Goal: Information Seeking & Learning: Learn about a topic

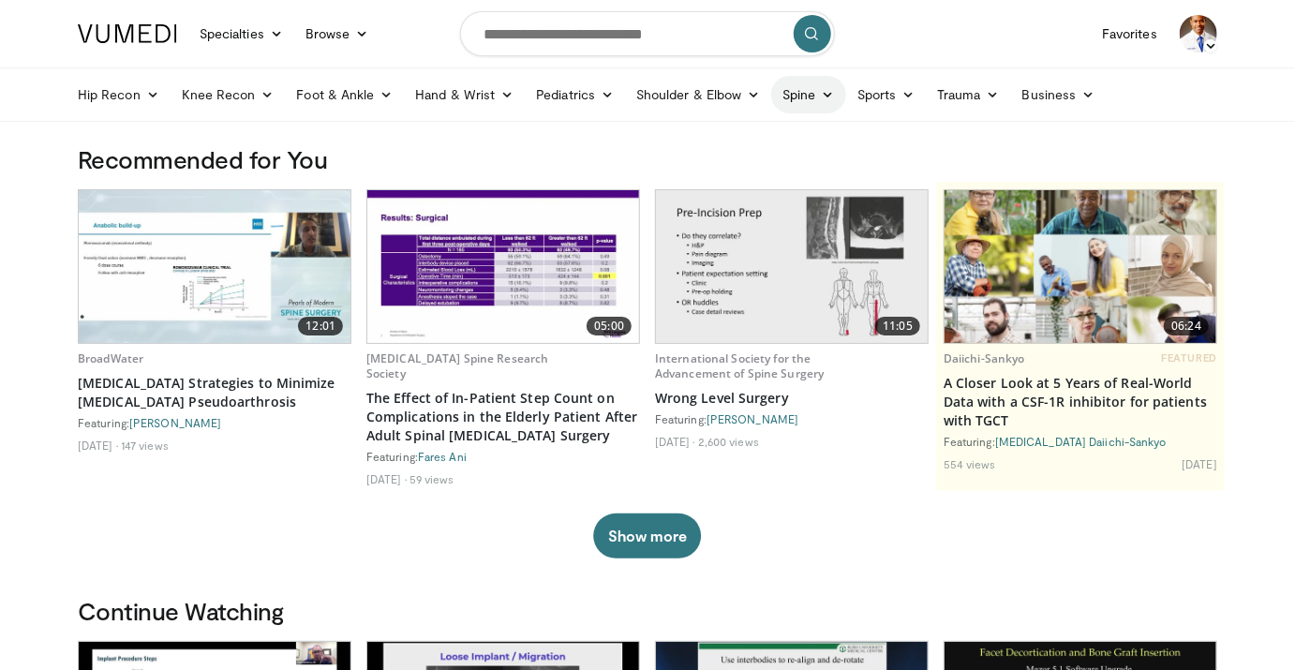
click at [822, 99] on icon at bounding box center [828, 94] width 13 height 13
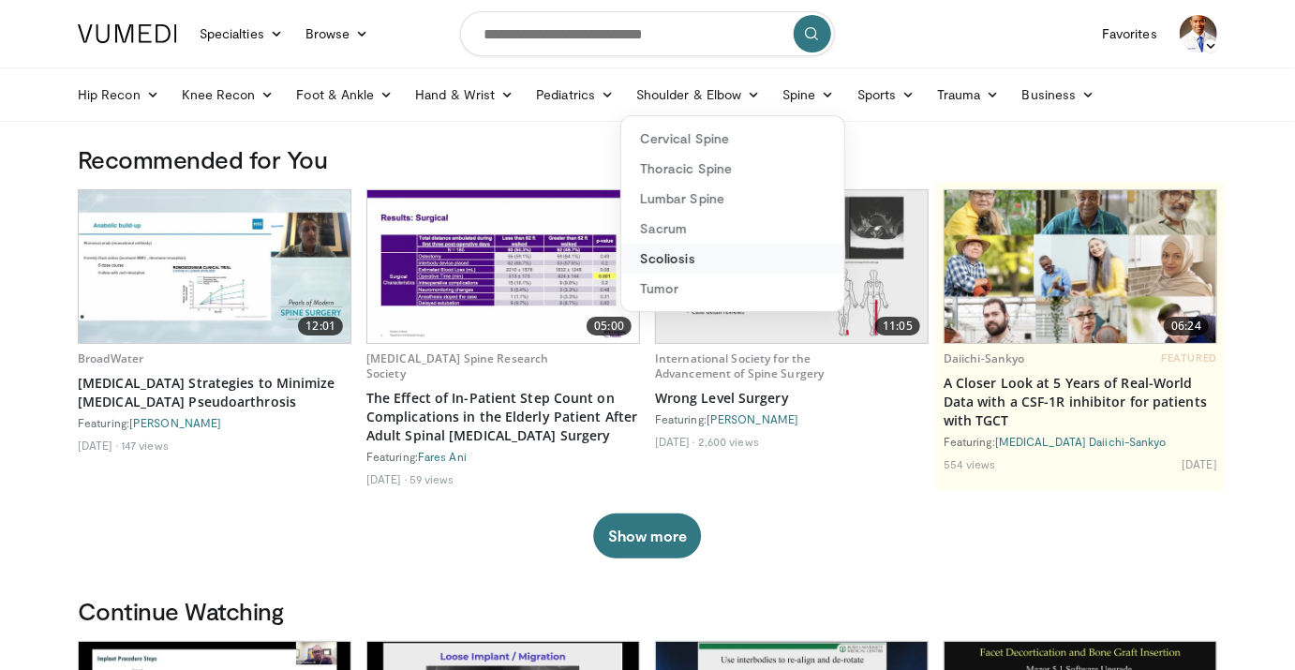
click at [694, 255] on link "Scoliosis" at bounding box center [732, 259] width 223 height 30
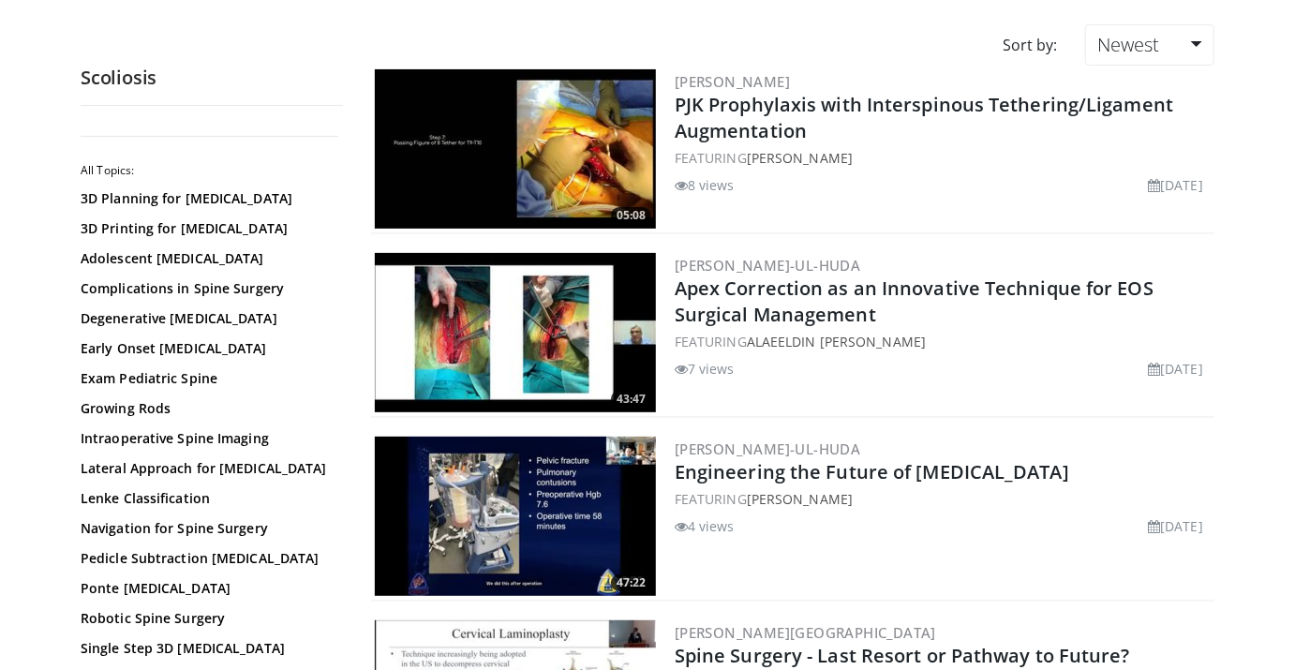
scroll to position [166, 0]
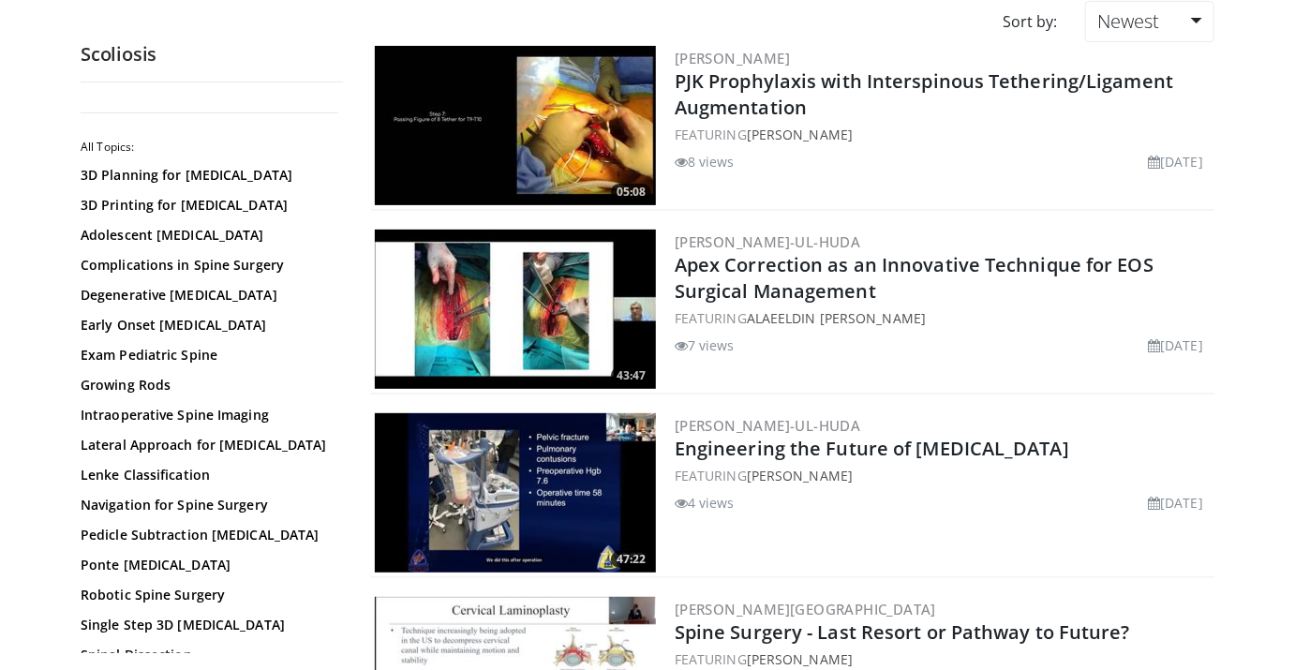
click at [509, 306] on img at bounding box center [515, 309] width 281 height 159
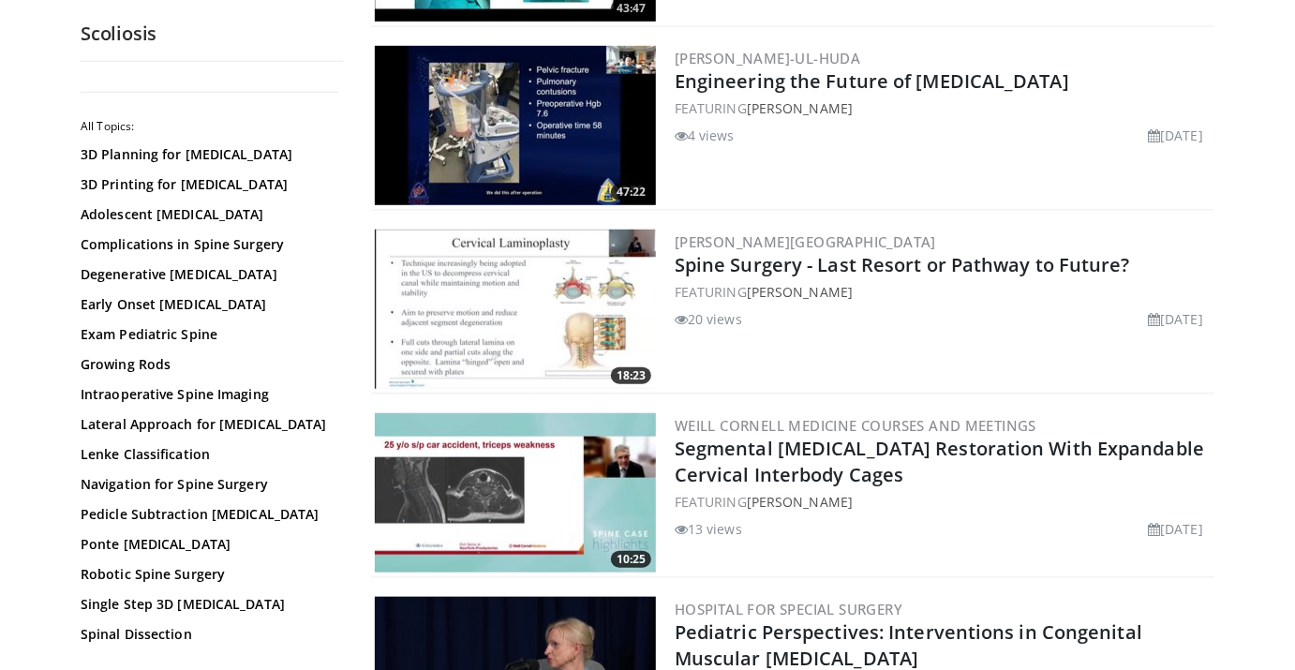
scroll to position [528, 0]
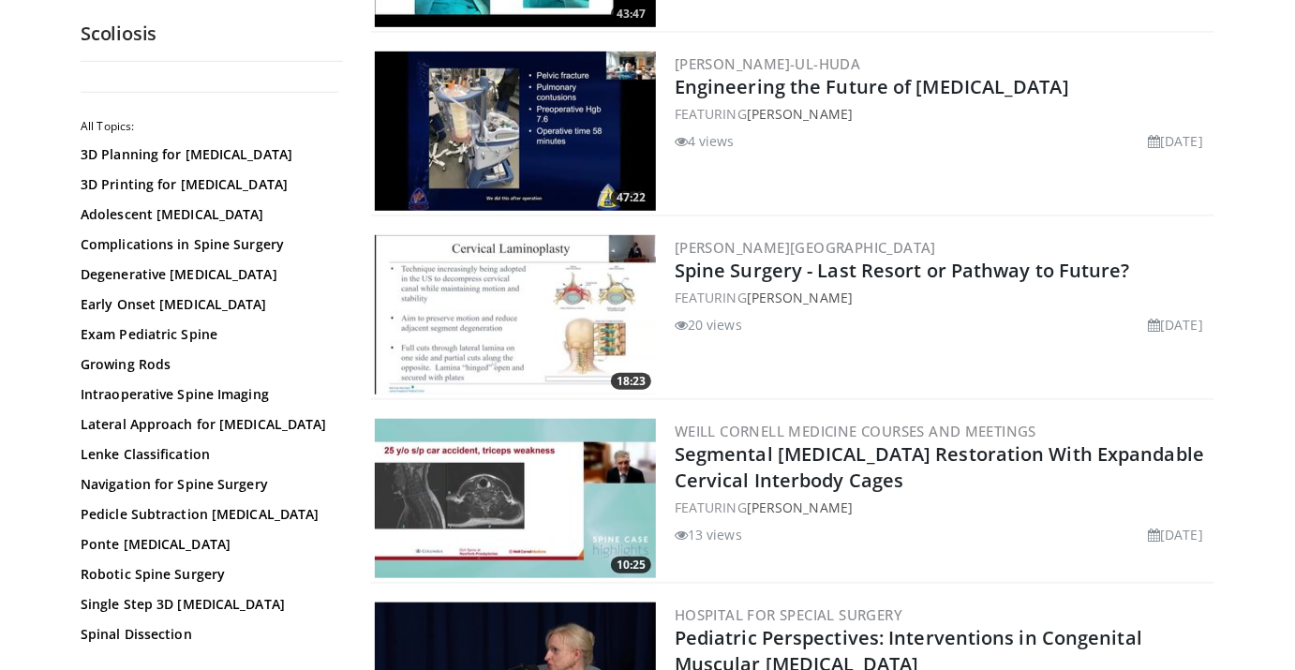
click at [531, 498] on img at bounding box center [515, 498] width 281 height 159
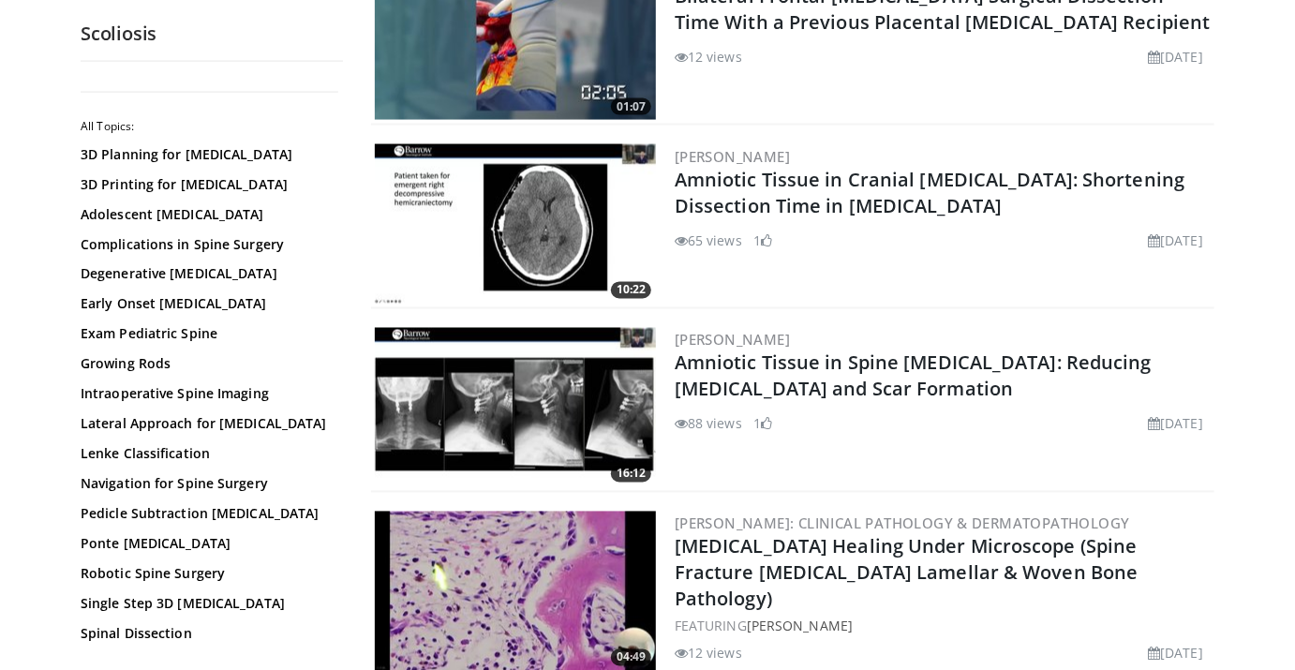
scroll to position [1373, 0]
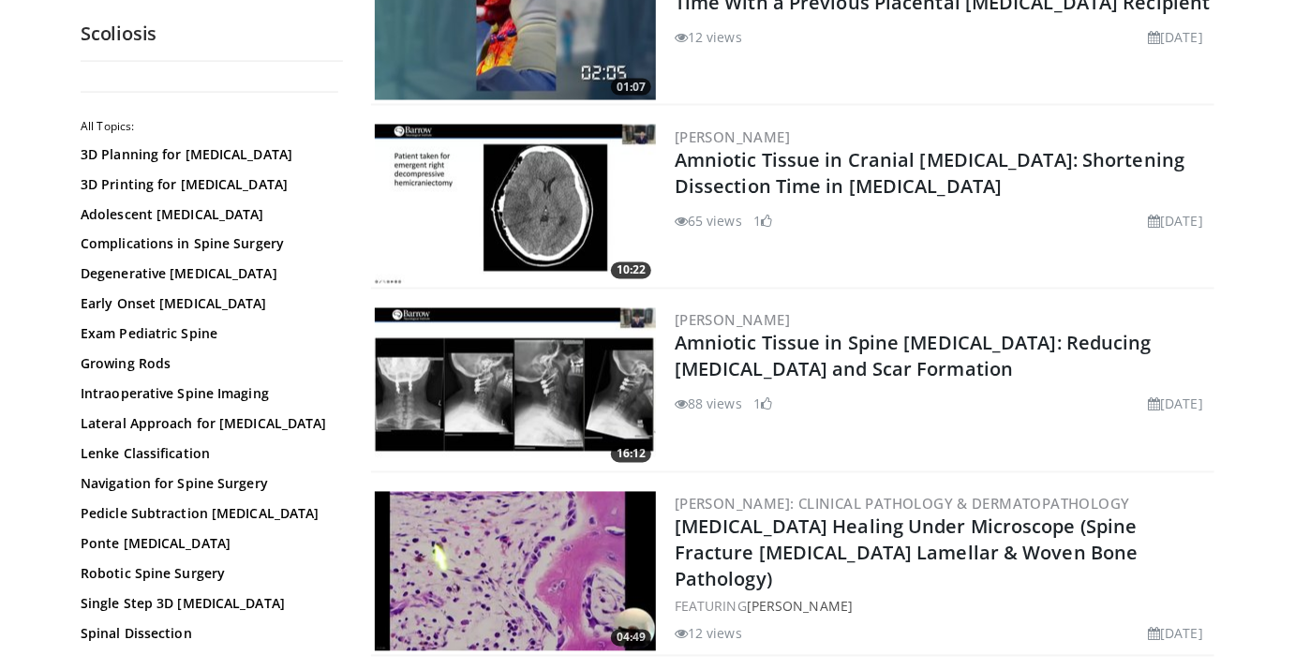
click at [781, 459] on div "Bryan Lee Amniotic Tissue in Spine Neurosurgery: Reducing Adhesions and Scar Fo…" at bounding box center [943, 387] width 536 height 159
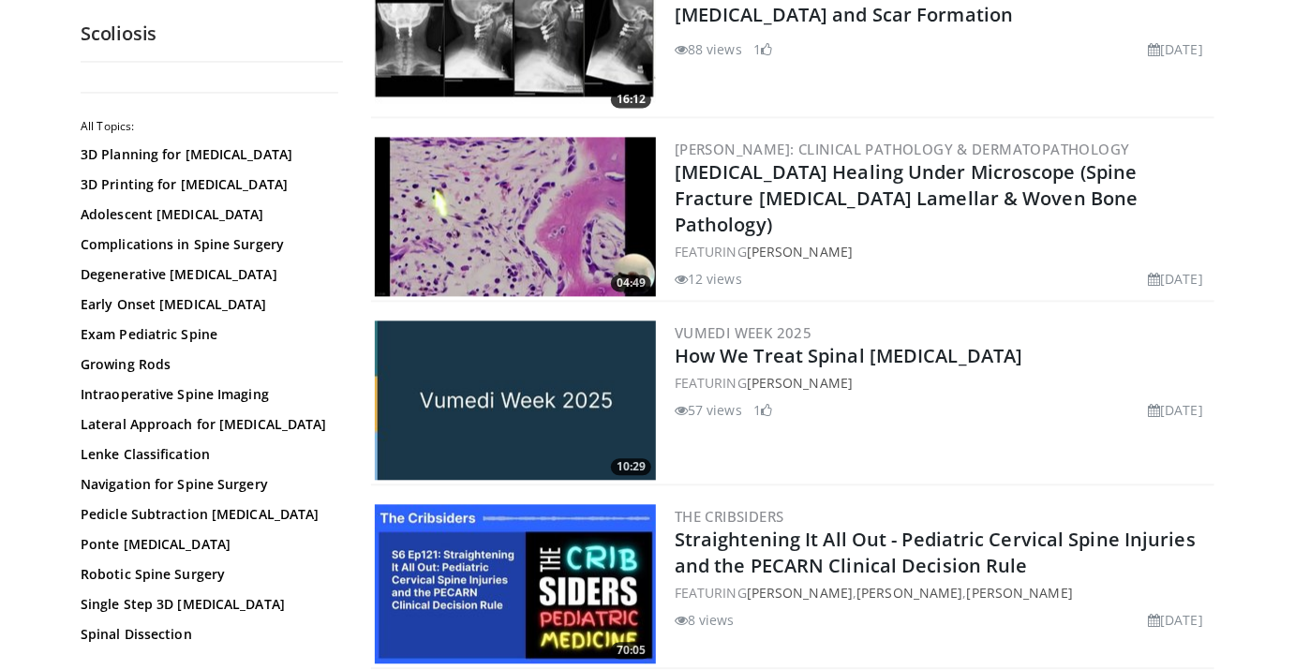
scroll to position [1738, 0]
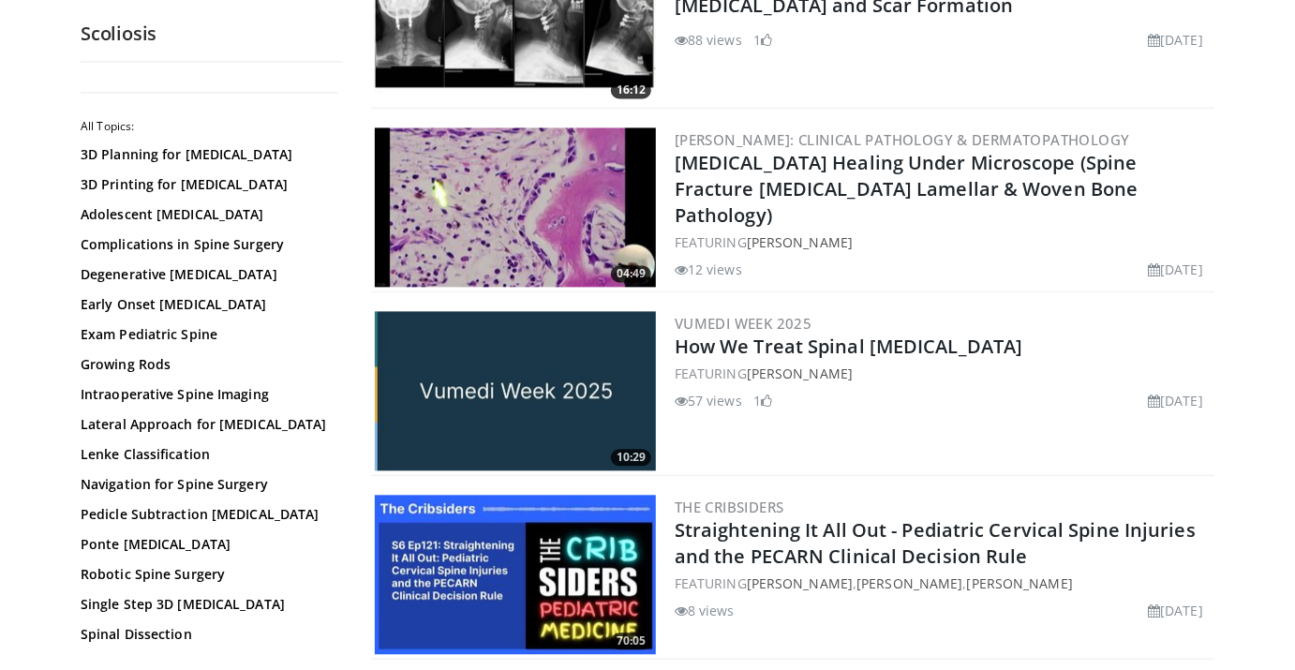
click at [528, 382] on img at bounding box center [515, 390] width 281 height 159
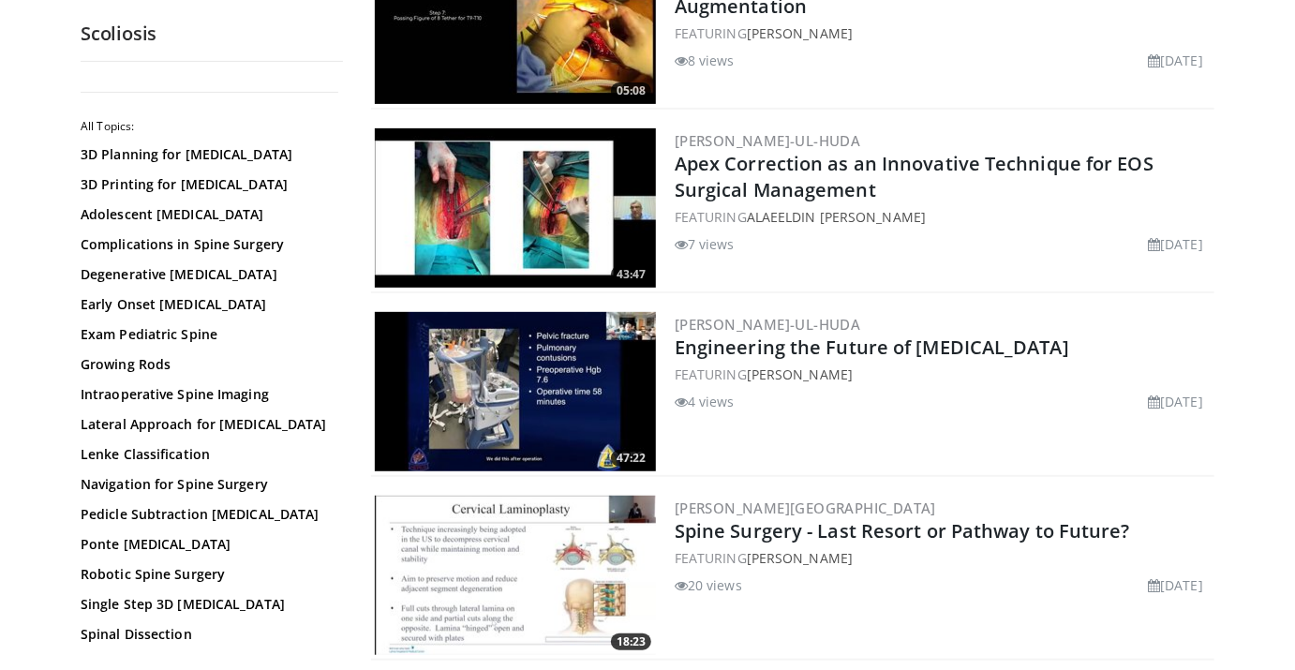
scroll to position [263, 0]
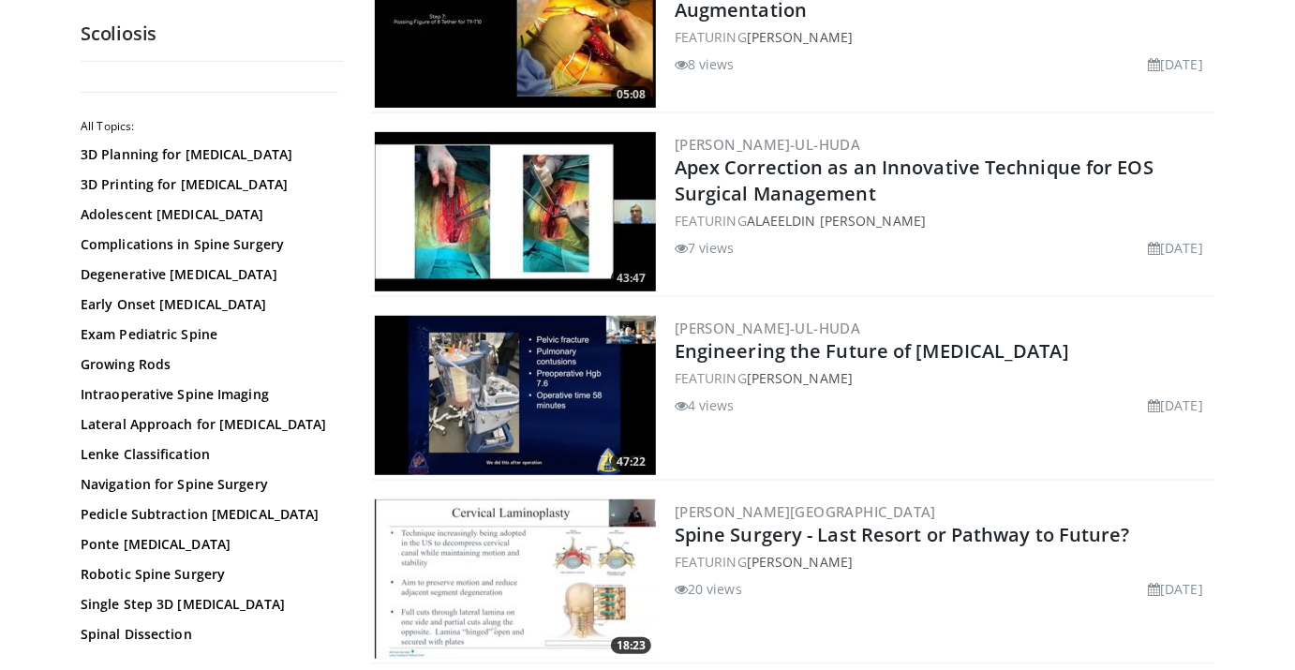
click at [513, 405] on img at bounding box center [515, 395] width 281 height 159
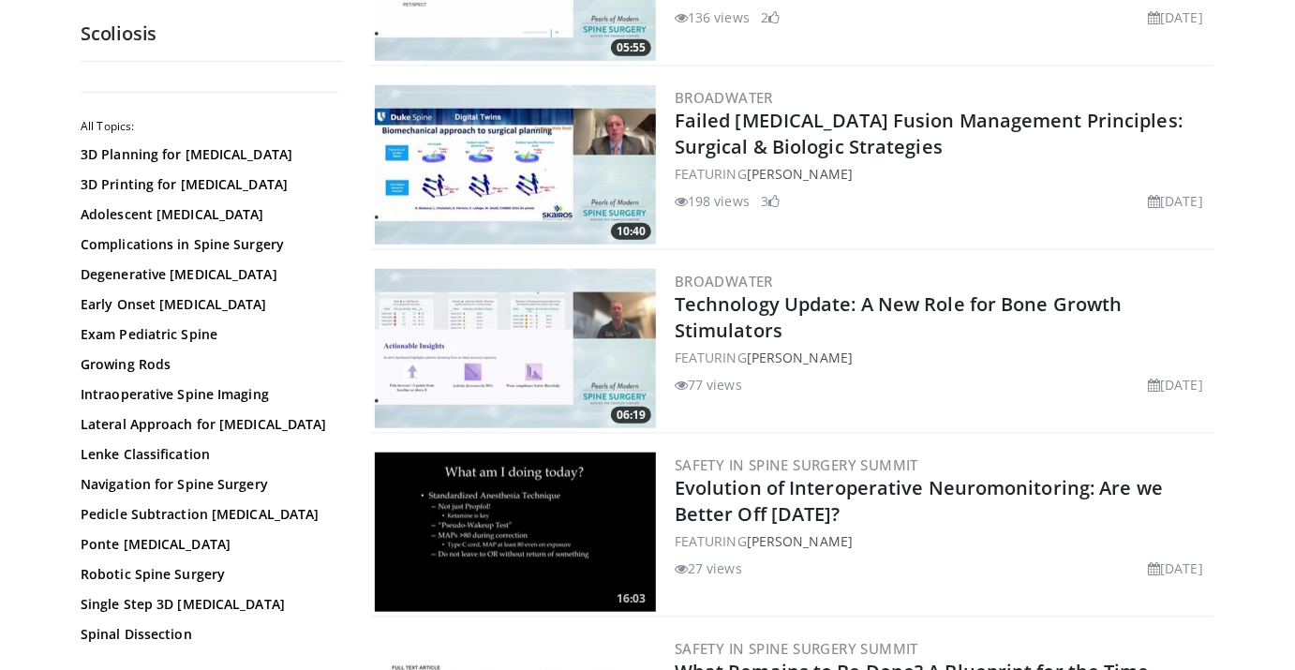
scroll to position [3801, 0]
click at [505, 146] on img at bounding box center [515, 163] width 281 height 159
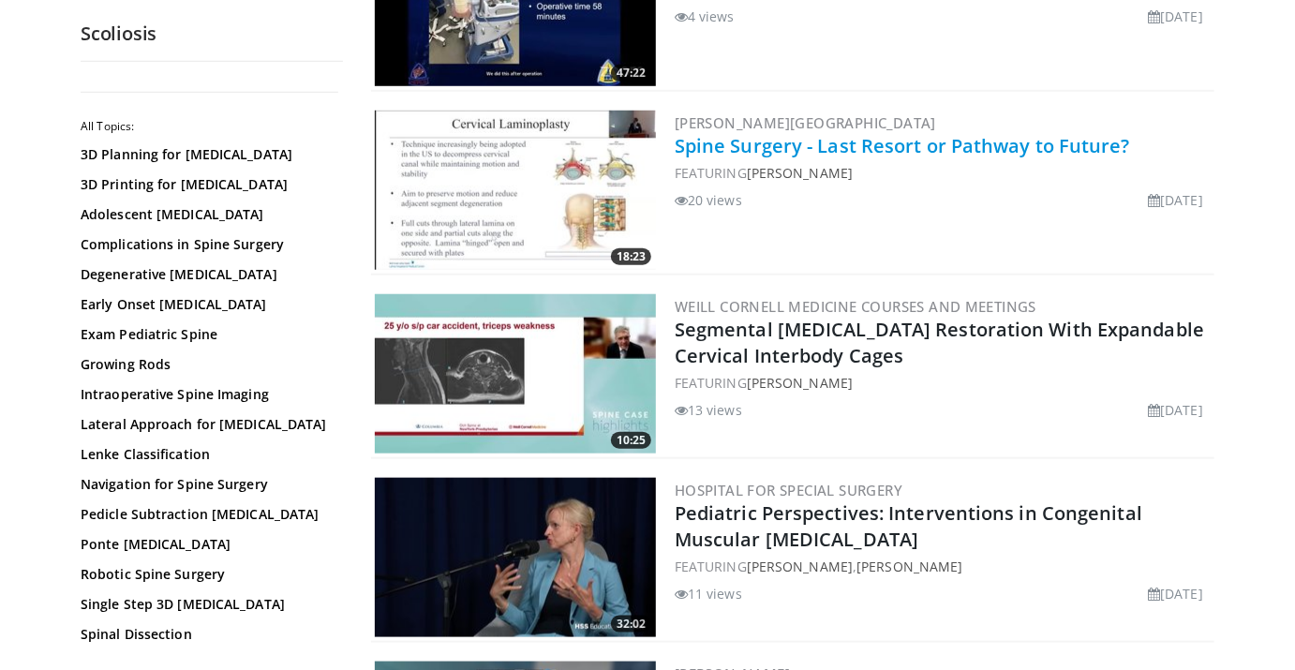
scroll to position [0, 0]
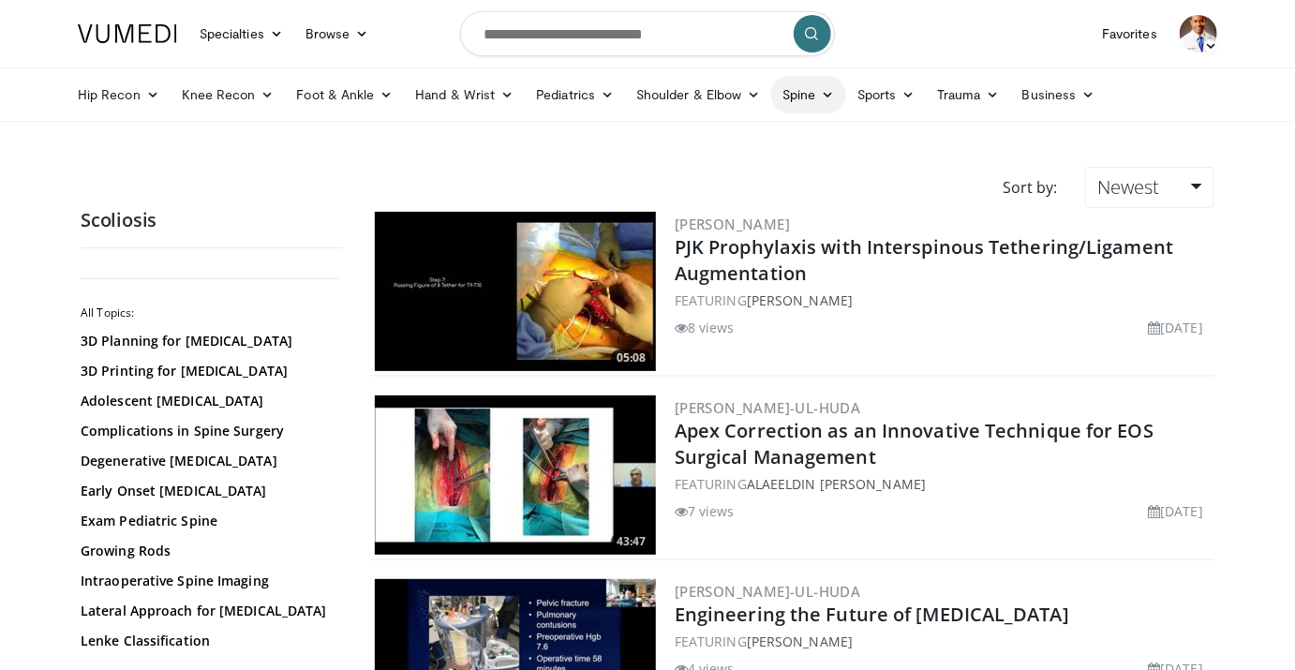
click at [811, 95] on link "Spine" at bounding box center [808, 94] width 74 height 37
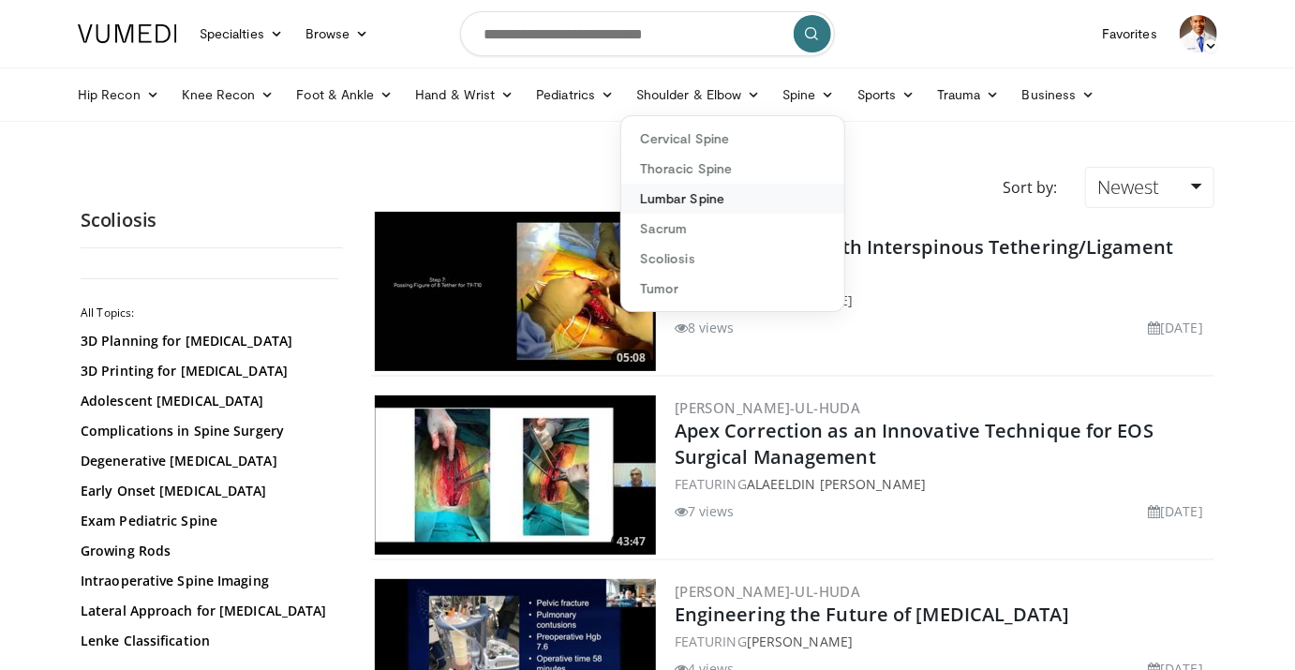
click at [709, 202] on link "Lumbar Spine" at bounding box center [732, 199] width 223 height 30
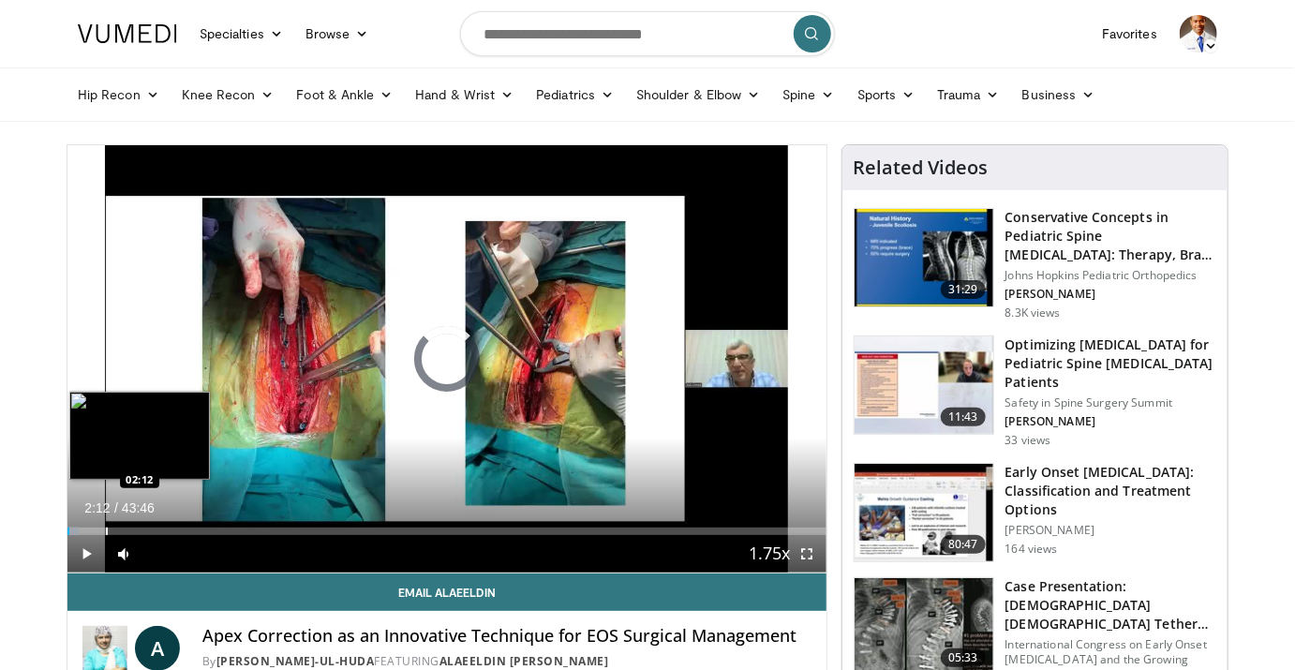
click at [106, 532] on div "Progress Bar" at bounding box center [107, 531] width 2 height 7
click at [149, 530] on div "Progress Bar" at bounding box center [150, 531] width 2 height 7
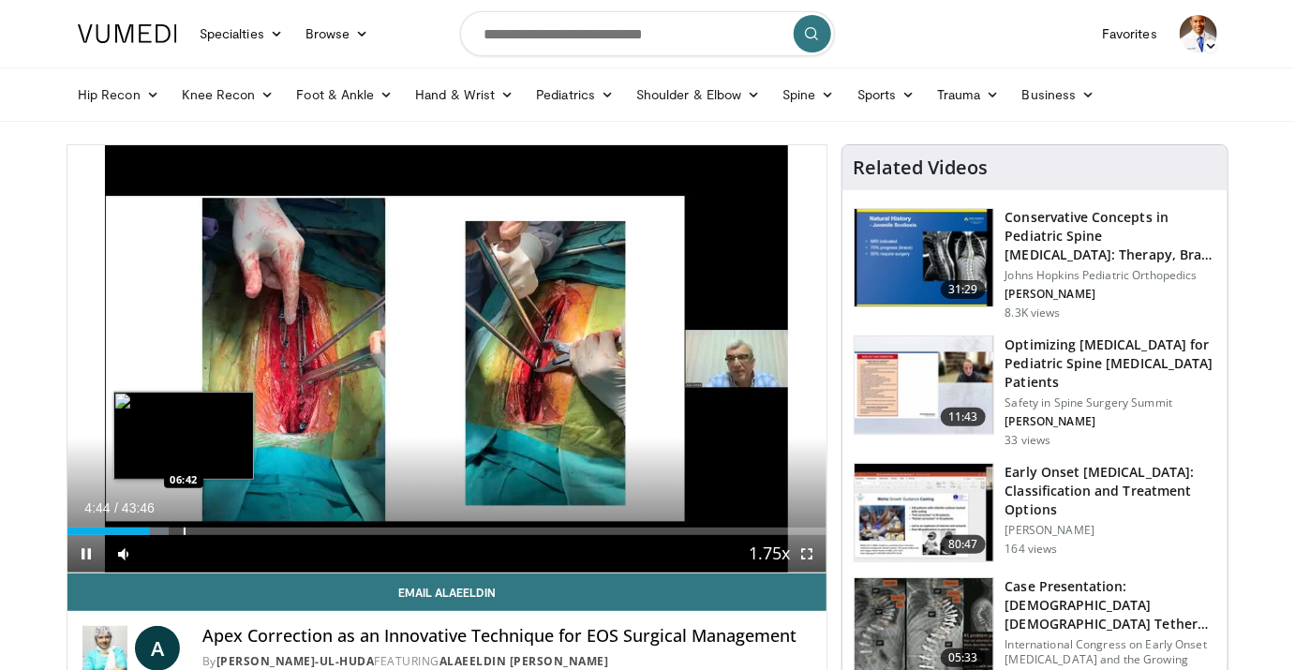
click at [183, 524] on div "Loaded : 13.30% 04:45 06:42" at bounding box center [446, 526] width 759 height 18
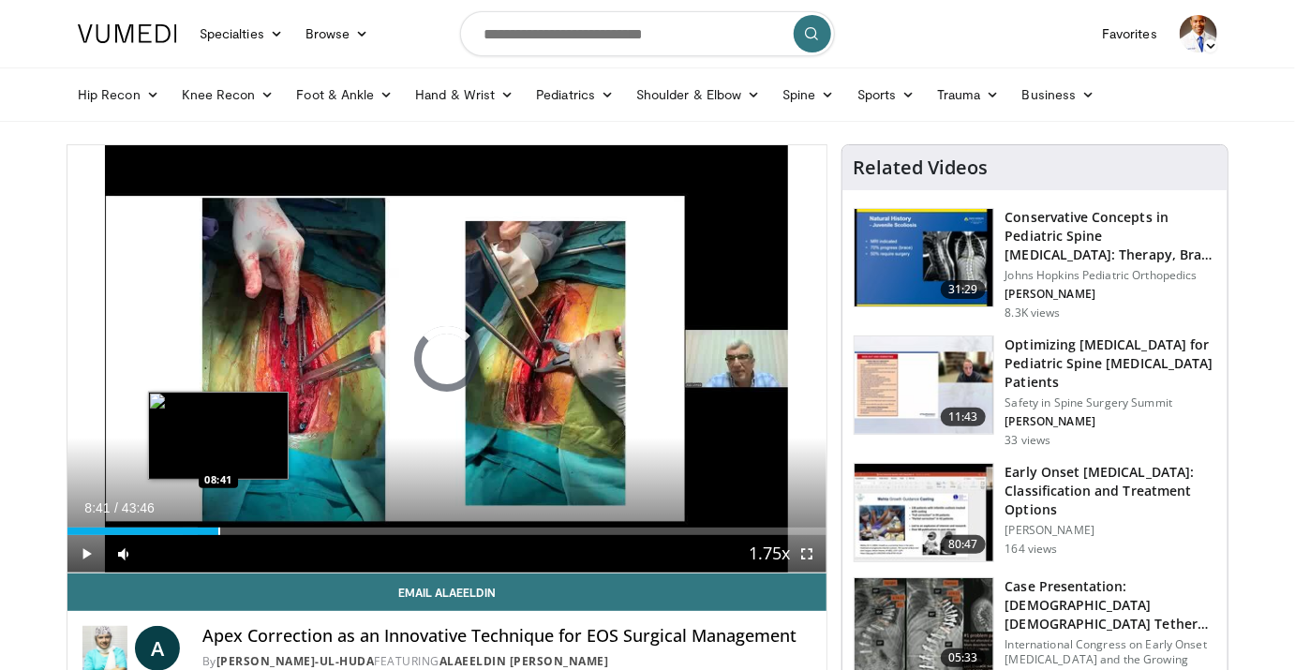
click at [218, 533] on div "Progress Bar" at bounding box center [219, 531] width 2 height 7
click at [238, 531] on div "Progress Bar" at bounding box center [239, 531] width 2 height 7
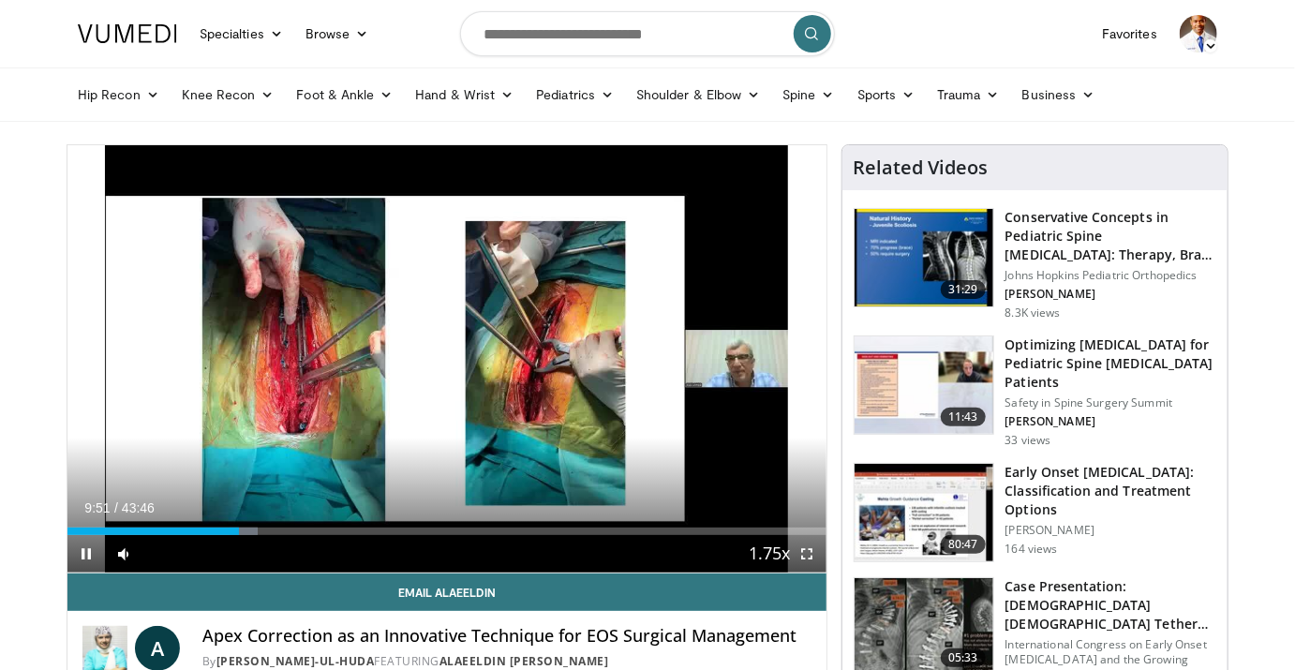
click at [276, 535] on div "Current Time 9:51 / Duration 43:46 Pause Skip Backward Skip Forward Mute 100% L…" at bounding box center [446, 553] width 759 height 37
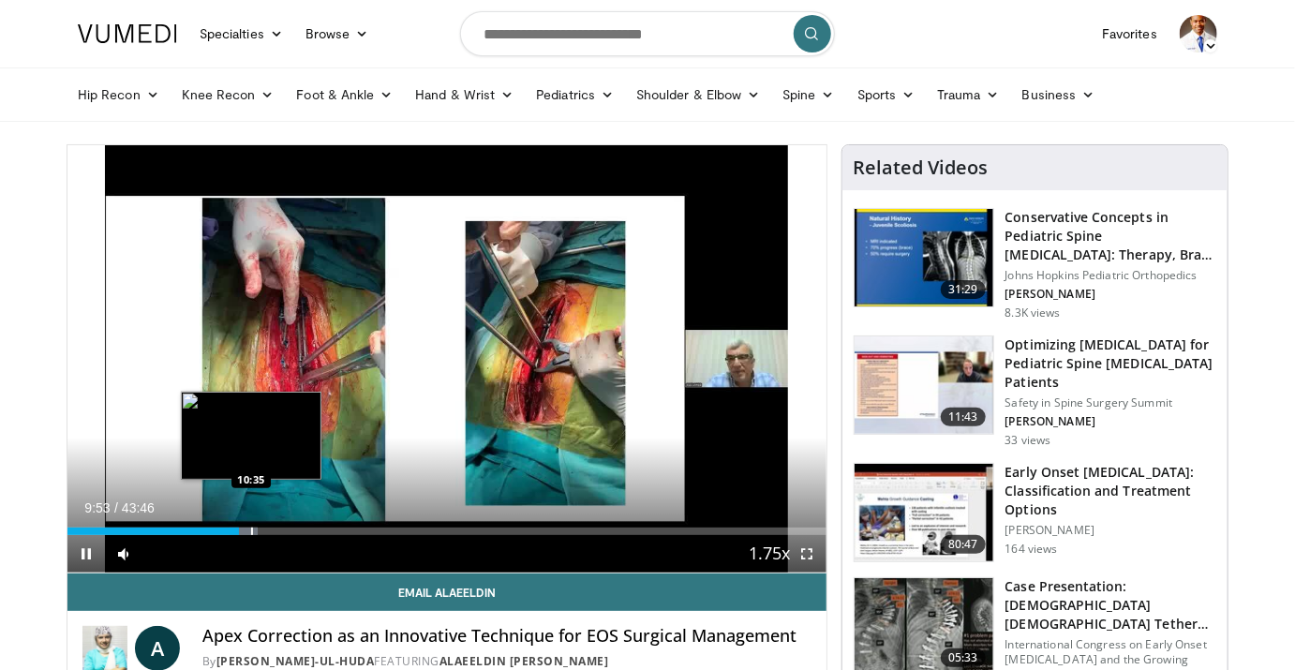
click at [251, 528] on div "Progress Bar" at bounding box center [252, 531] width 2 height 7
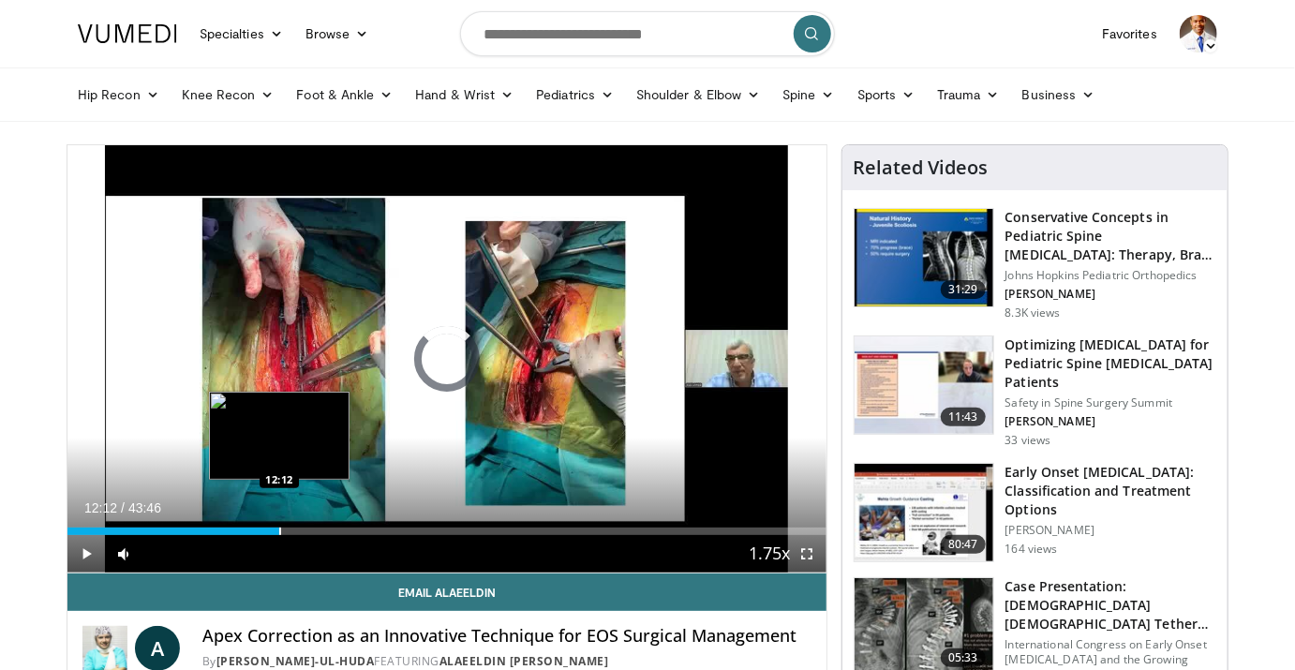
click at [279, 528] on div "Progress Bar" at bounding box center [280, 531] width 2 height 7
click at [305, 530] on div "Progress Bar" at bounding box center [306, 531] width 2 height 7
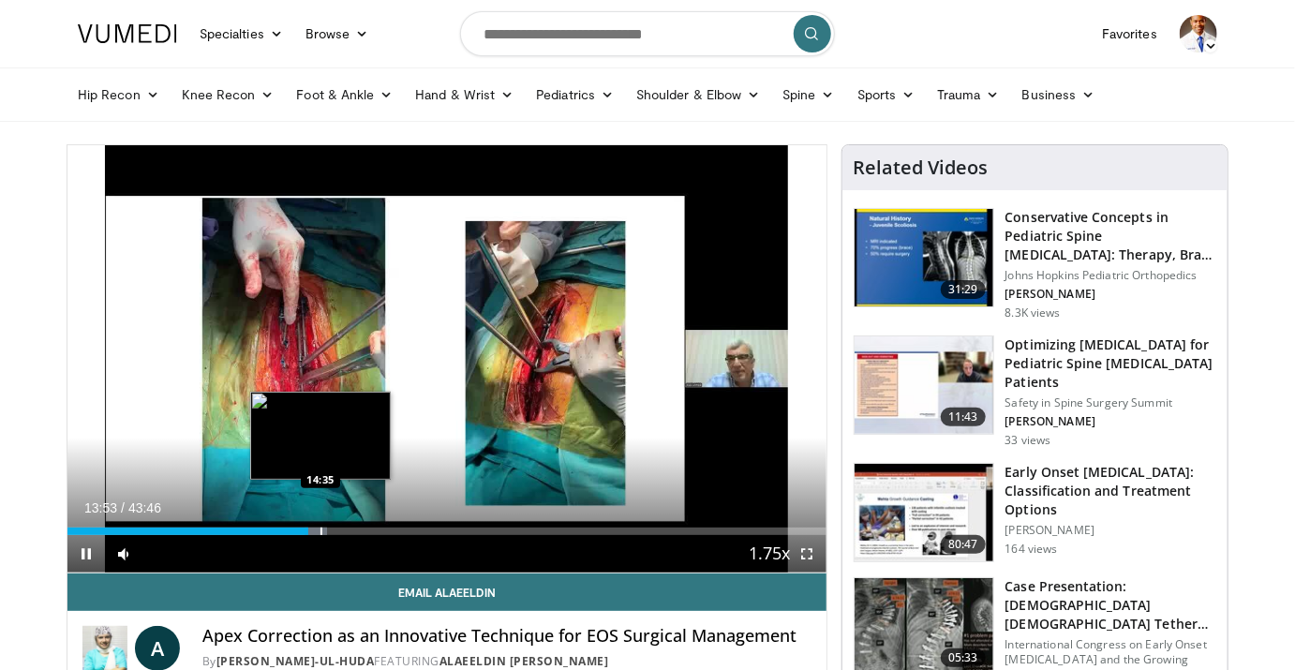
click at [321, 528] on div "Loaded : 34.22% 13:53 14:35" at bounding box center [446, 531] width 759 height 7
click at [342, 531] on div "Progress Bar" at bounding box center [343, 531] width 2 height 7
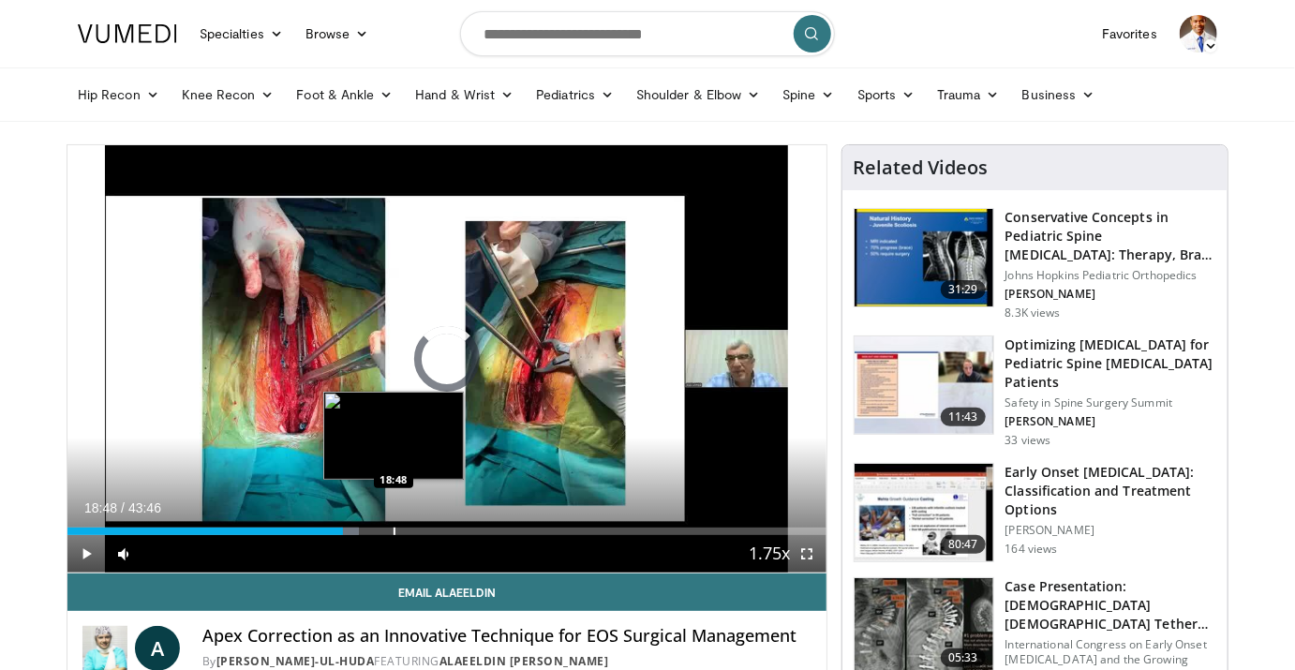
click at [394, 532] on div "Progress Bar" at bounding box center [395, 531] width 2 height 7
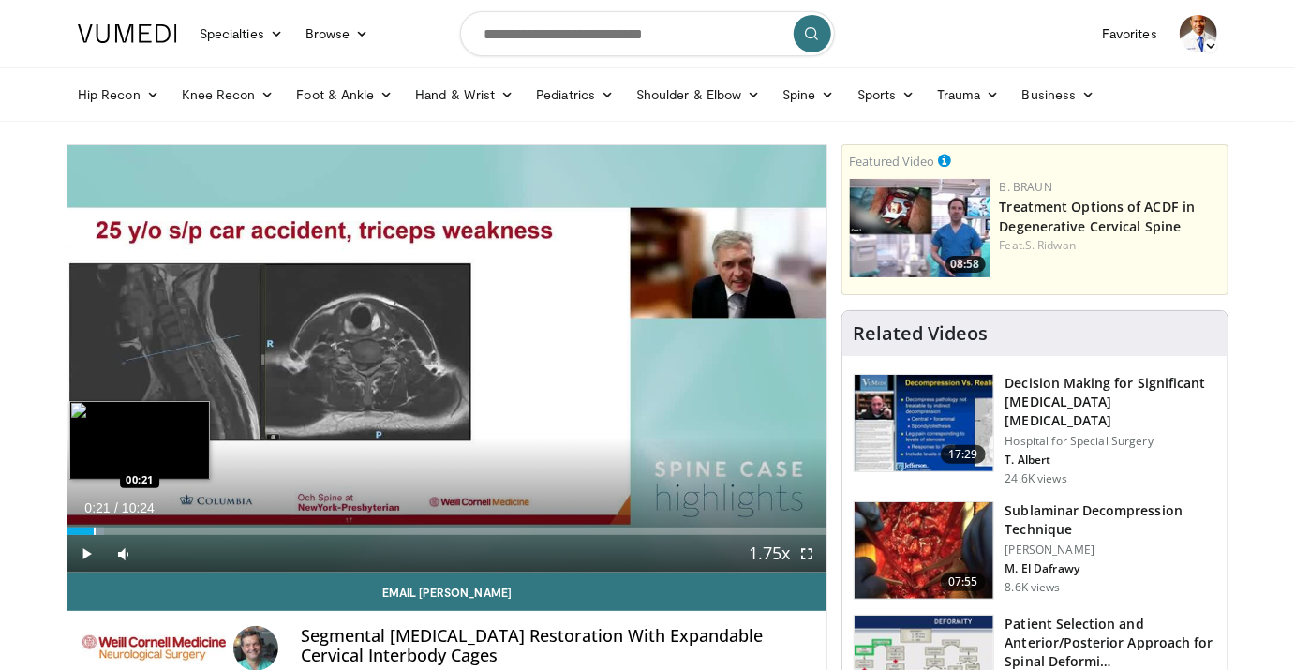
click at [94, 525] on div "Loaded : 4.79% 00:01 00:21" at bounding box center [446, 526] width 759 height 18
click at [148, 528] on div "Progress Bar" at bounding box center [149, 531] width 2 height 7
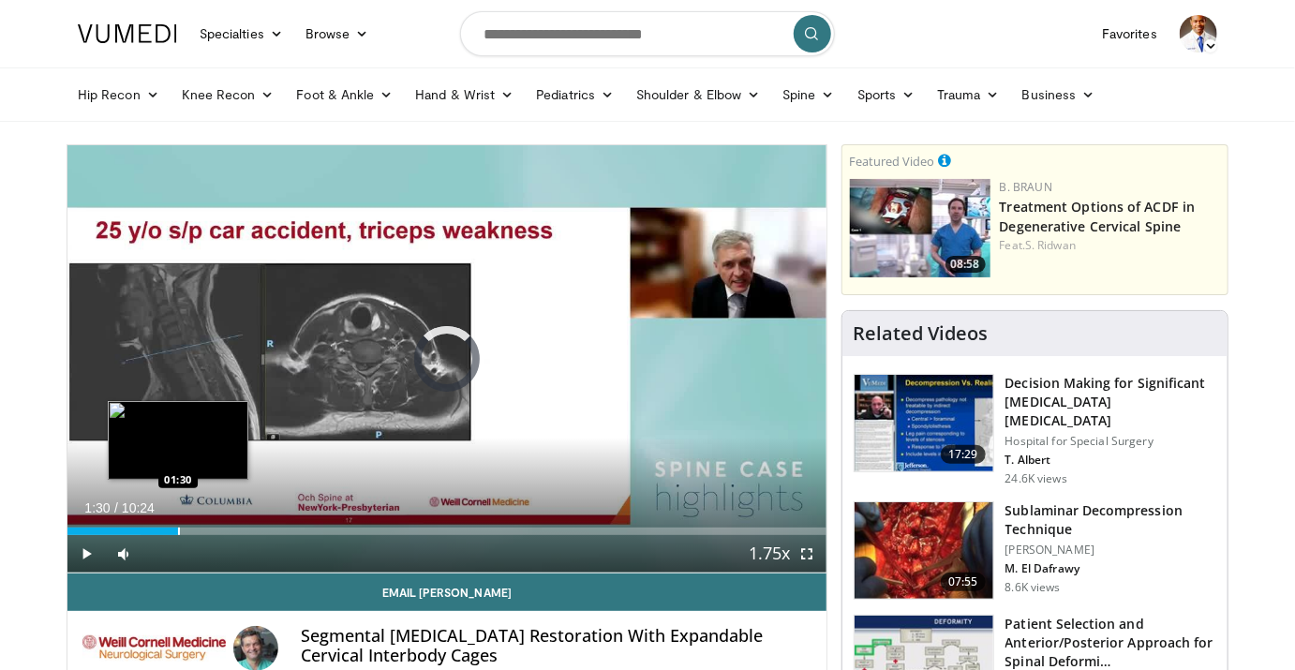
click at [178, 532] on div "Progress Bar" at bounding box center [179, 531] width 2 height 7
click at [198, 533] on div "Progress Bar" at bounding box center [199, 531] width 2 height 7
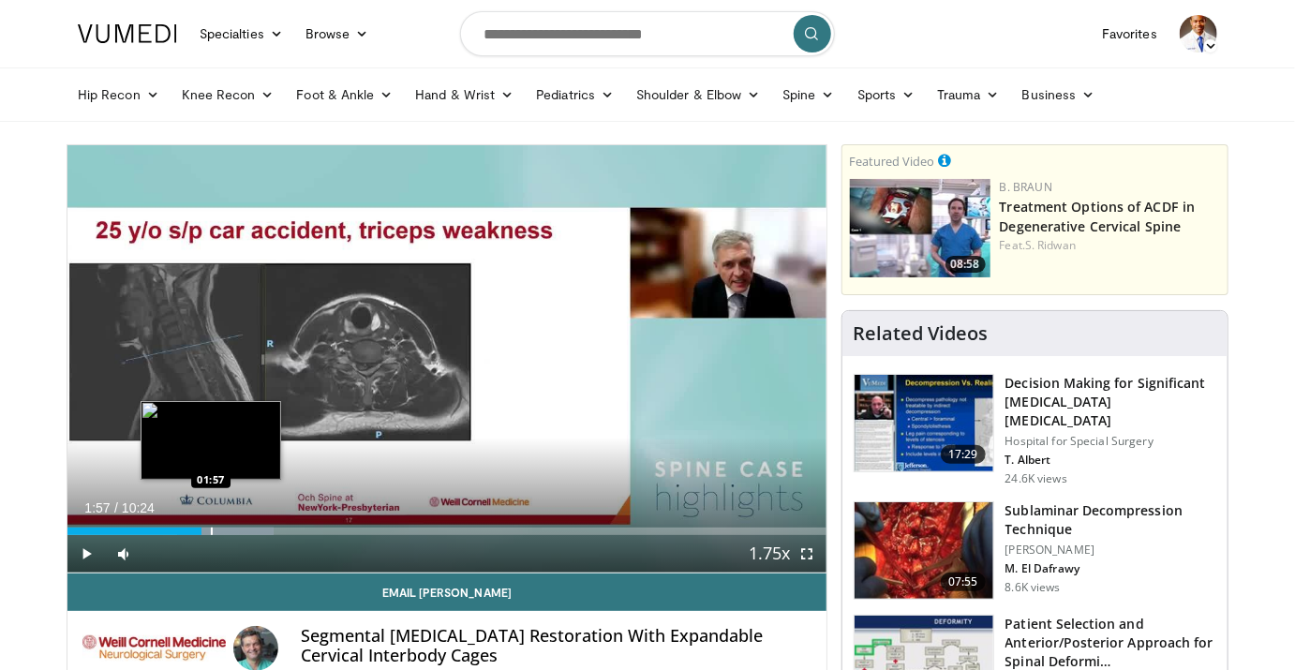
click at [211, 532] on div "Progress Bar" at bounding box center [212, 531] width 2 height 7
click at [227, 533] on div "Progress Bar" at bounding box center [228, 531] width 2 height 7
click at [241, 532] on div "Progress Bar" at bounding box center [242, 531] width 2 height 7
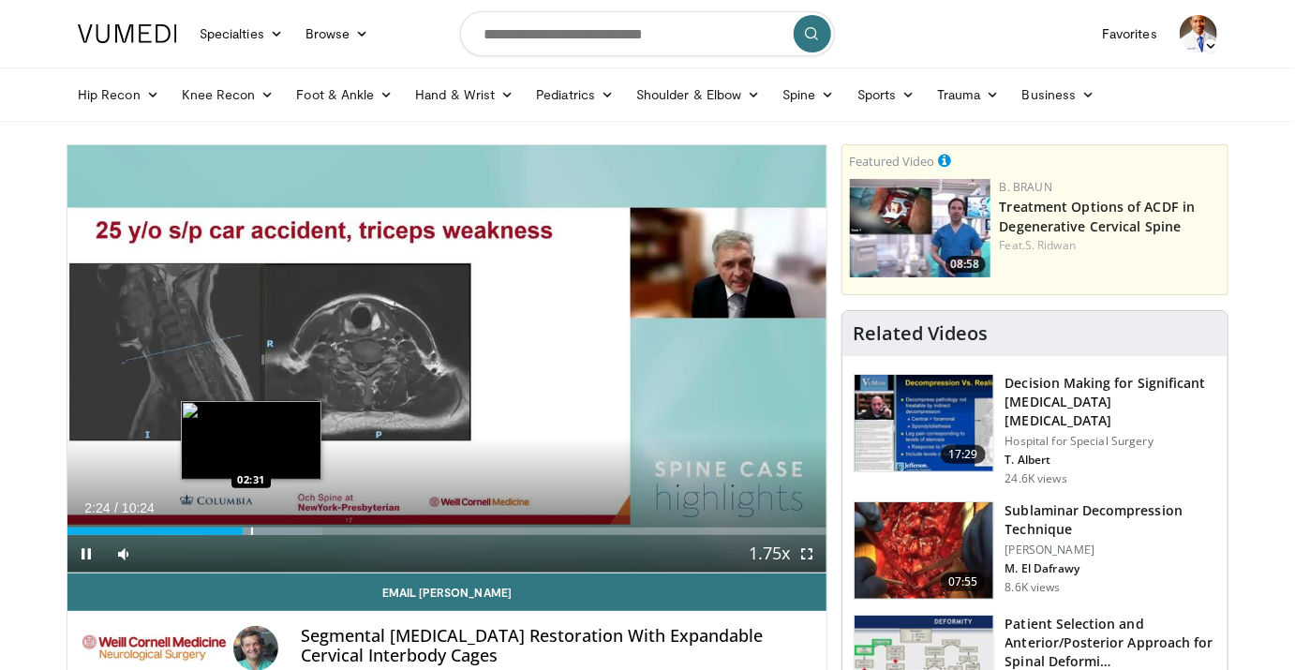
click at [251, 532] on div "Progress Bar" at bounding box center [252, 531] width 2 height 7
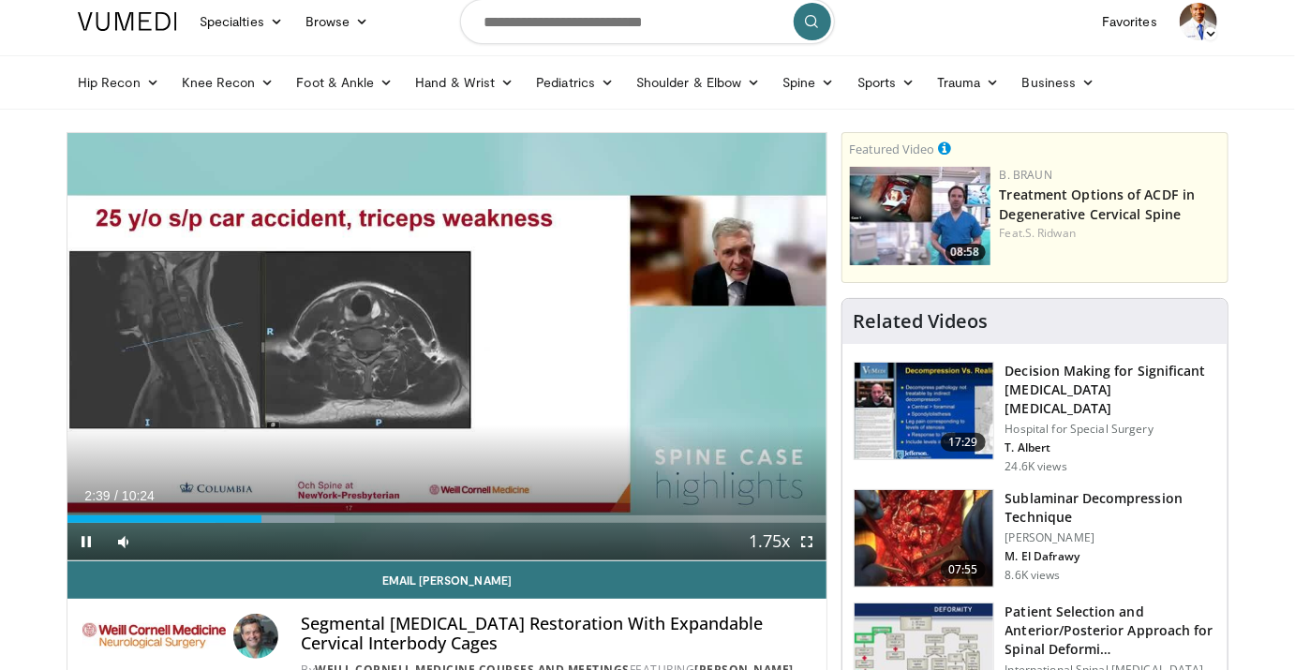
scroll to position [6, 0]
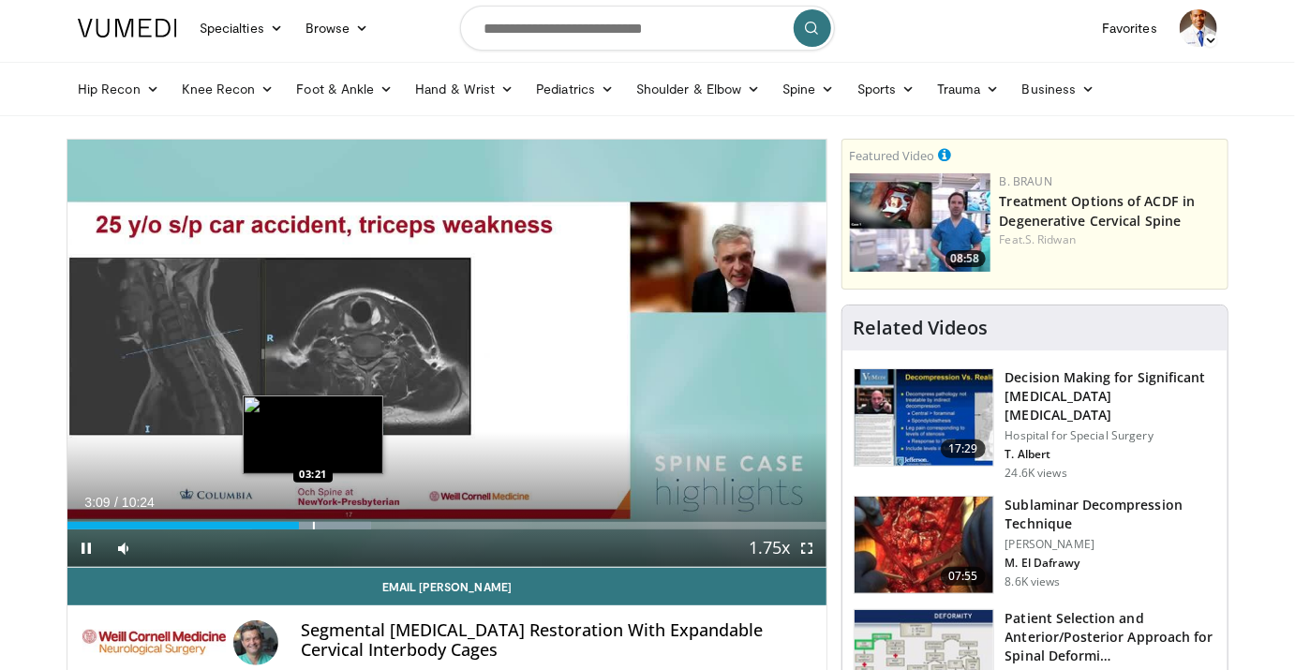
click at [313, 523] on div "Progress Bar" at bounding box center [314, 525] width 2 height 7
click at [333, 524] on div "Progress Bar" at bounding box center [334, 525] width 2 height 7
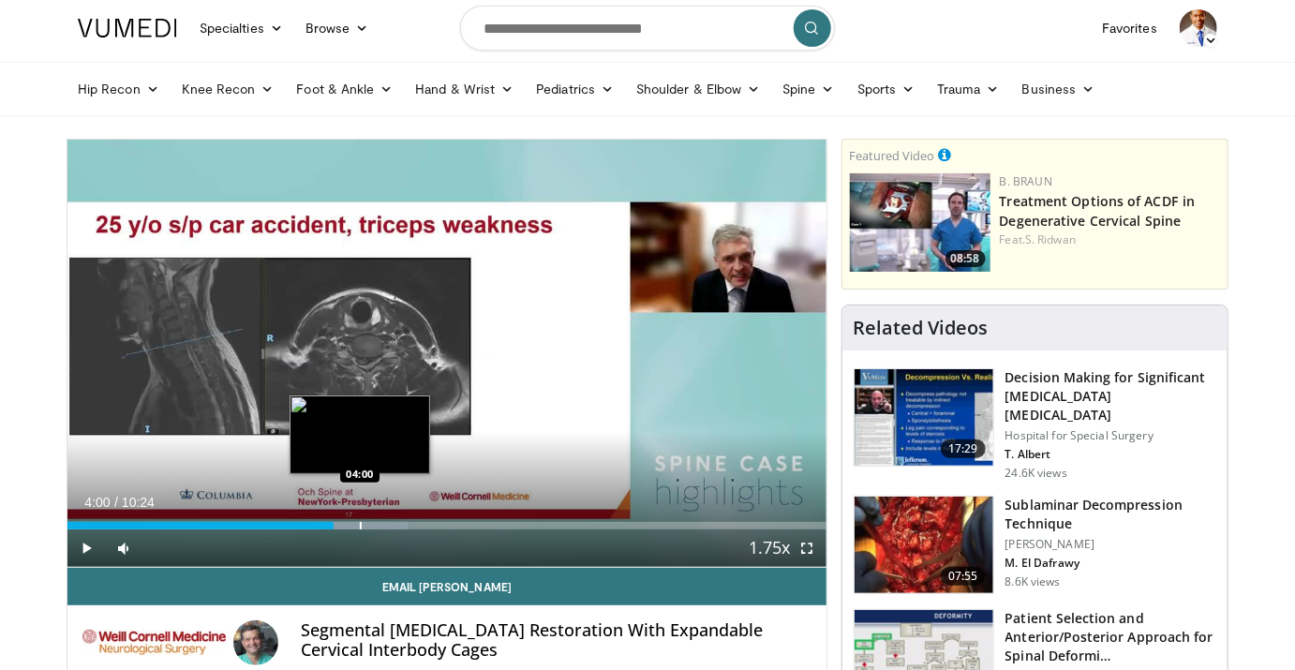
click at [360, 526] on div "Progress Bar" at bounding box center [361, 525] width 2 height 7
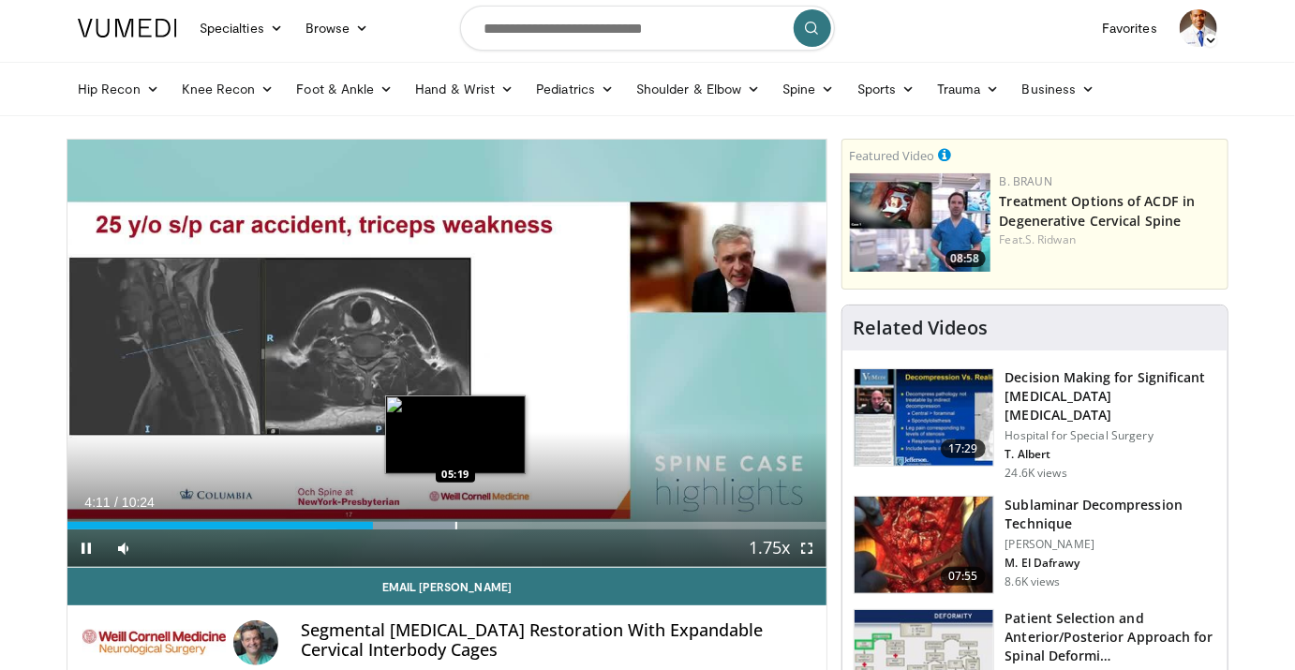
click at [455, 515] on div "Loaded : 51.18% 04:11 05:19" at bounding box center [446, 521] width 759 height 18
click at [436, 518] on div "Loaded : 62.38% 05:21 05:03" at bounding box center [446, 521] width 759 height 18
click at [424, 518] on div "Loaded : 62.38% 05:04 04:53" at bounding box center [446, 521] width 759 height 18
click at [450, 523] on div "Progress Bar" at bounding box center [451, 525] width 2 height 7
click at [468, 523] on div "Progress Bar" at bounding box center [469, 525] width 2 height 7
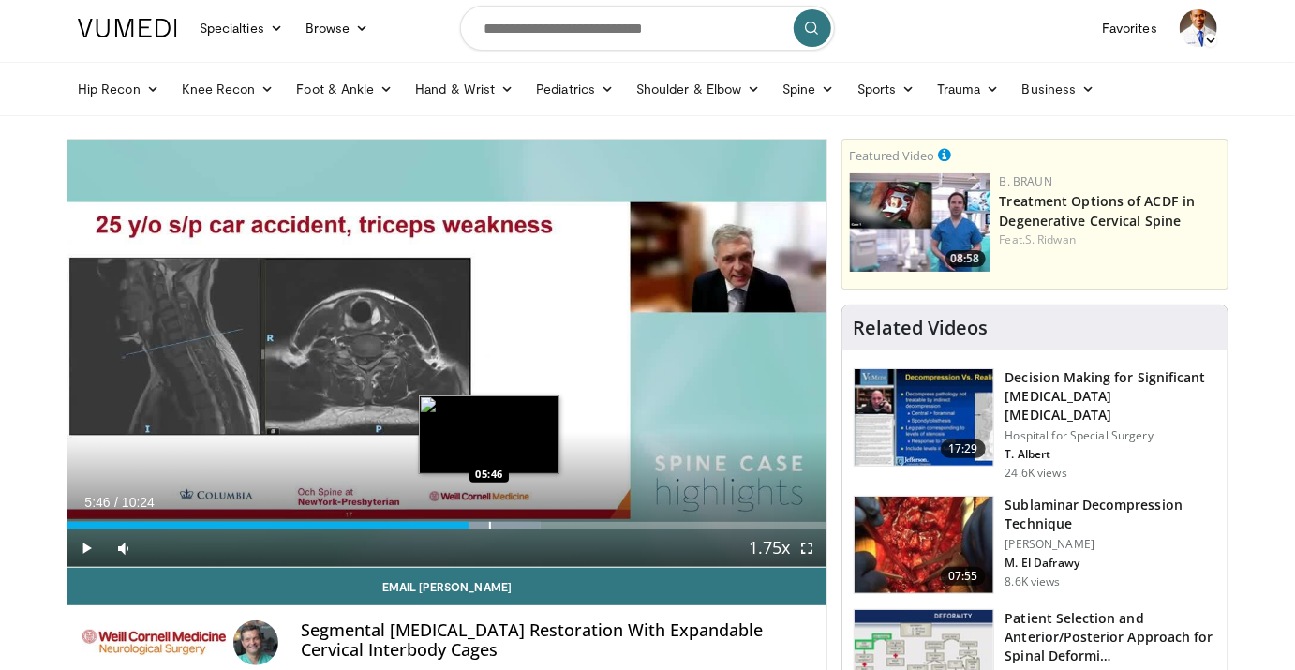
click at [489, 525] on div "Progress Bar" at bounding box center [490, 525] width 2 height 7
click at [515, 525] on div "Progress Bar" at bounding box center [516, 525] width 2 height 7
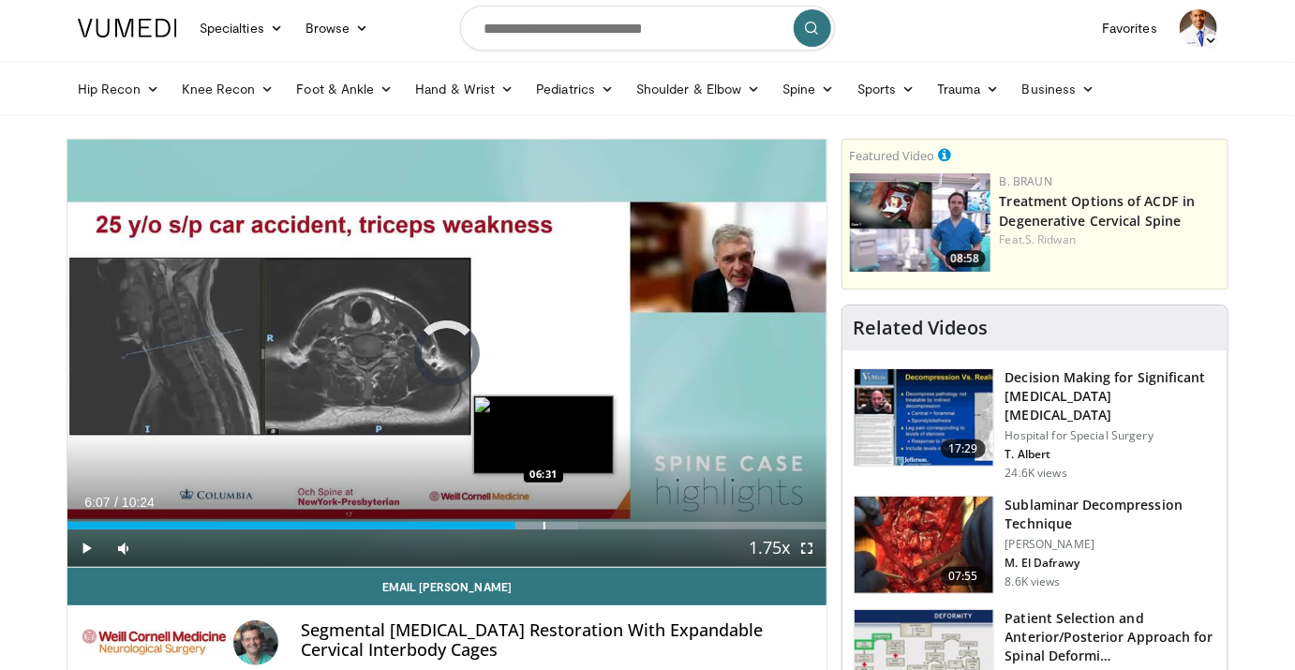
click at [544, 527] on div "Progress Bar" at bounding box center [545, 525] width 2 height 7
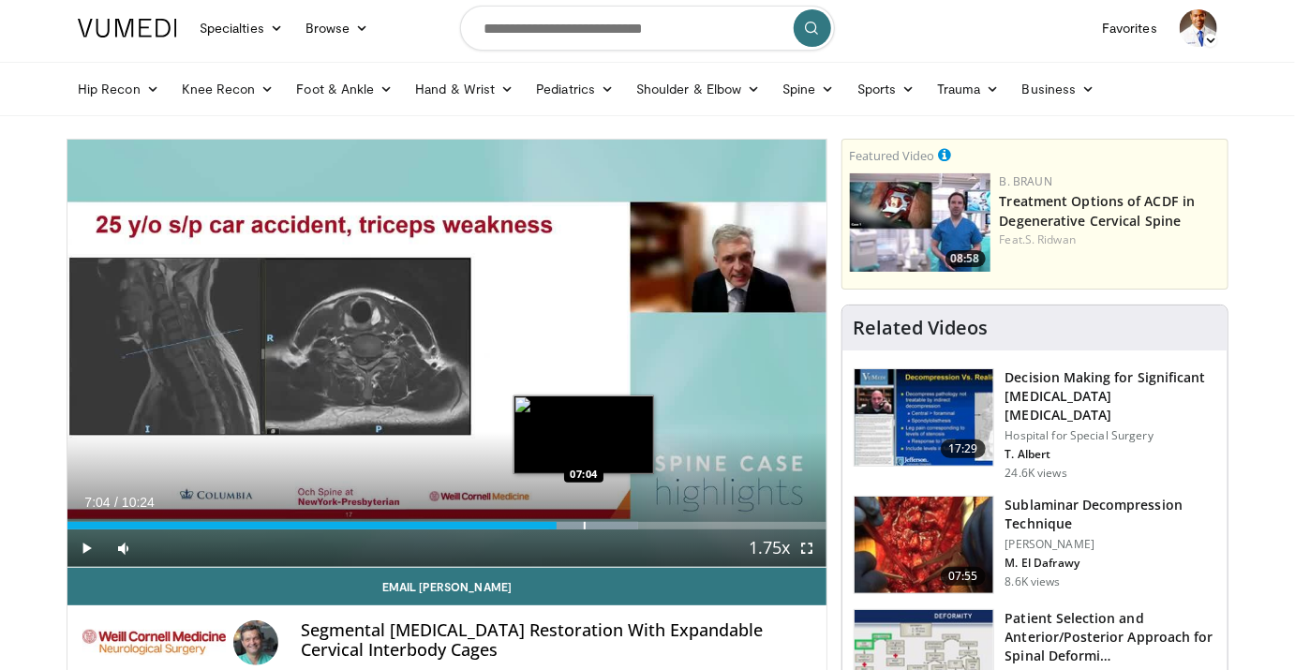
click at [583, 525] on div "Progress Bar" at bounding box center [593, 525] width 89 height 7
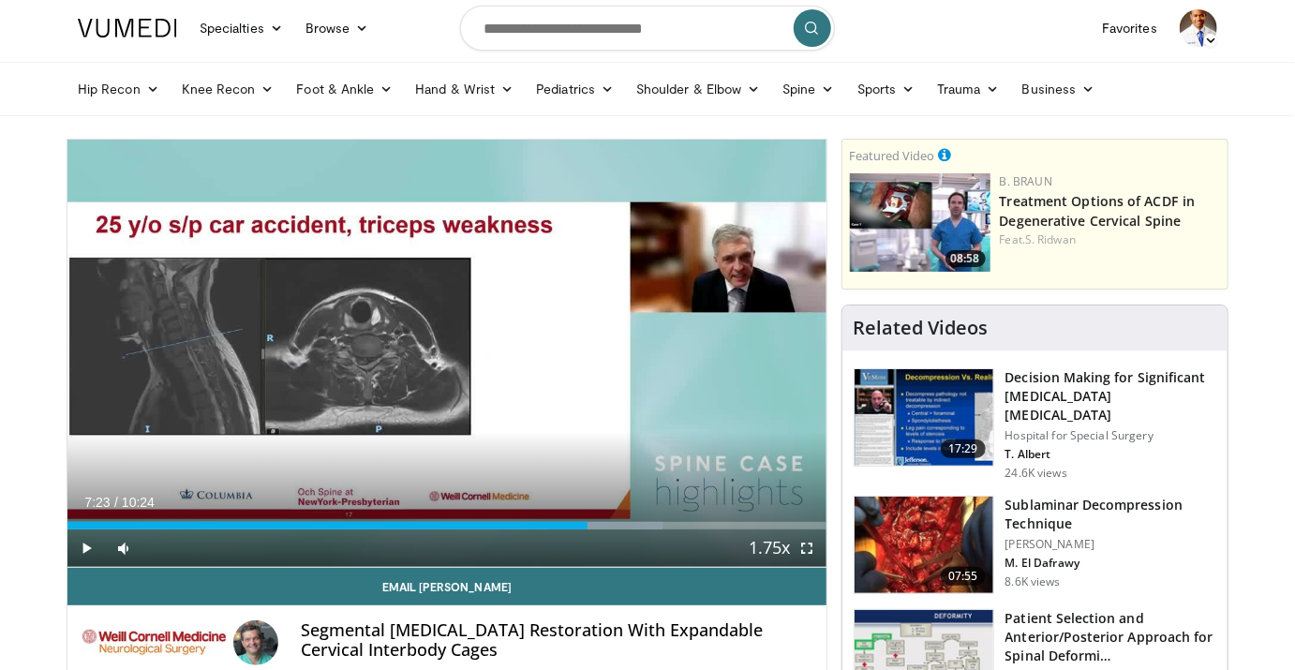
click at [606, 527] on div "Progress Bar" at bounding box center [607, 525] width 2 height 7
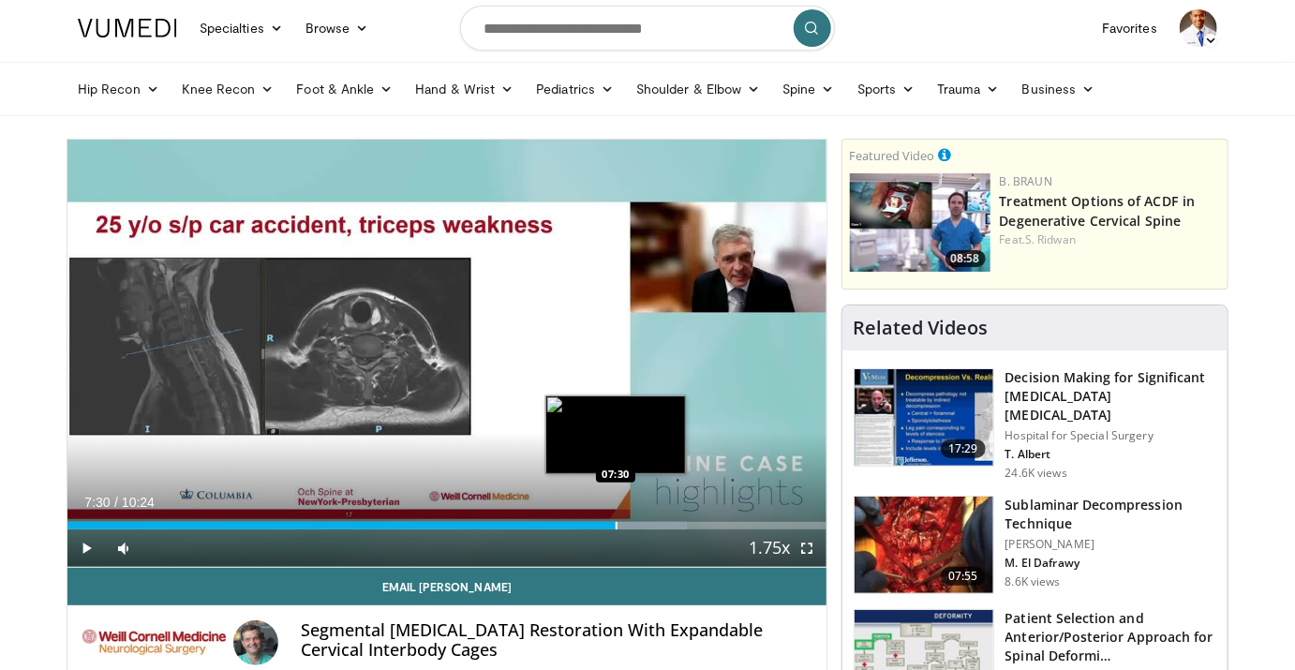
click at [616, 527] on div "Progress Bar" at bounding box center [617, 525] width 2 height 7
click at [626, 527] on div "Progress Bar" at bounding box center [627, 525] width 2 height 7
click at [636, 527] on div "Progress Bar" at bounding box center [637, 525] width 2 height 7
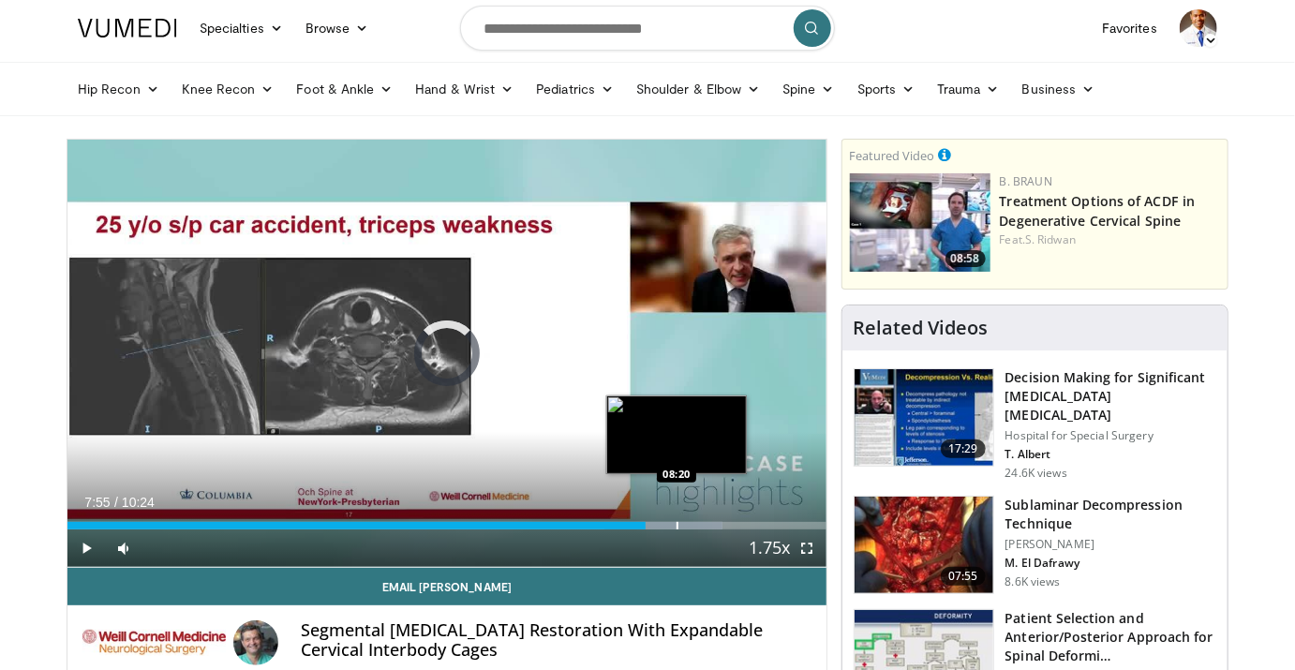
click at [677, 526] on div "Progress Bar" at bounding box center [678, 525] width 2 height 7
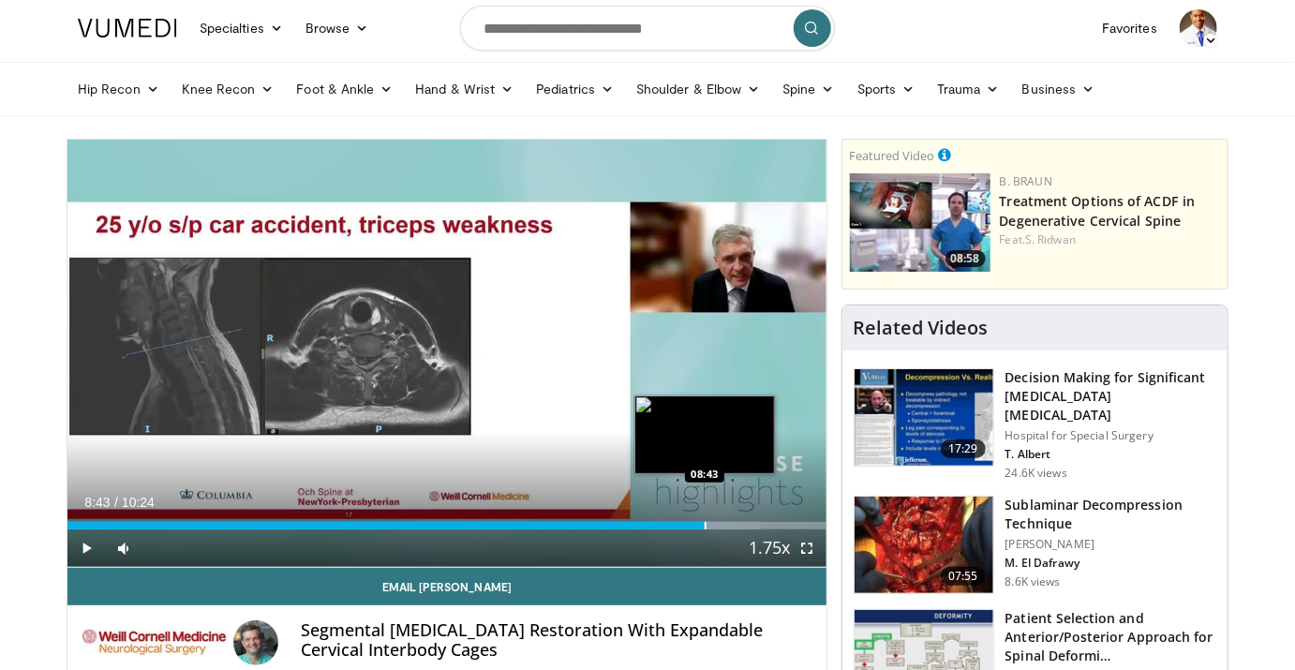
click at [704, 528] on div "Loaded : 91.18% 08:43 08:43" at bounding box center [446, 525] width 759 height 7
click at [721, 528] on div "Loaded : 91.18% 08:44 08:57" at bounding box center [446, 525] width 759 height 7
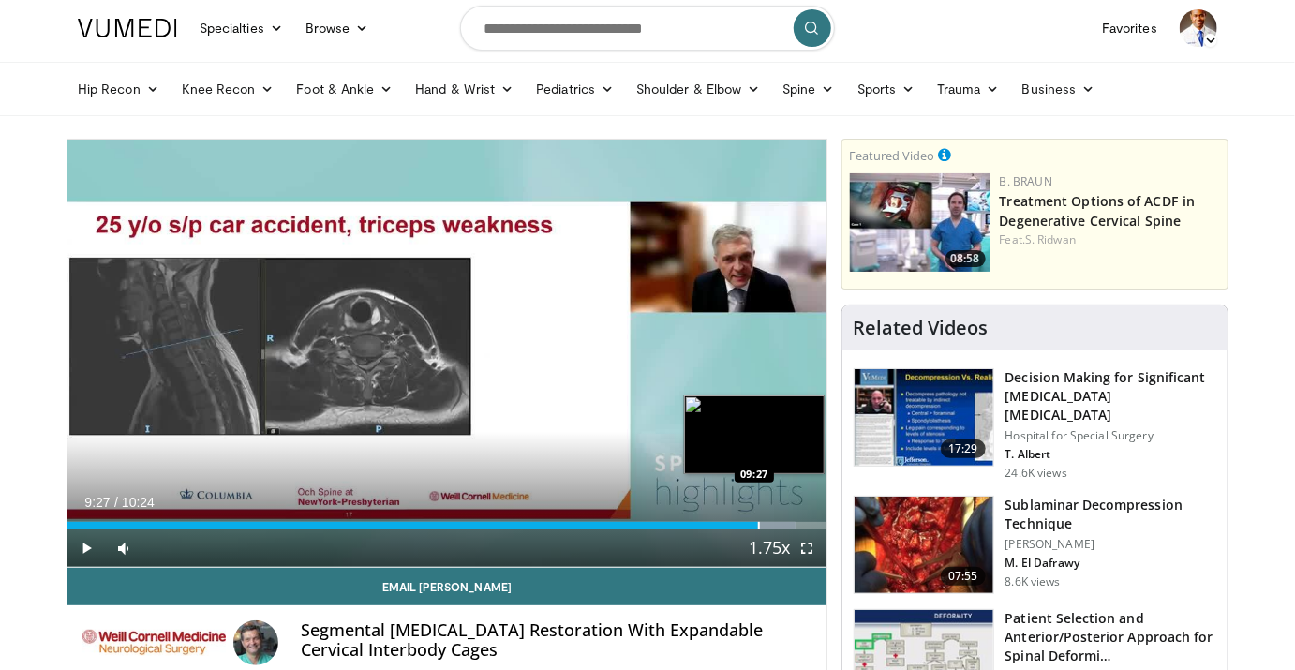
click at [758, 526] on div "Progress Bar" at bounding box center [759, 525] width 2 height 7
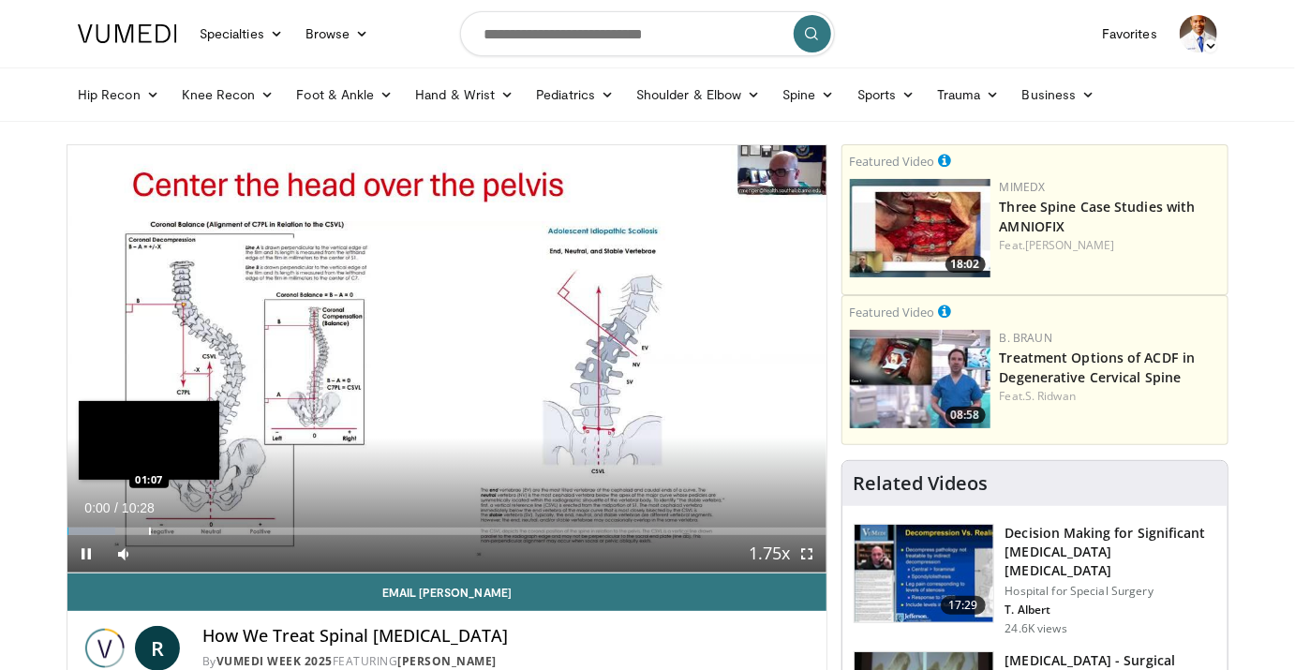
click at [149, 529] on div "Progress Bar" at bounding box center [150, 531] width 2 height 7
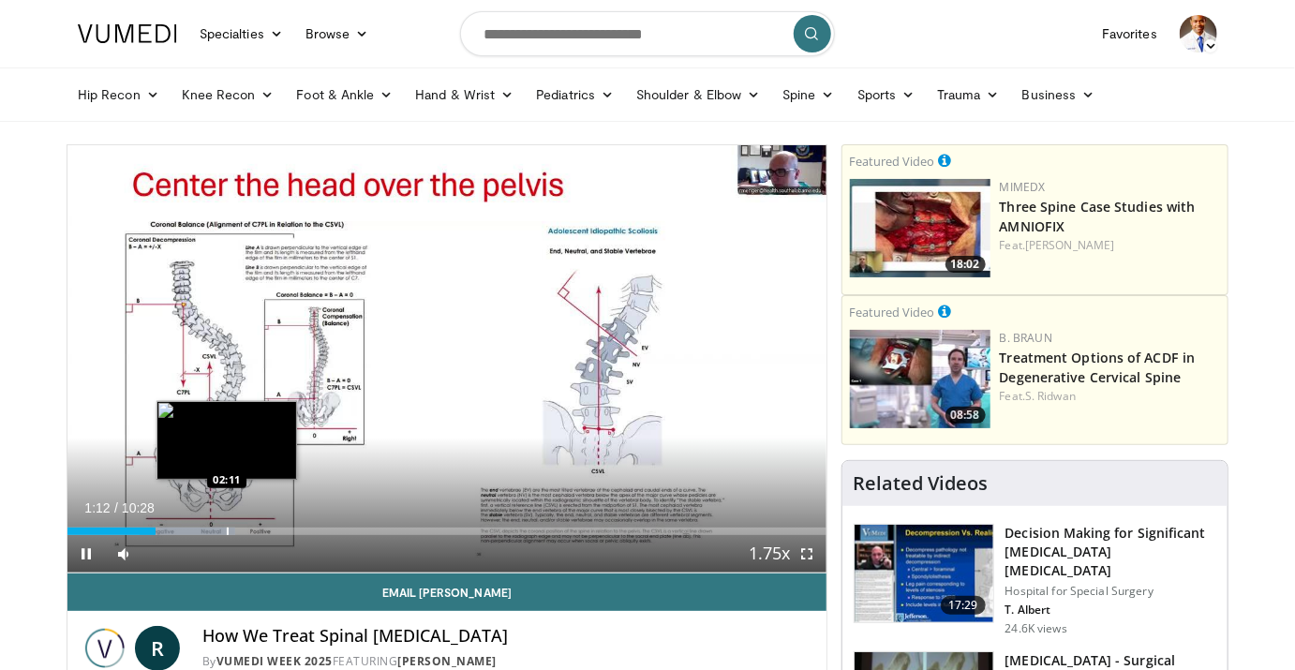
click at [227, 529] on div "Progress Bar" at bounding box center [228, 531] width 2 height 7
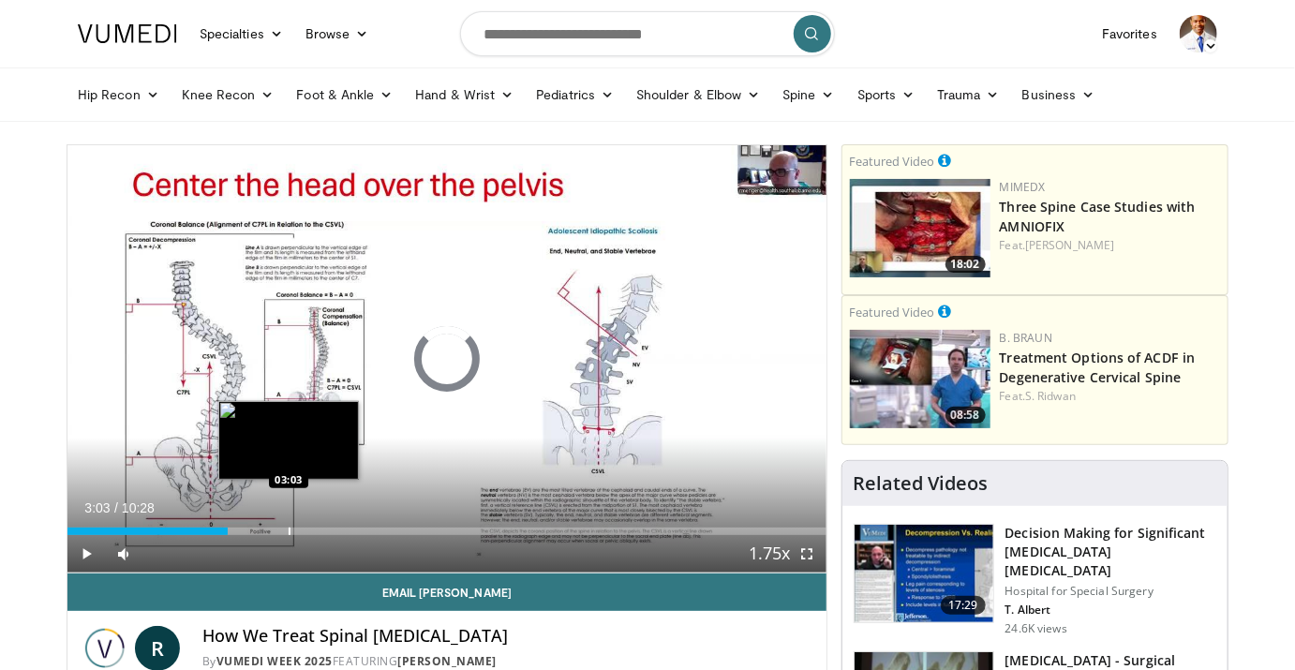
click at [289, 533] on div "Progress Bar" at bounding box center [290, 531] width 2 height 7
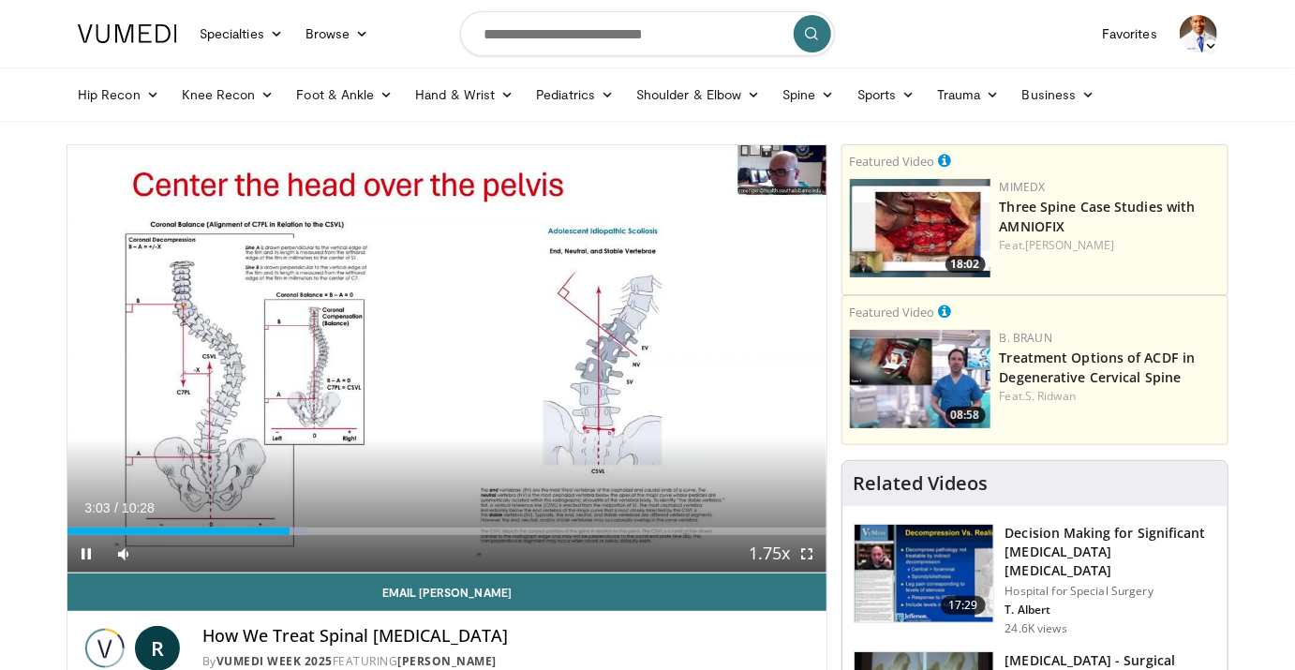
click at [340, 537] on div "Current Time 3:03 / Duration 10:28 Pause Skip Backward Skip Forward Mute Loaded…" at bounding box center [446, 553] width 759 height 37
click at [431, 535] on div "Current Time 3:05 / Duration 10:28 Pause Skip Backward Skip Forward Mute Loaded…" at bounding box center [446, 553] width 759 height 37
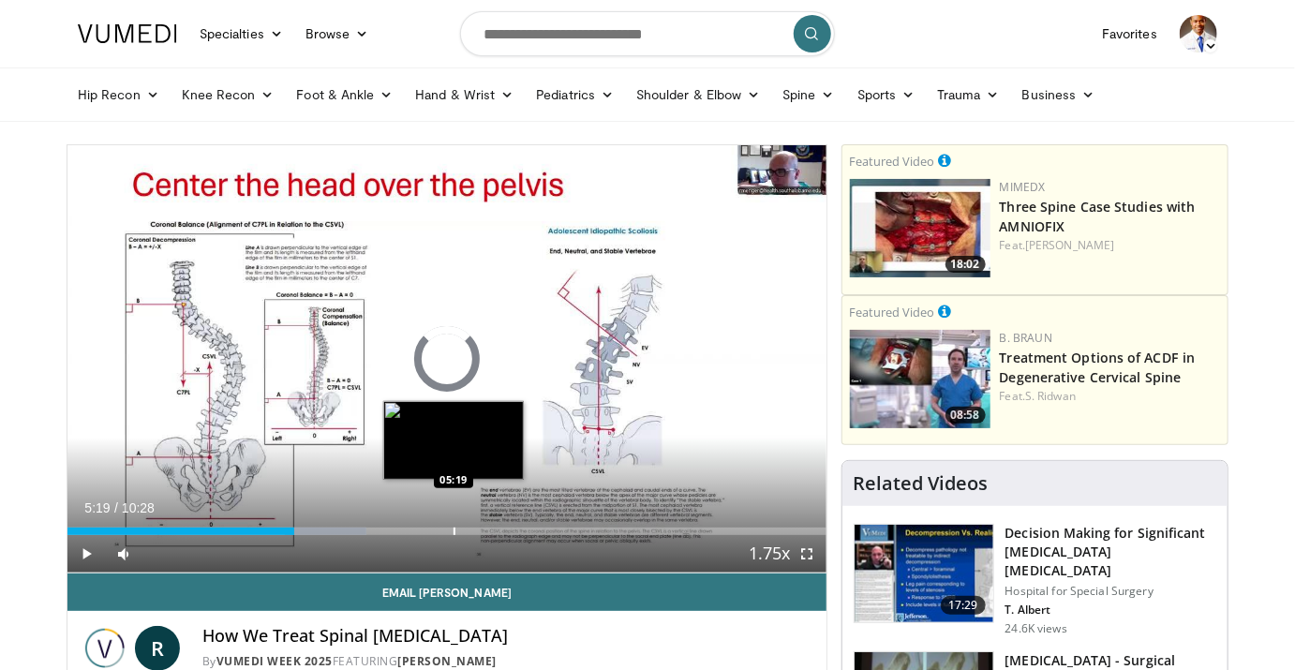
click at [454, 533] on div "Progress Bar" at bounding box center [455, 531] width 2 height 7
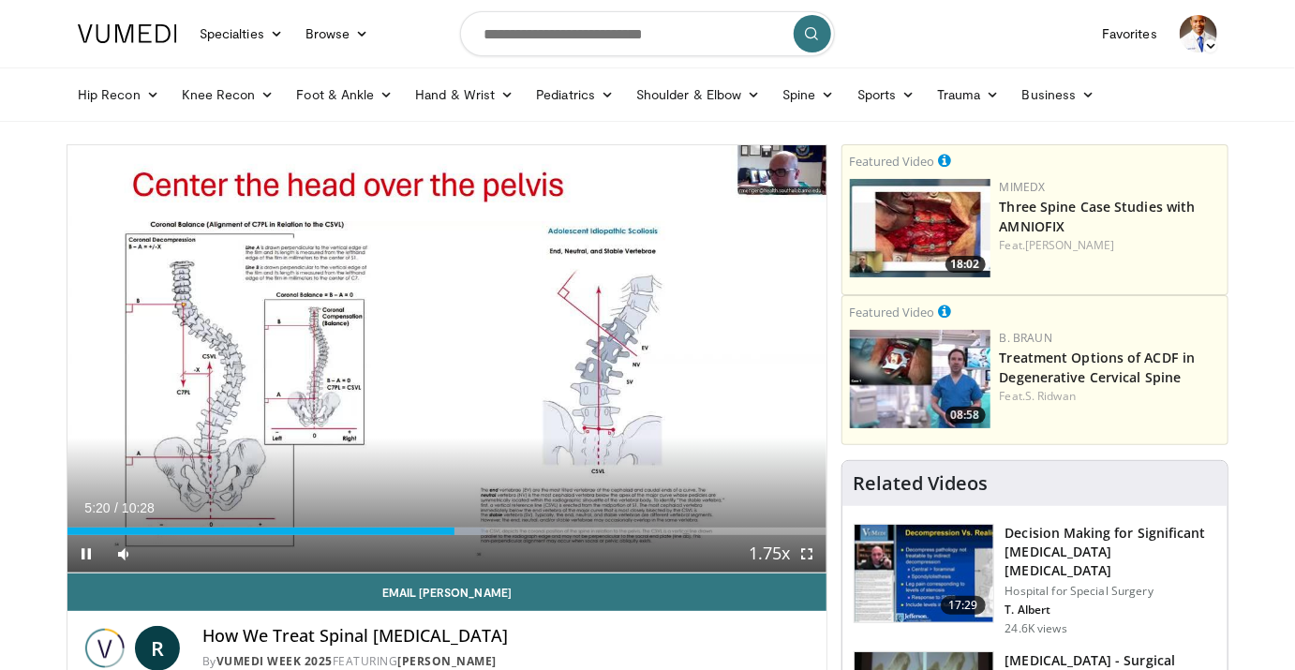
click at [509, 538] on div "Current Time 5:20 / Duration 10:28 Pause Skip Backward Skip Forward Mute Loaded…" at bounding box center [446, 553] width 759 height 37
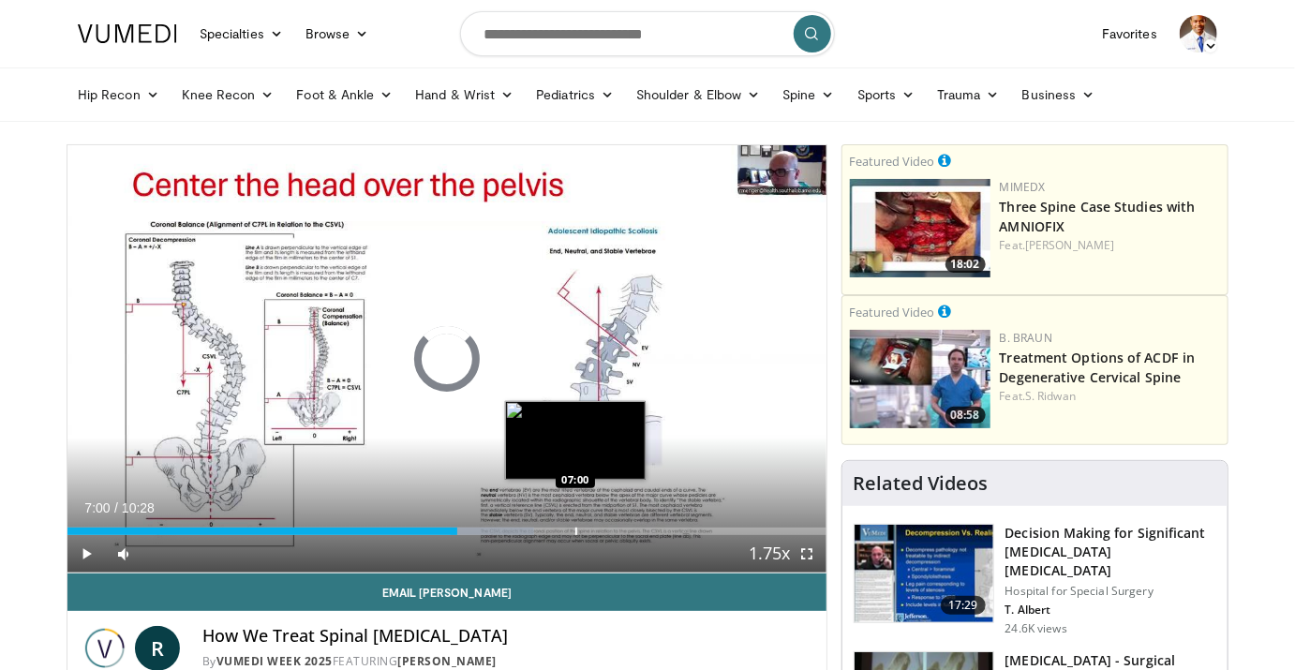
click at [575, 532] on div "Loaded : 61.55% 07:00 07:00" at bounding box center [446, 531] width 759 height 7
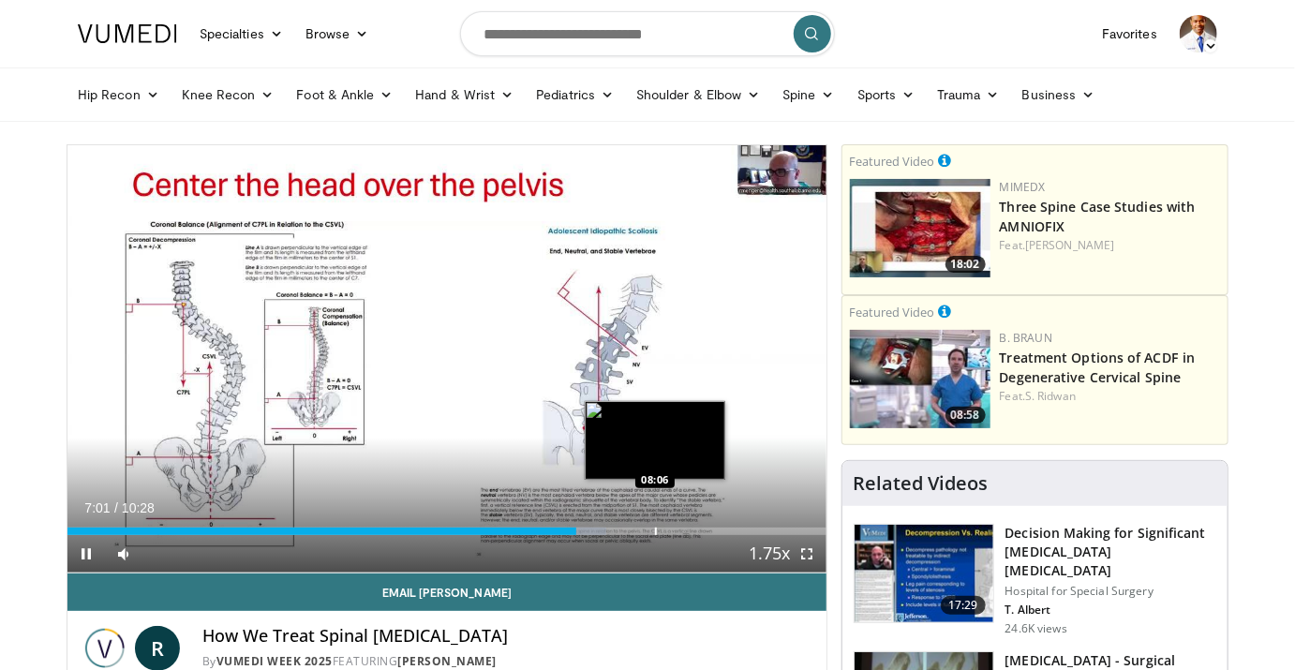
click at [655, 531] on div "Progress Bar" at bounding box center [656, 531] width 2 height 7
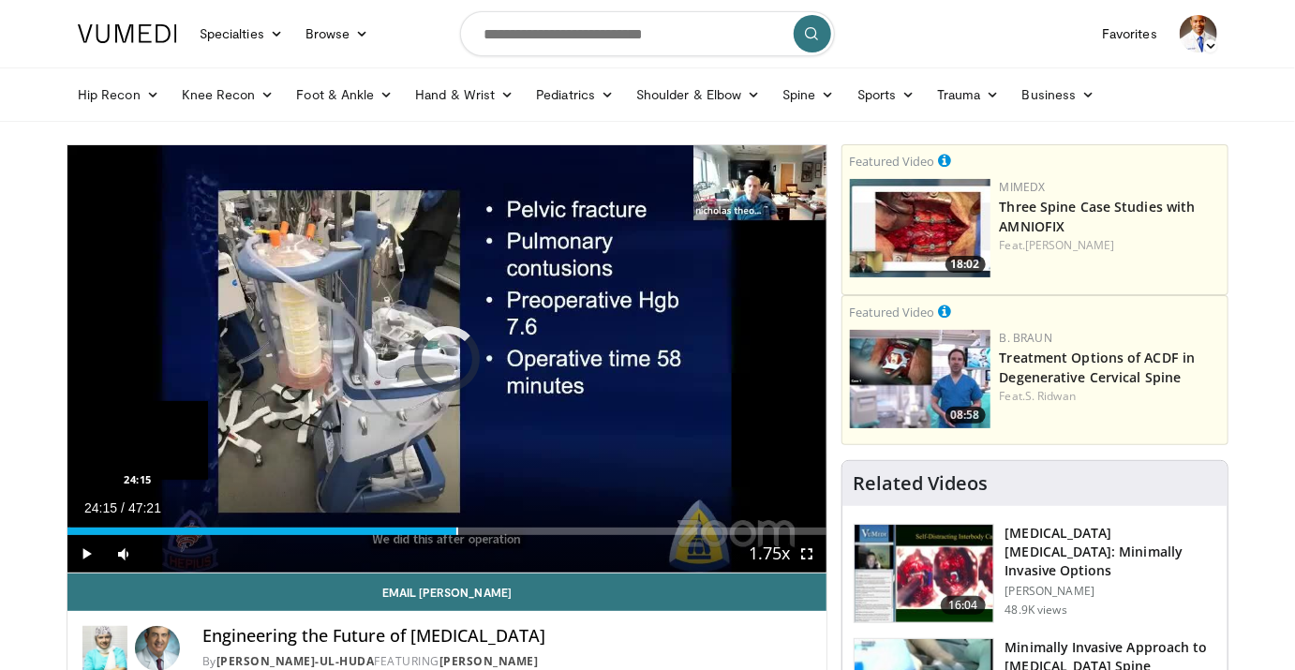
click at [456, 526] on div "Loaded : 0.35% 24:15 24:15" at bounding box center [446, 526] width 759 height 18
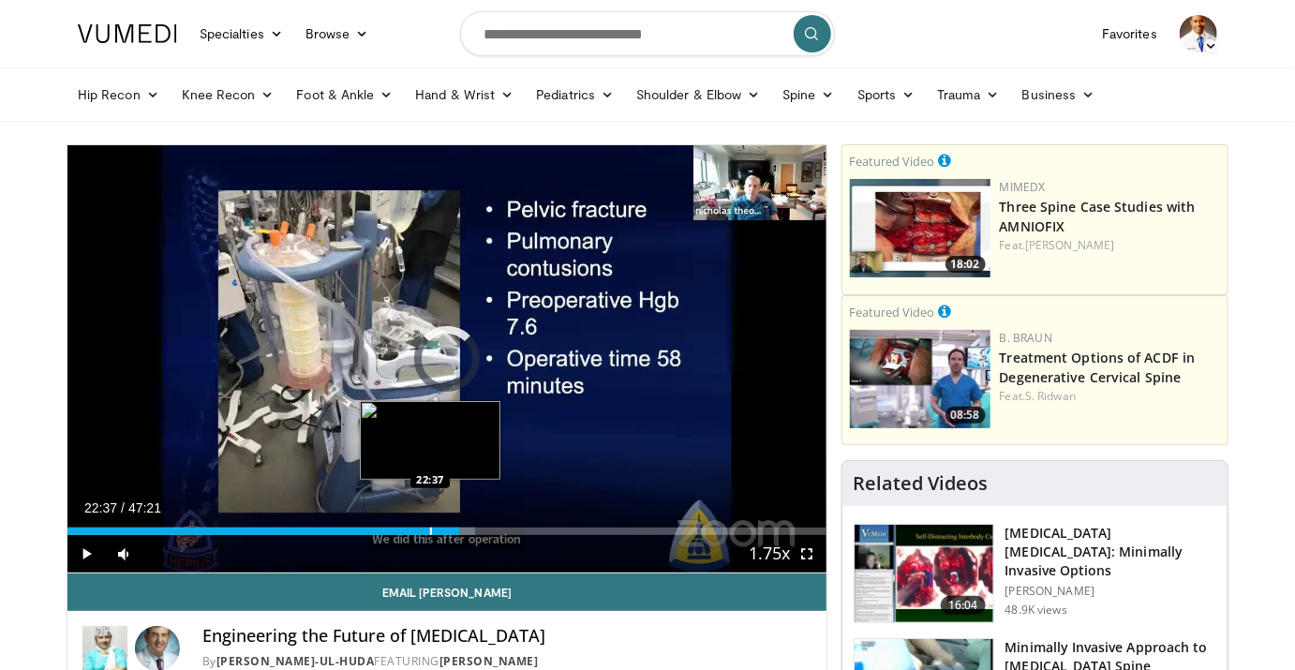
click at [430, 528] on div "Progress Bar" at bounding box center [431, 531] width 2 height 7
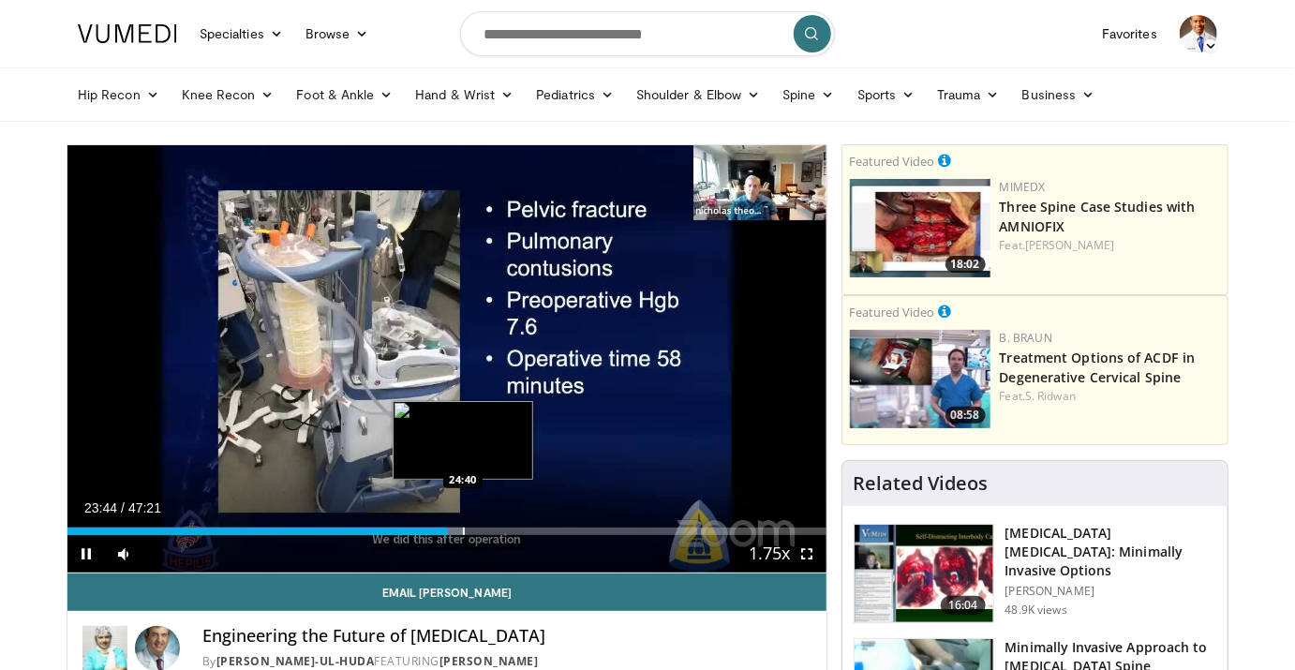
click at [463, 529] on div "Progress Bar" at bounding box center [464, 531] width 2 height 7
click at [469, 530] on div "Progress Bar" at bounding box center [470, 531] width 2 height 7
click at [470, 529] on div "Progress Bar" at bounding box center [471, 531] width 2 height 7
click at [467, 529] on div "Progress Bar" at bounding box center [468, 531] width 2 height 7
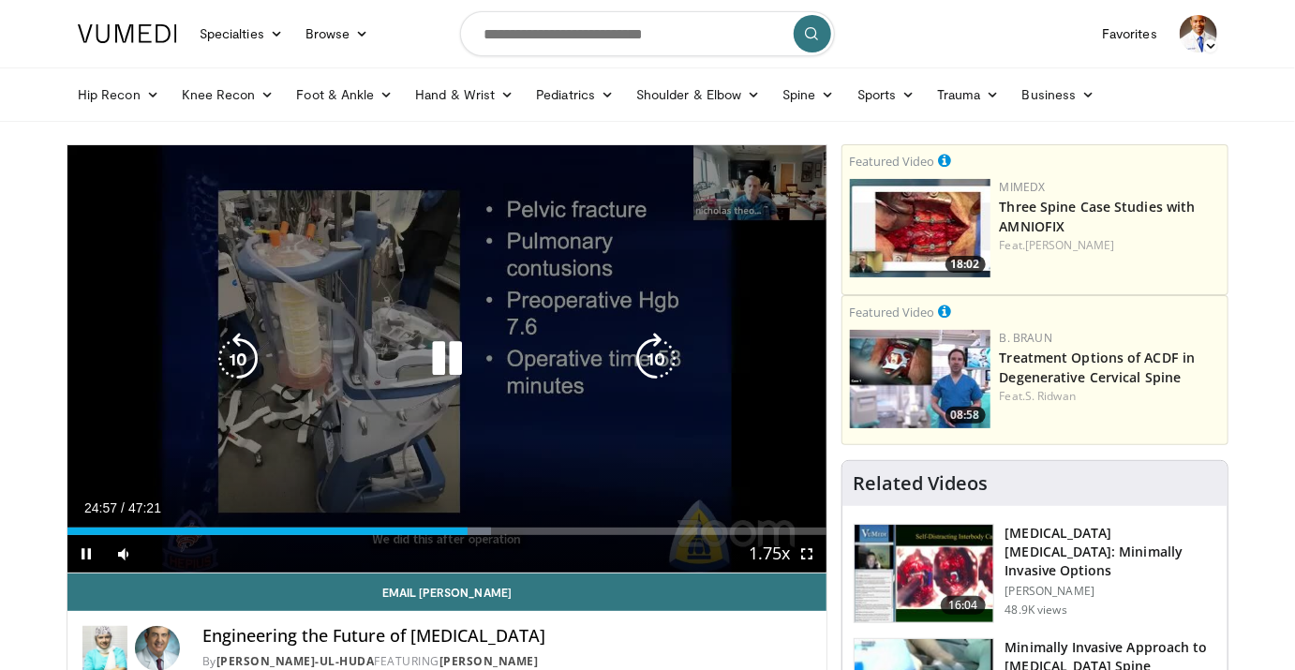
click at [446, 369] on icon "Video Player" at bounding box center [447, 359] width 52 height 52
click at [518, 419] on div "10 seconds Tap to unmute" at bounding box center [446, 358] width 759 height 427
click at [451, 358] on icon "Video Player" at bounding box center [447, 359] width 52 height 52
click at [503, 276] on div "10 seconds Tap to unmute" at bounding box center [446, 358] width 759 height 427
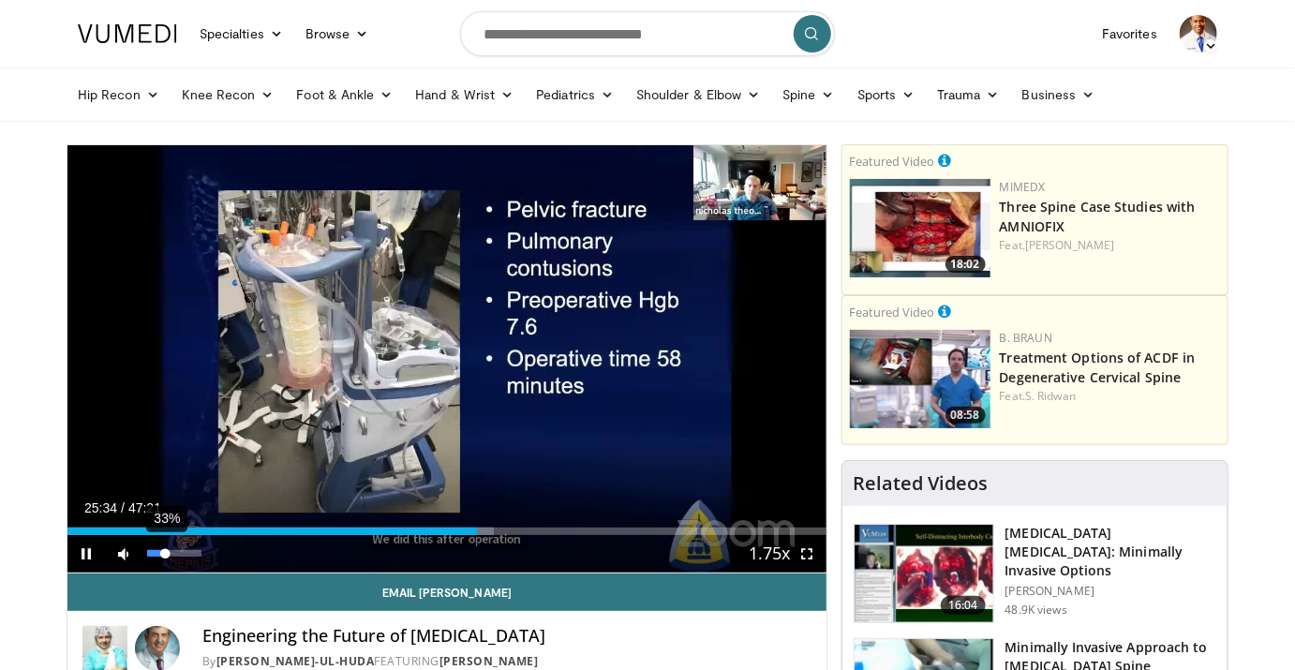
click at [164, 553] on div "Volume Level" at bounding box center [156, 553] width 18 height 7
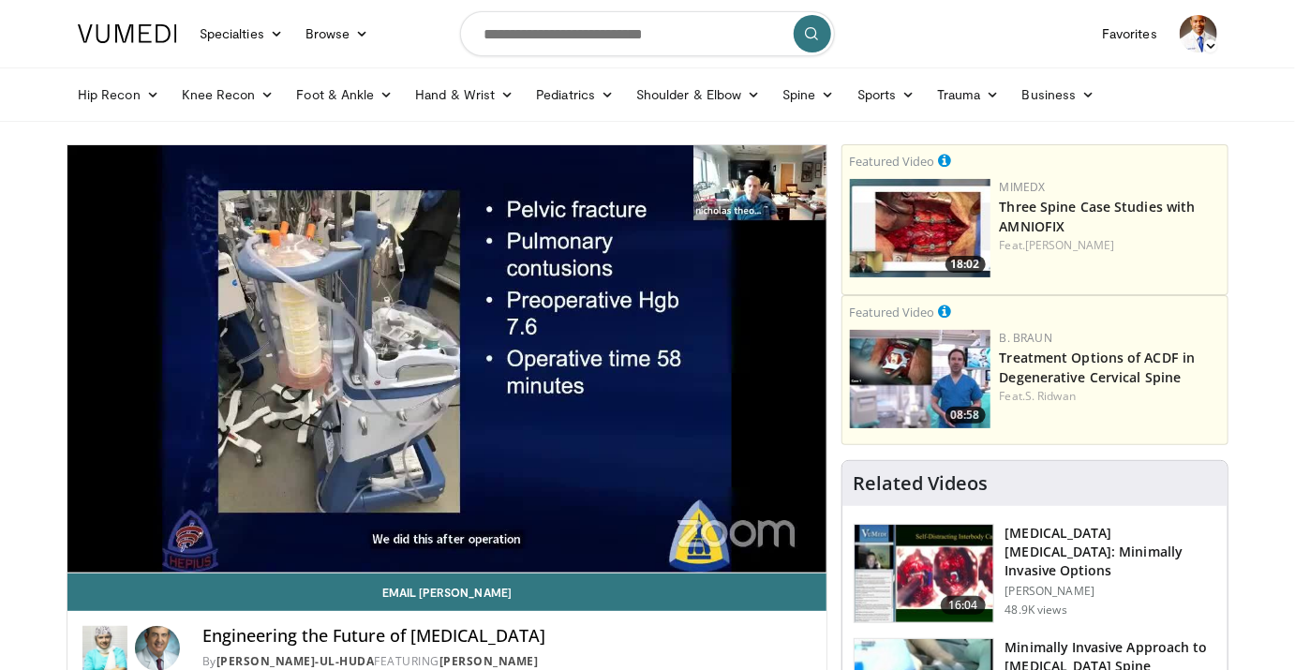
click at [164, 553] on div "10 seconds Tap to unmute" at bounding box center [446, 358] width 759 height 427
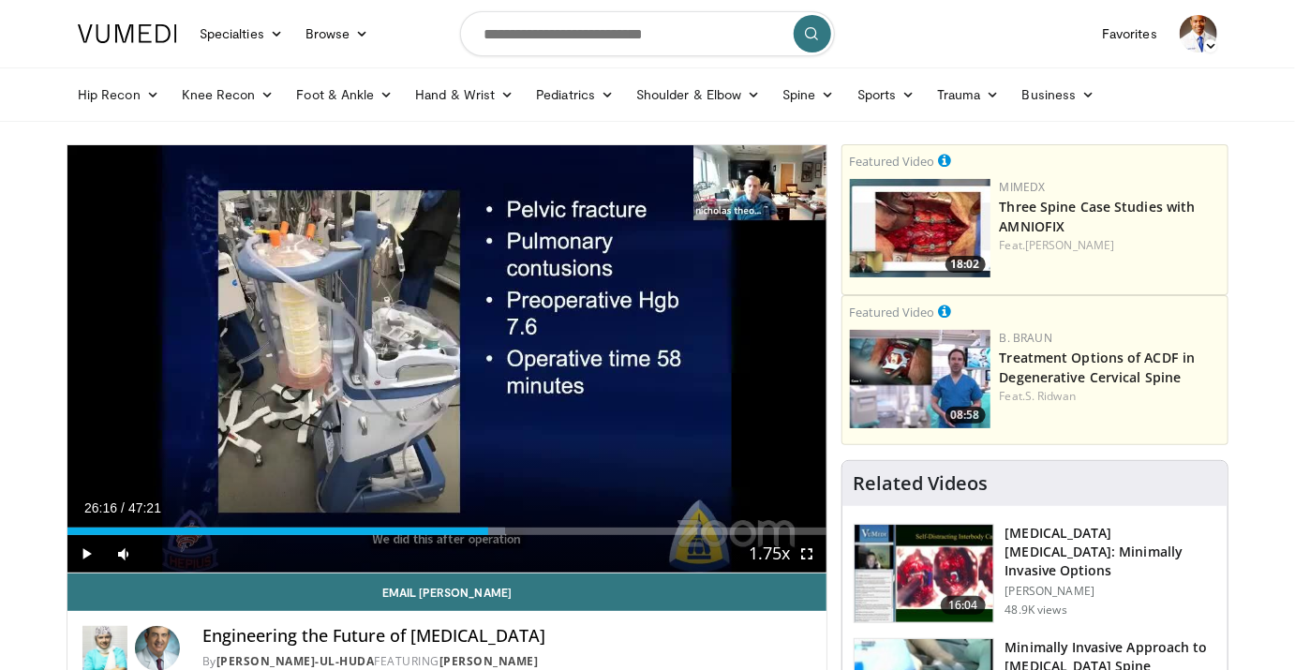
click at [164, 553] on div "Current Time 26:16 / Duration 47:21 Play Skip Backward Skip Forward Mute 33% Lo…" at bounding box center [446, 553] width 759 height 37
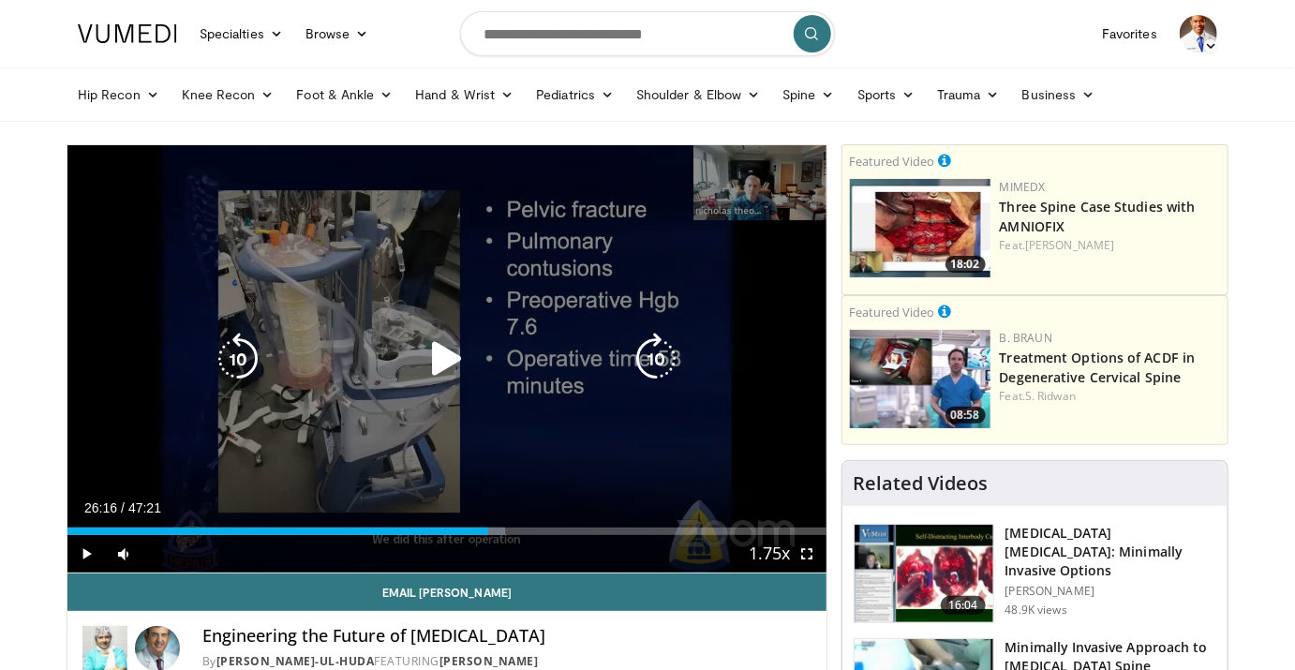
click at [277, 423] on div "10 seconds Tap to unmute" at bounding box center [446, 358] width 759 height 427
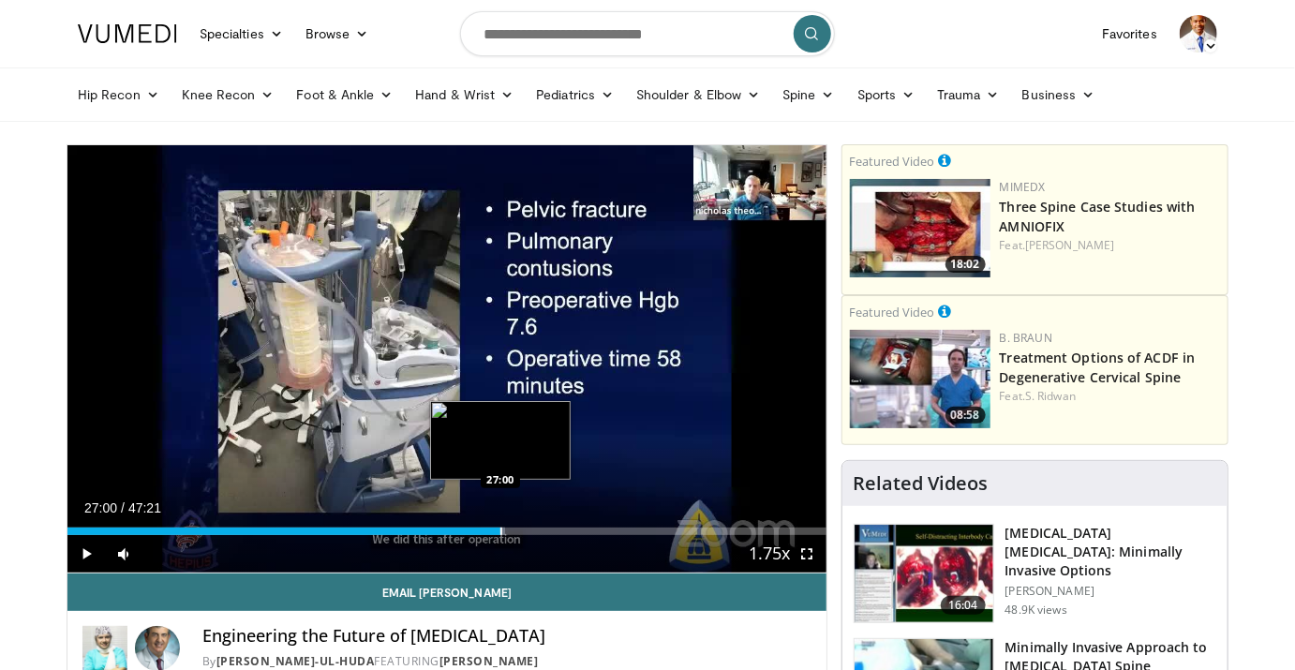
click at [500, 533] on div "Progress Bar" at bounding box center [501, 531] width 2 height 7
click at [512, 532] on div "Progress Bar" at bounding box center [505, 531] width 25 height 7
click at [531, 531] on div "Loaded : 62.56% 28:59 28:59" at bounding box center [446, 531] width 759 height 7
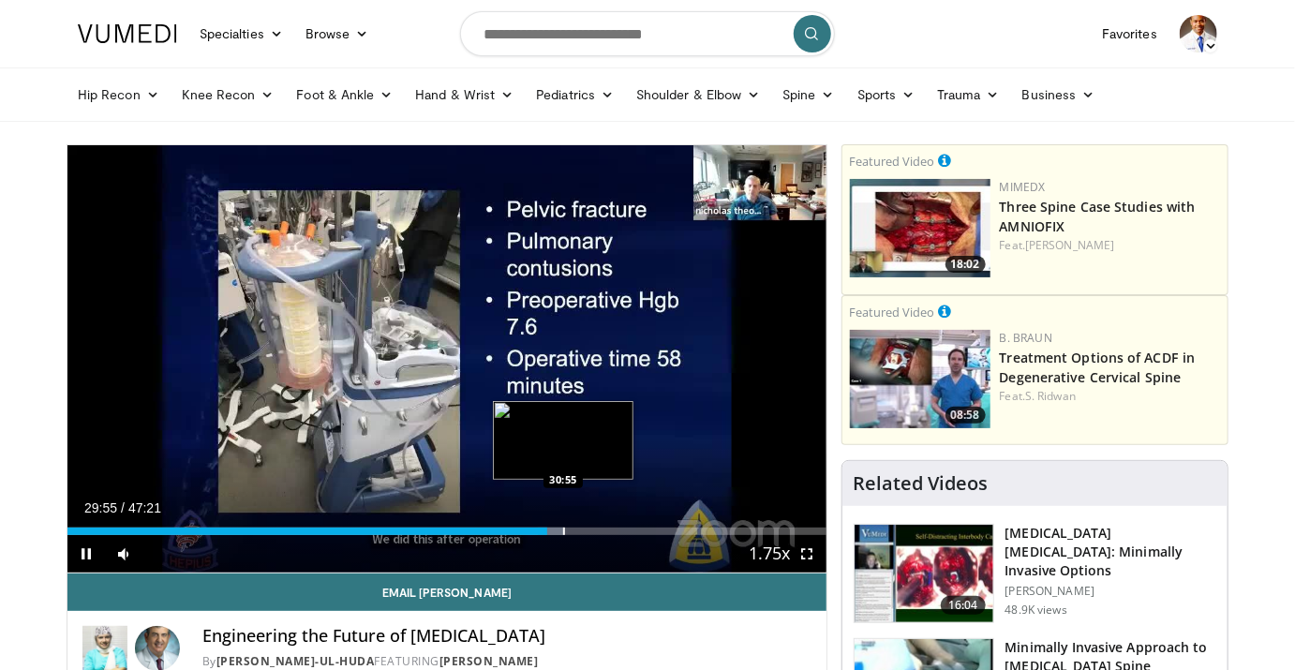
click at [562, 524] on div "Loaded : 65.37% 29:55 30:55" at bounding box center [446, 526] width 759 height 18
click at [575, 525] on div "Loaded : 66.77% 30:53 31:41" at bounding box center [446, 526] width 759 height 18
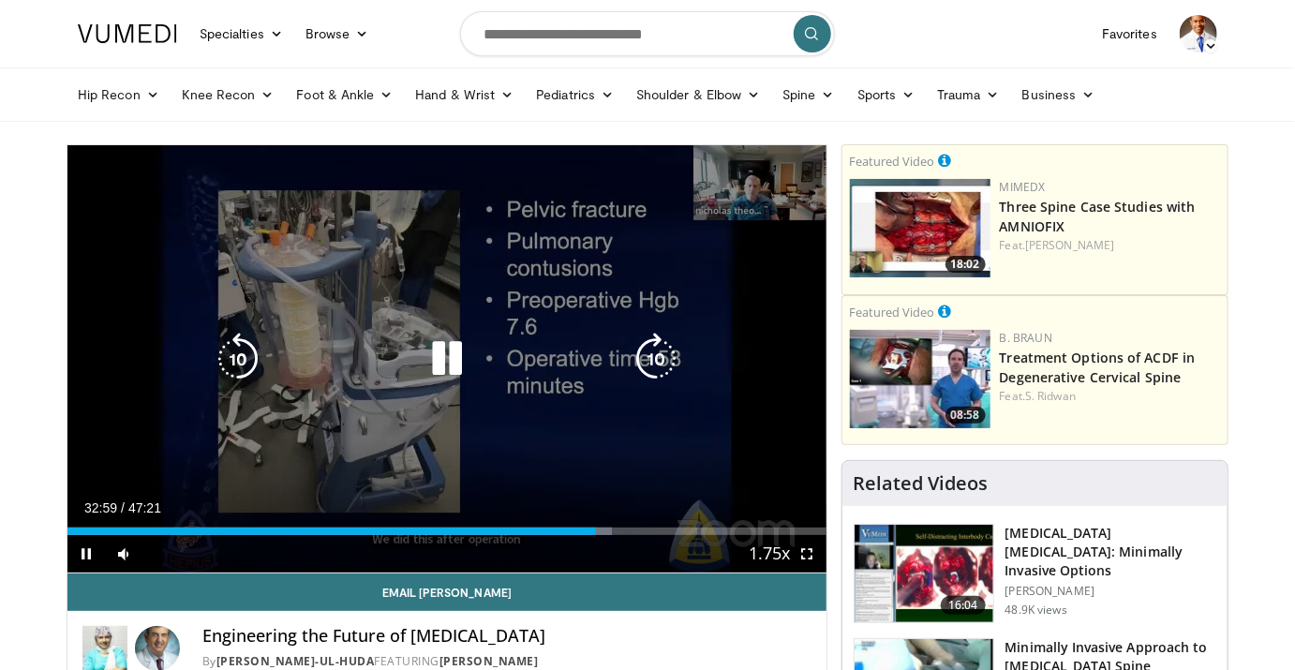
click at [627, 464] on div "10 seconds Tap to unmute" at bounding box center [446, 358] width 759 height 427
click at [457, 360] on icon "Video Player" at bounding box center [447, 359] width 52 height 52
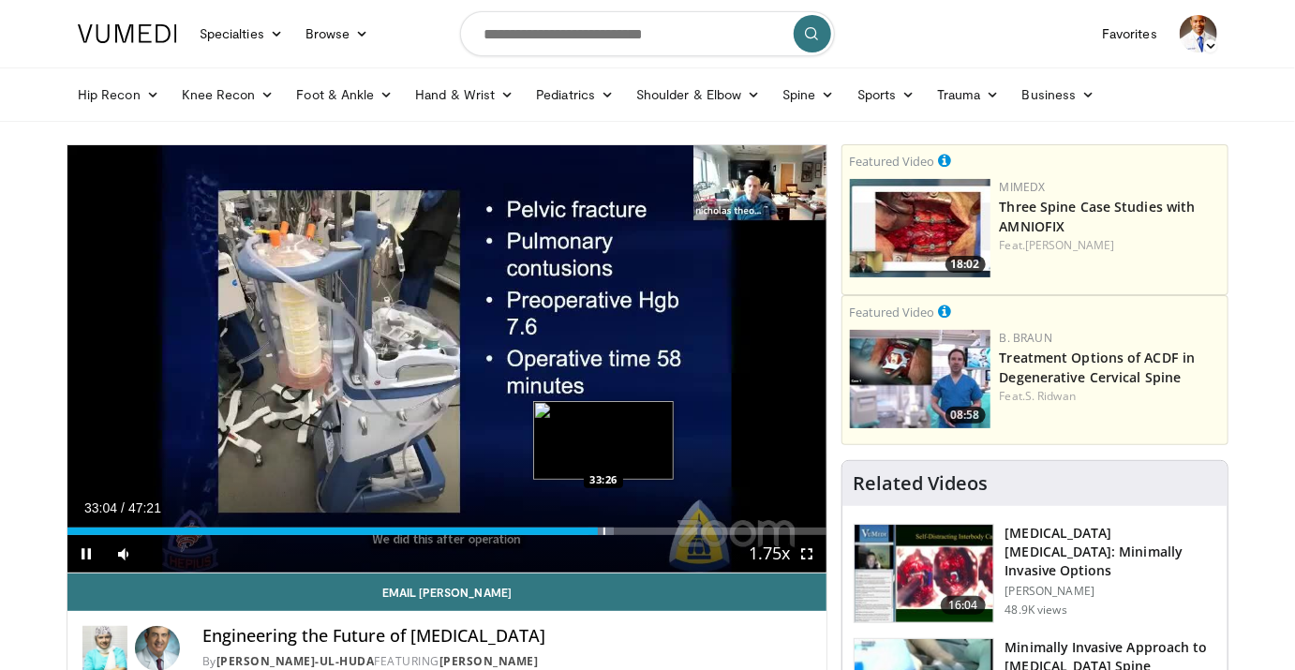
click at [604, 530] on div "Progress Bar" at bounding box center [605, 531] width 2 height 7
click at [612, 530] on div "Progress Bar" at bounding box center [613, 531] width 2 height 7
click at [634, 532] on div "Progress Bar" at bounding box center [635, 531] width 2 height 7
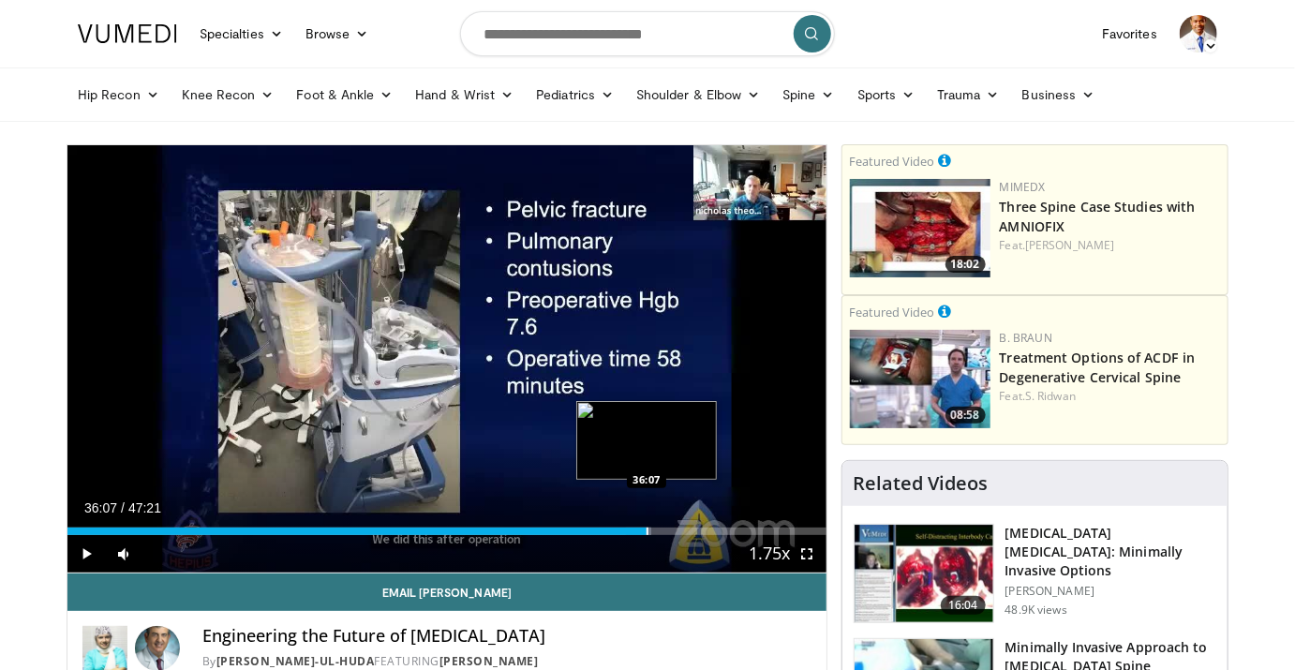
click at [646, 532] on div "Loaded : 76.96% 36:04 36:07" at bounding box center [446, 531] width 759 height 7
click at [653, 532] on div "Progress Bar" at bounding box center [654, 531] width 2 height 7
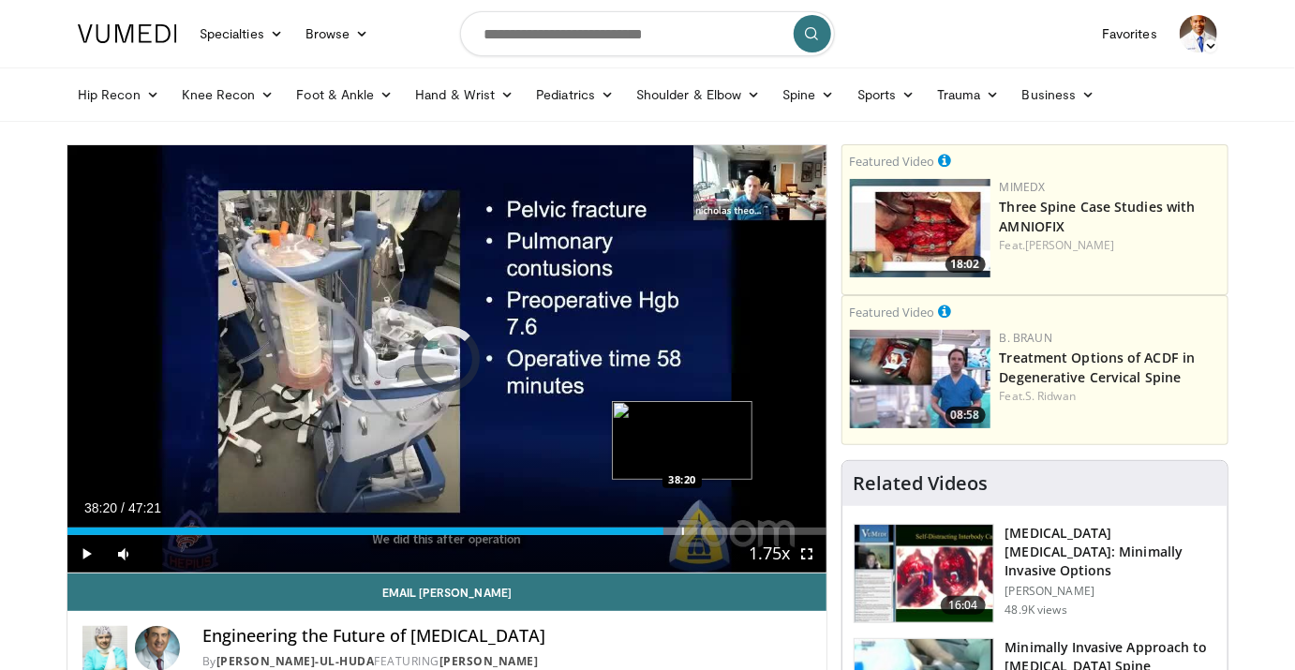
click at [682, 529] on div "Progress Bar" at bounding box center [683, 531] width 2 height 7
click at [712, 532] on div "Progress Bar" at bounding box center [713, 531] width 2 height 7
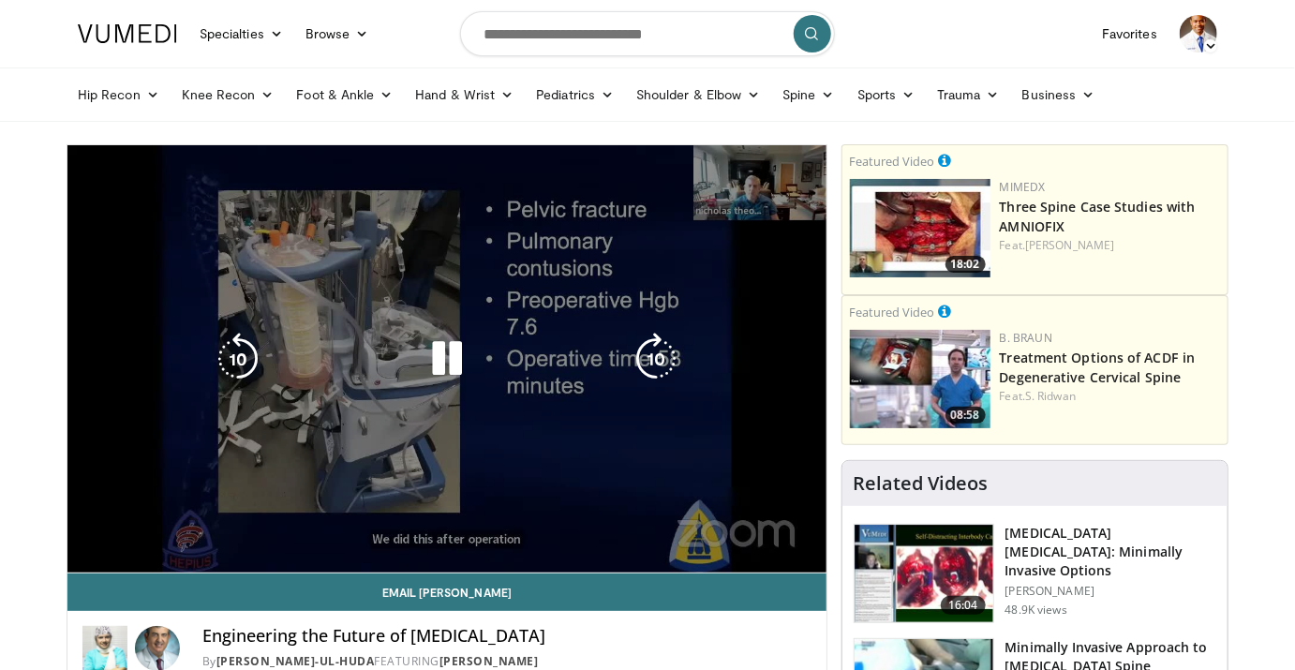
click at [723, 532] on div "10 seconds Tap to unmute" at bounding box center [446, 358] width 759 height 427
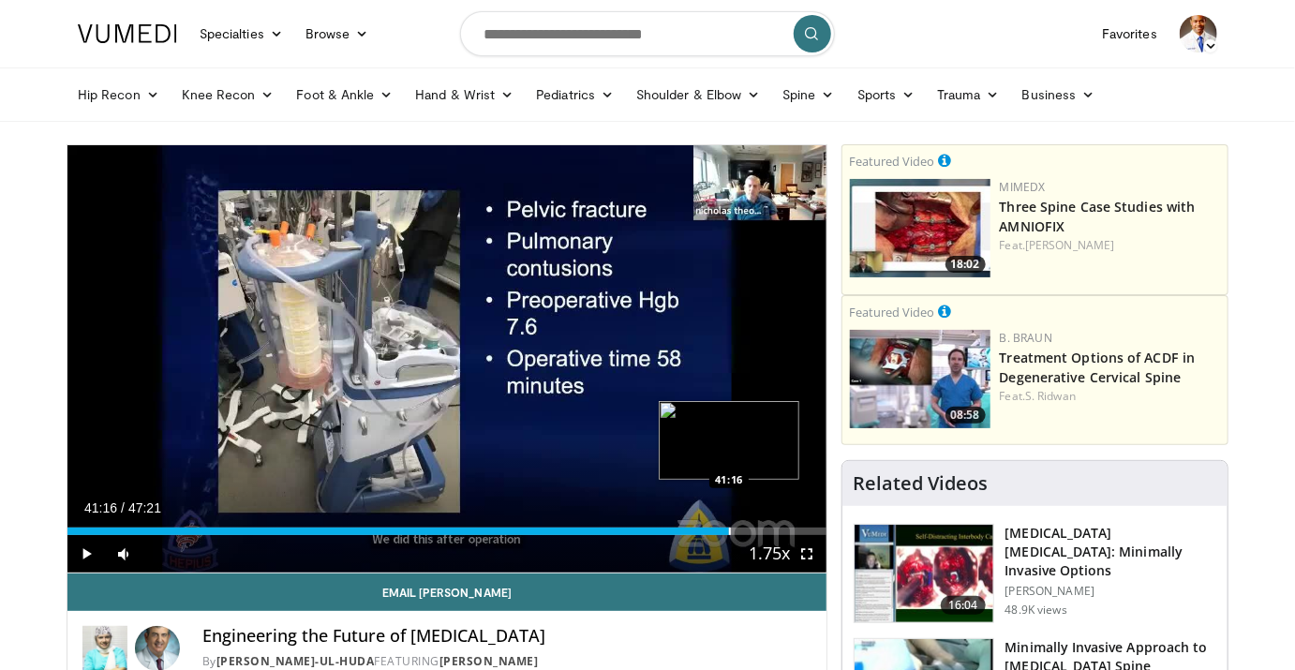
click at [729, 533] on div "Progress Bar" at bounding box center [730, 531] width 2 height 7
click at [741, 526] on div "Loaded : 88.91% 41:16 42:05" at bounding box center [446, 526] width 759 height 18
click at [757, 528] on div "Progress Bar" at bounding box center [758, 531] width 2 height 7
click at [776, 530] on div "Progress Bar" at bounding box center [777, 531] width 2 height 7
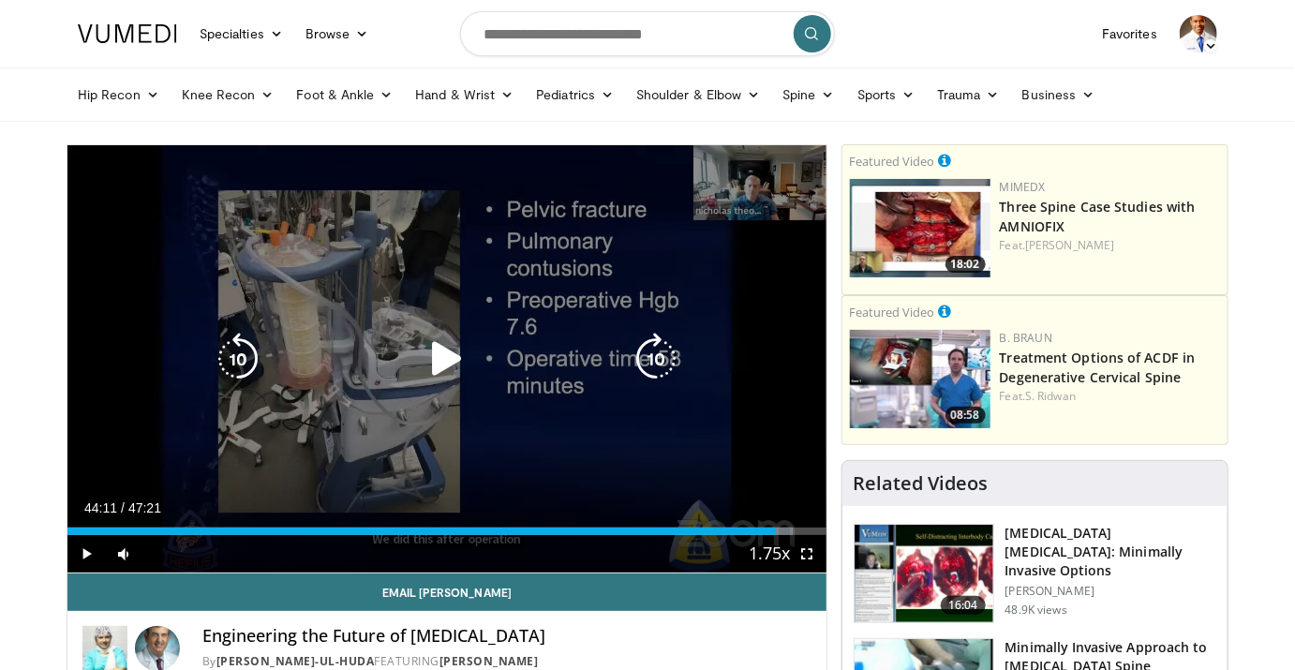
click at [433, 339] on icon "Video Player" at bounding box center [447, 359] width 52 height 52
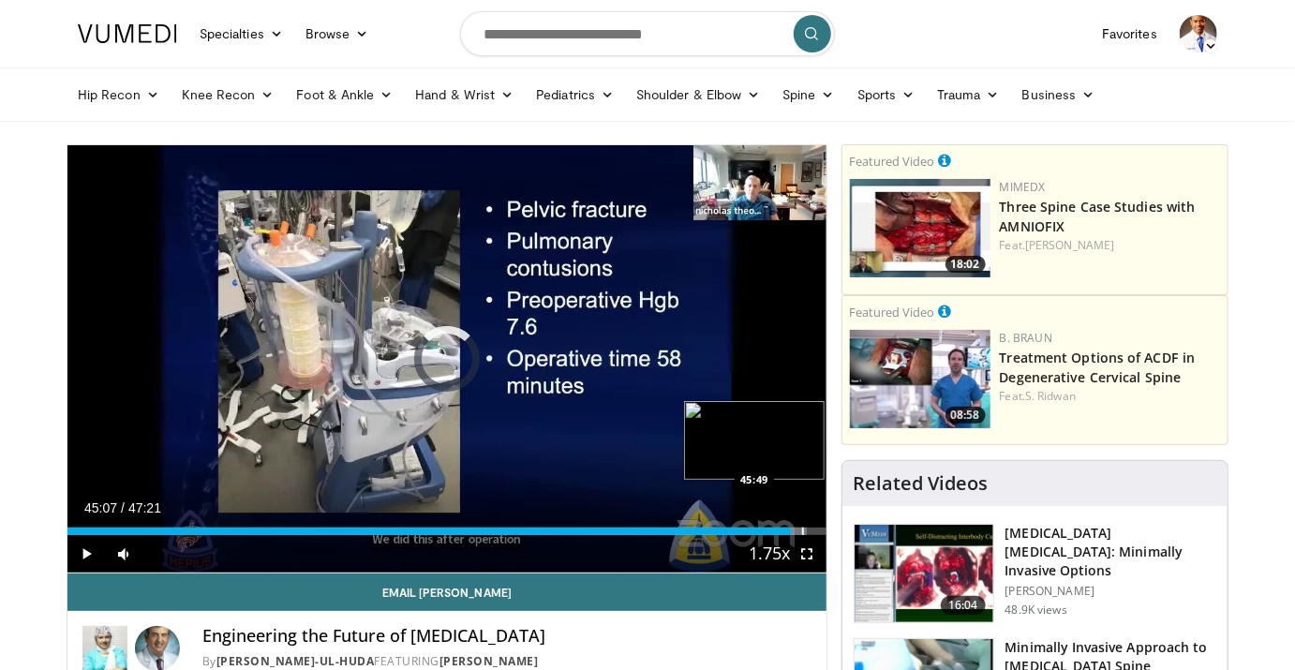
click at [802, 528] on div "Progress Bar" at bounding box center [803, 531] width 2 height 7
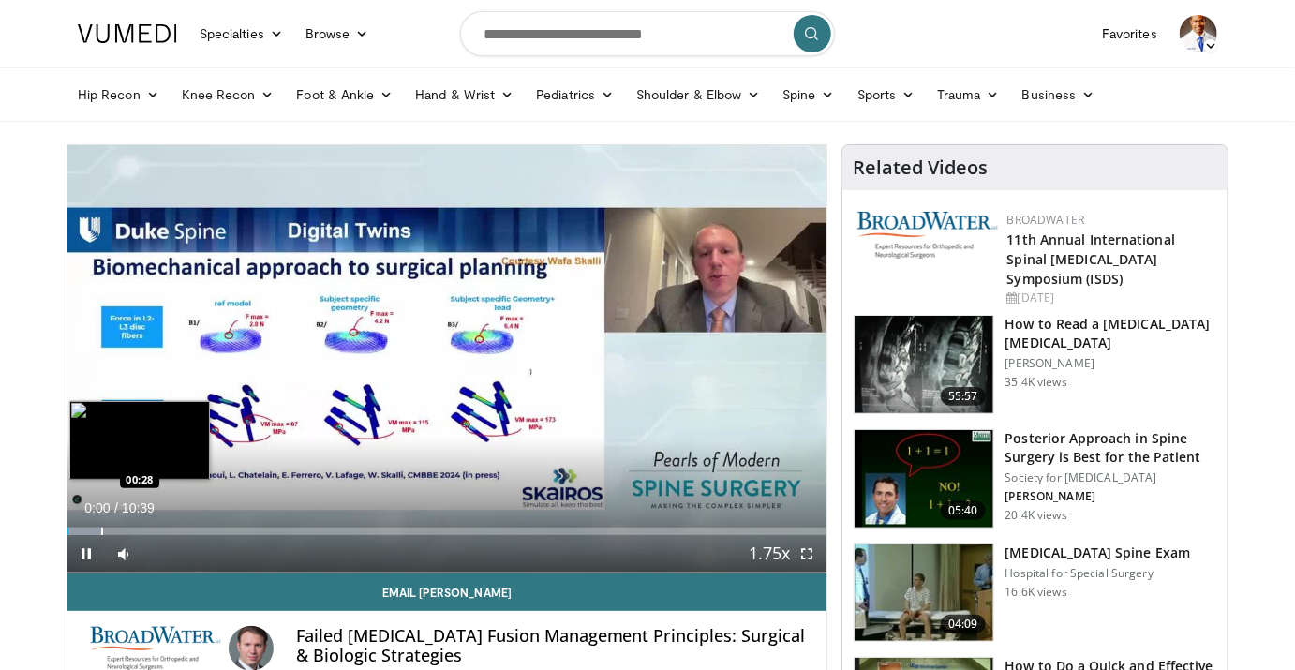
click at [101, 528] on div "Progress Bar" at bounding box center [102, 531] width 2 height 7
click at [148, 526] on div "Loaded : 18.62% 00:59 01:08" at bounding box center [446, 526] width 759 height 18
click at [162, 528] on div "Progress Bar" at bounding box center [163, 531] width 2 height 7
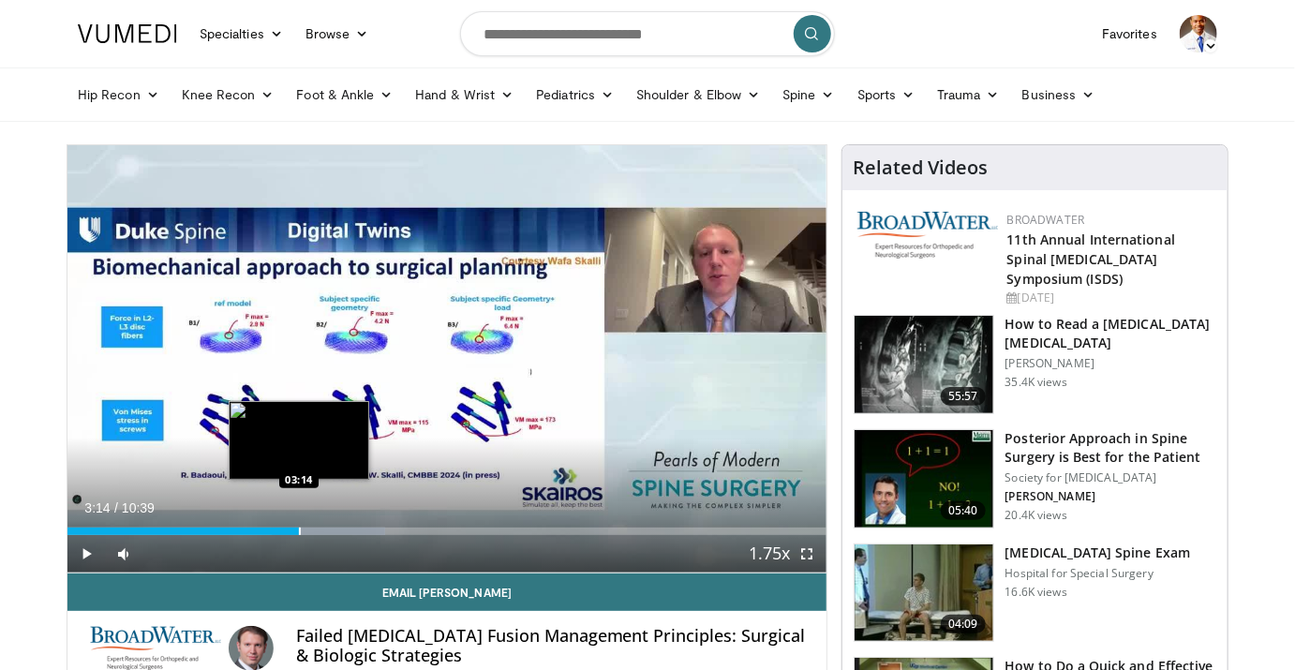
click at [299, 530] on div "Progress Bar" at bounding box center [300, 531] width 2 height 7
click at [296, 530] on div "Progress Bar" at bounding box center [297, 531] width 2 height 7
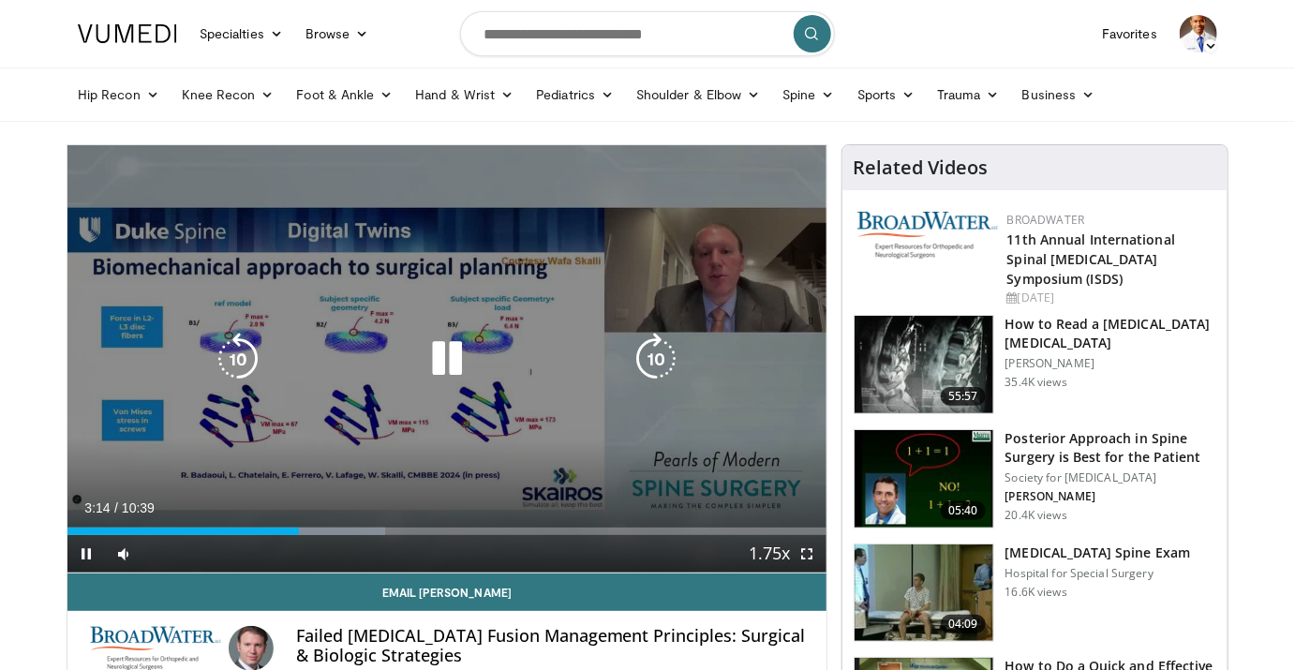
click at [444, 359] on icon "Video Player" at bounding box center [447, 359] width 52 height 52
click at [412, 276] on div "10 seconds Tap to unmute" at bounding box center [446, 358] width 759 height 427
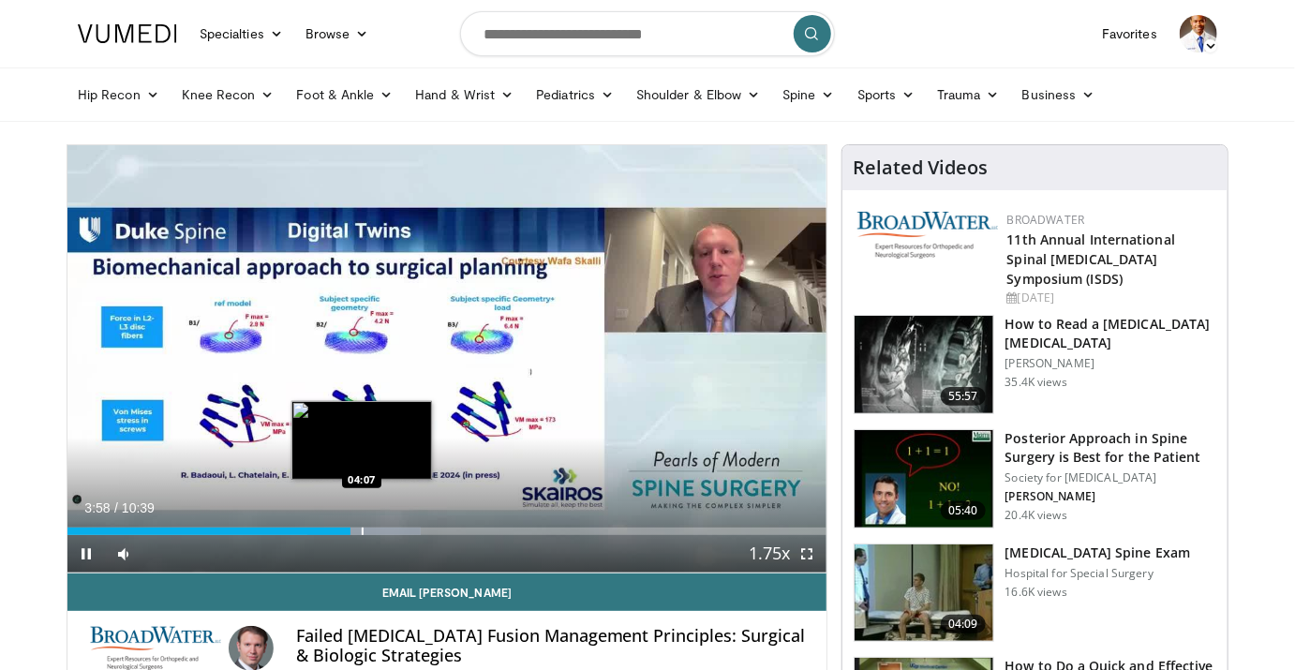
click at [361, 526] on div "Loaded : 46.56% 03:58 04:07" at bounding box center [446, 526] width 759 height 18
click at [378, 529] on div "Progress Bar" at bounding box center [379, 531] width 2 height 7
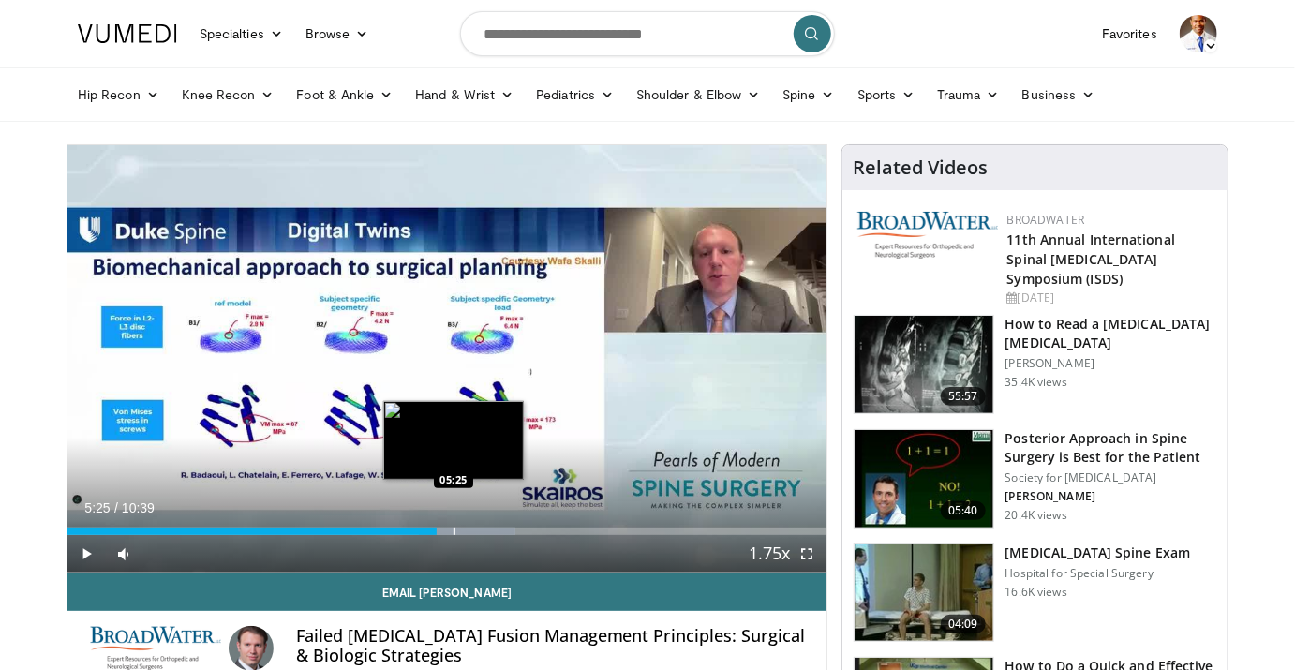
click at [454, 528] on div "Progress Bar" at bounding box center [455, 531] width 2 height 7
click at [480, 530] on div "Progress Bar" at bounding box center [481, 531] width 2 height 7
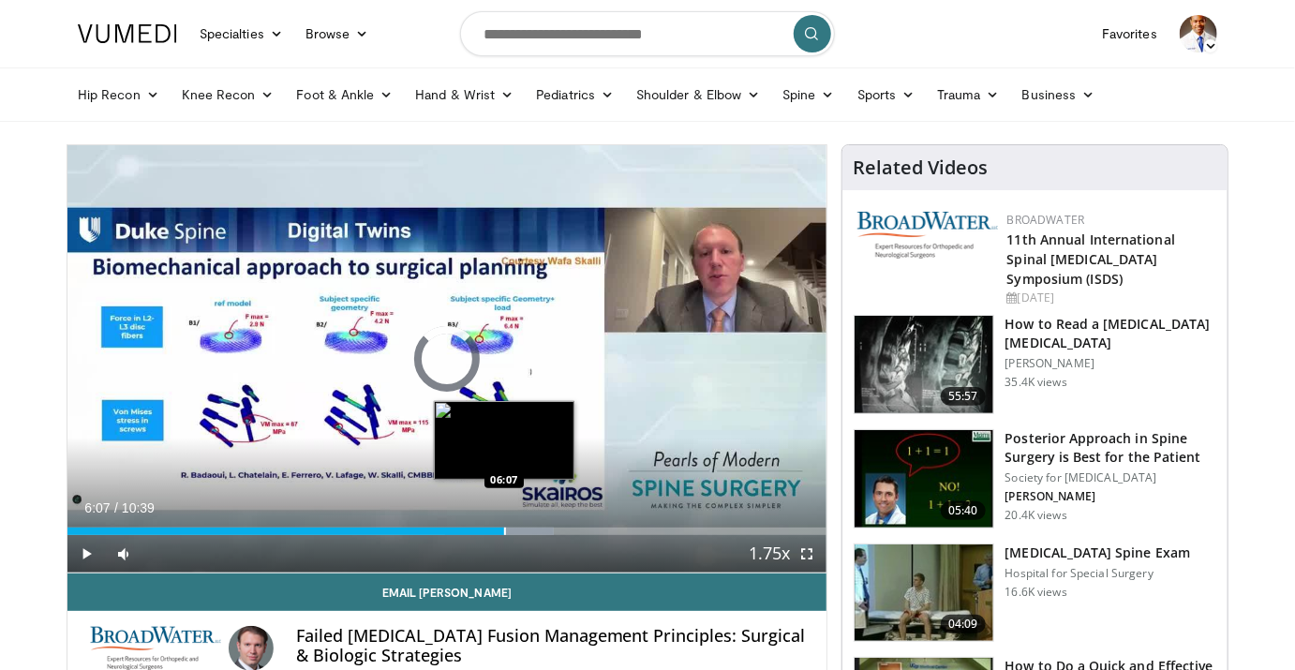
click at [504, 530] on div "Progress Bar" at bounding box center [505, 531] width 2 height 7
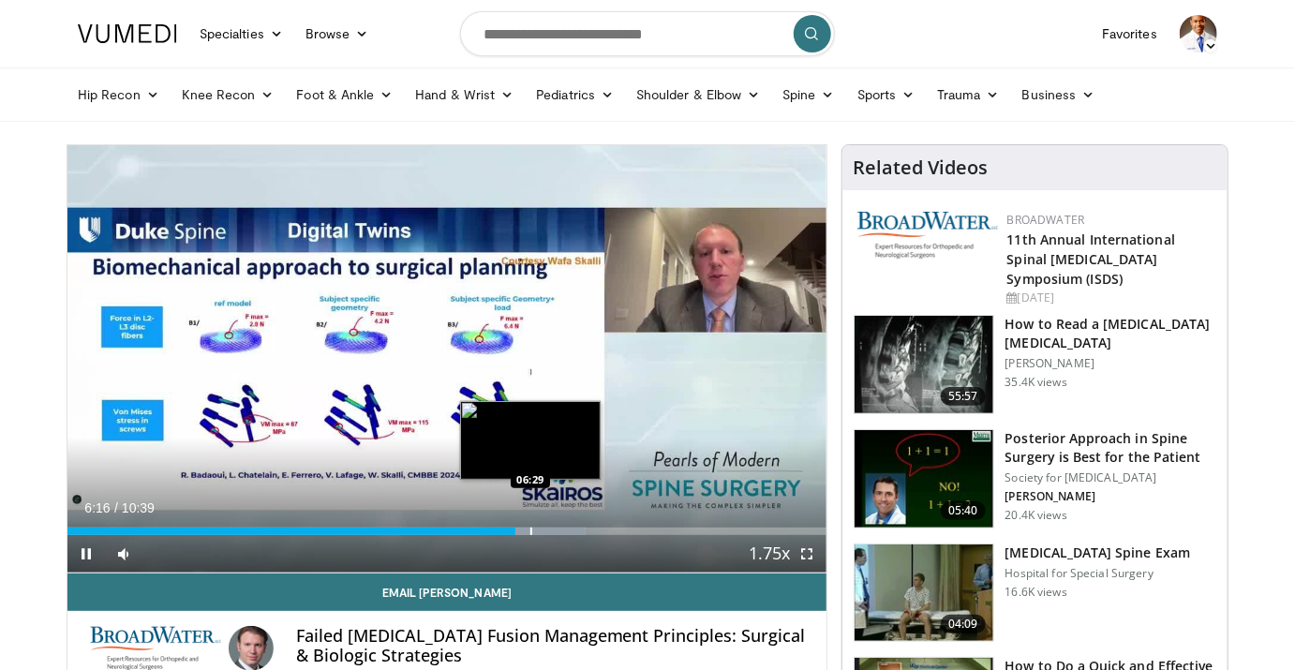
click at [531, 530] on div "Progress Bar" at bounding box center [531, 531] width 2 height 7
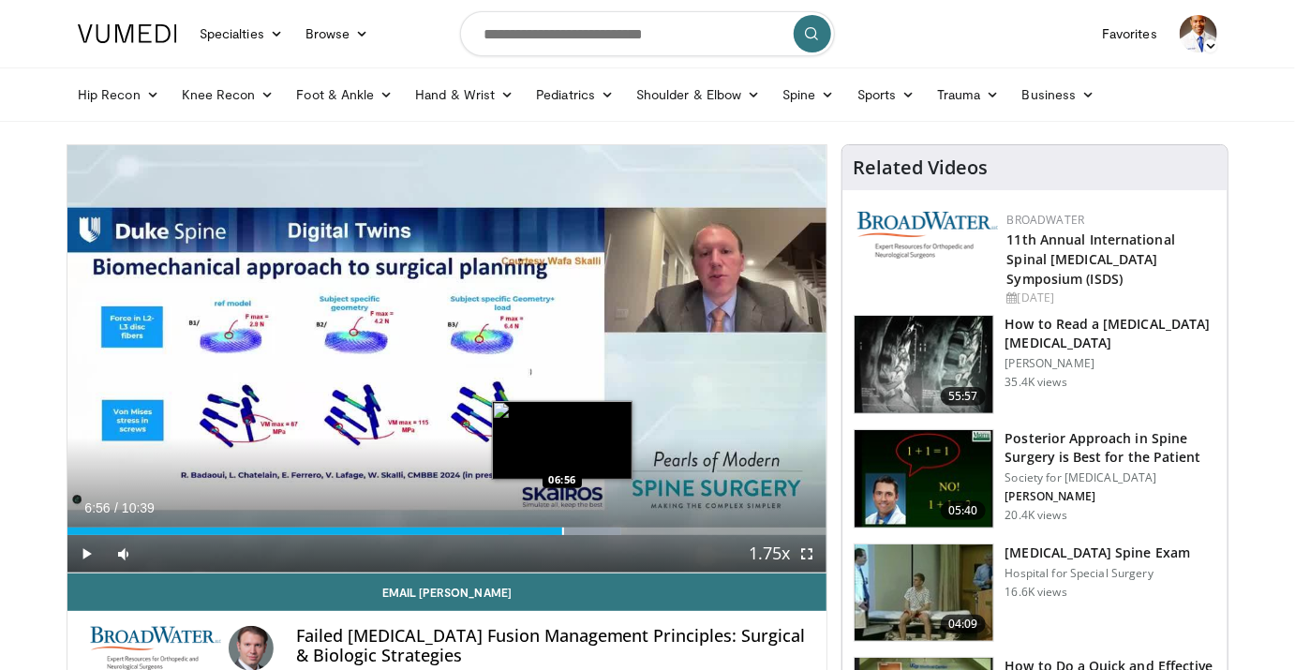
click at [562, 534] on div "Progress Bar" at bounding box center [563, 531] width 2 height 7
click at [598, 534] on div "Progress Bar" at bounding box center [599, 531] width 2 height 7
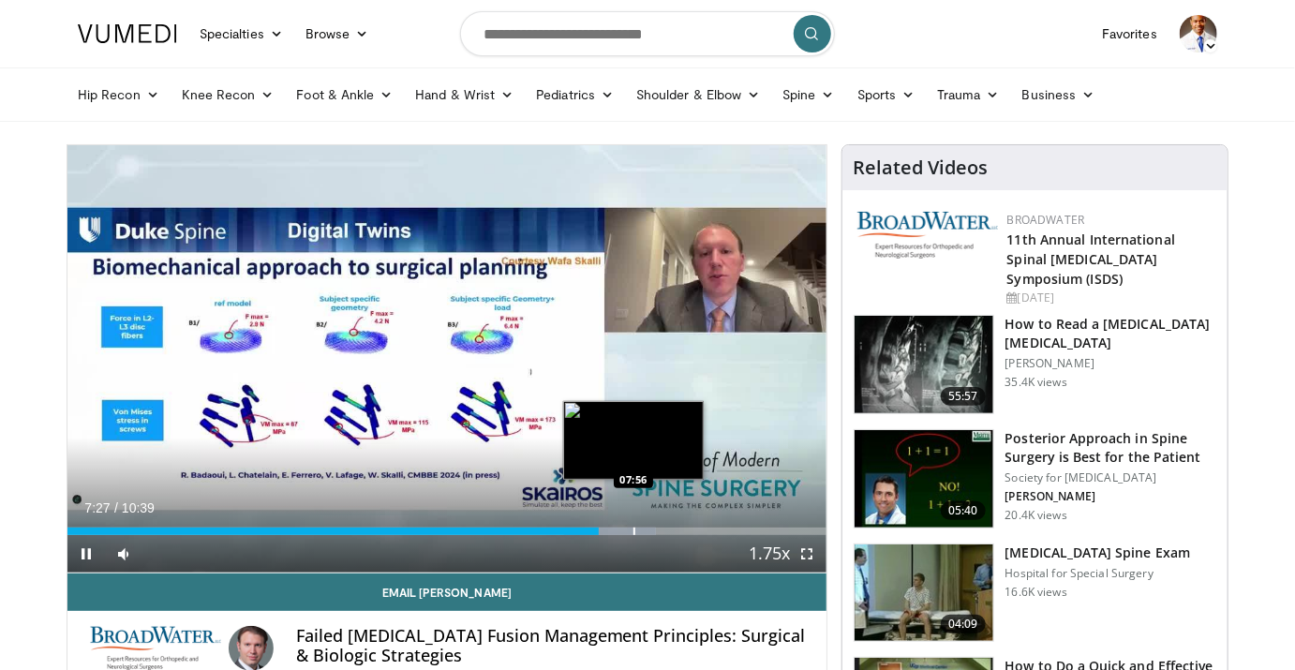
click at [634, 531] on div "Progress Bar" at bounding box center [635, 531] width 2 height 7
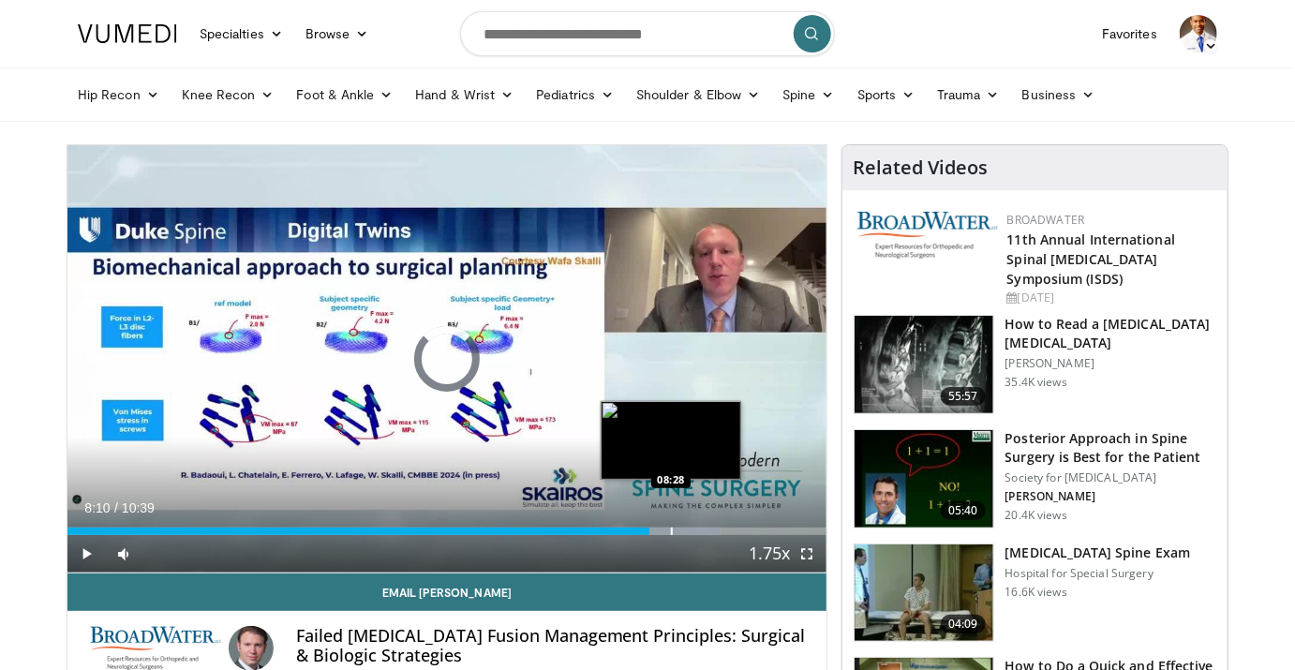
click at [671, 528] on div "Progress Bar" at bounding box center [672, 531] width 2 height 7
click at [656, 528] on div "Progress Bar" at bounding box center [657, 531] width 2 height 7
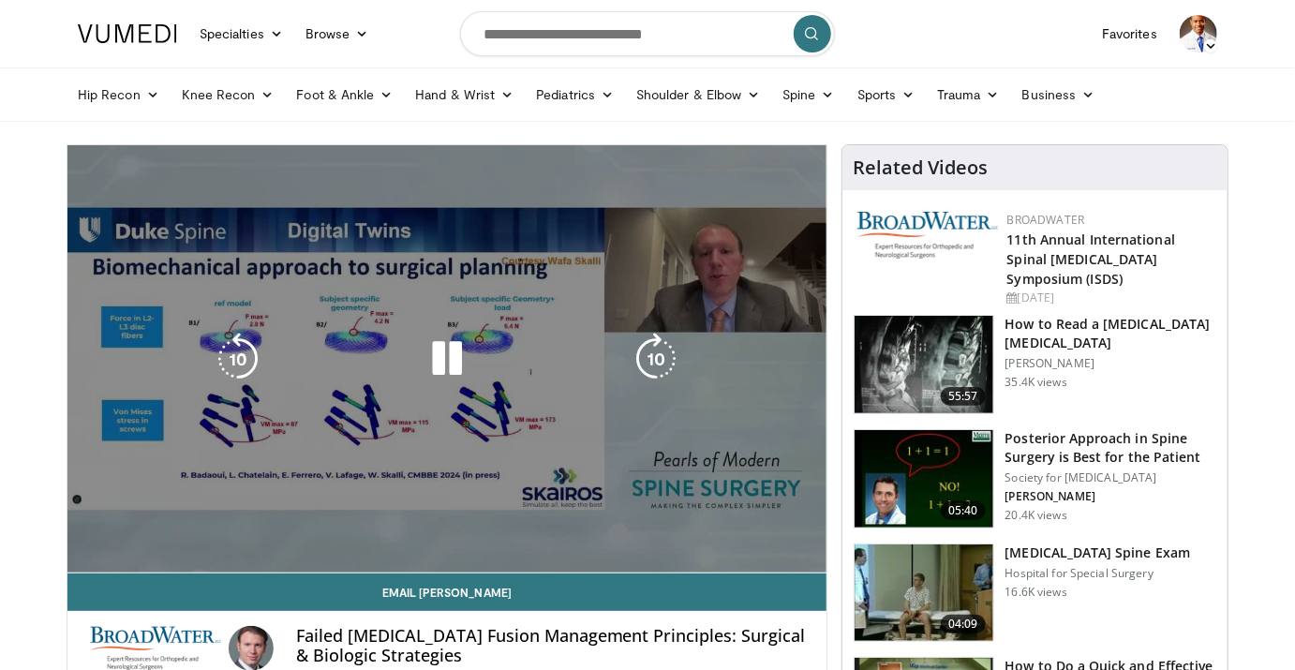
click at [648, 528] on video-js "**********" at bounding box center [446, 359] width 759 height 428
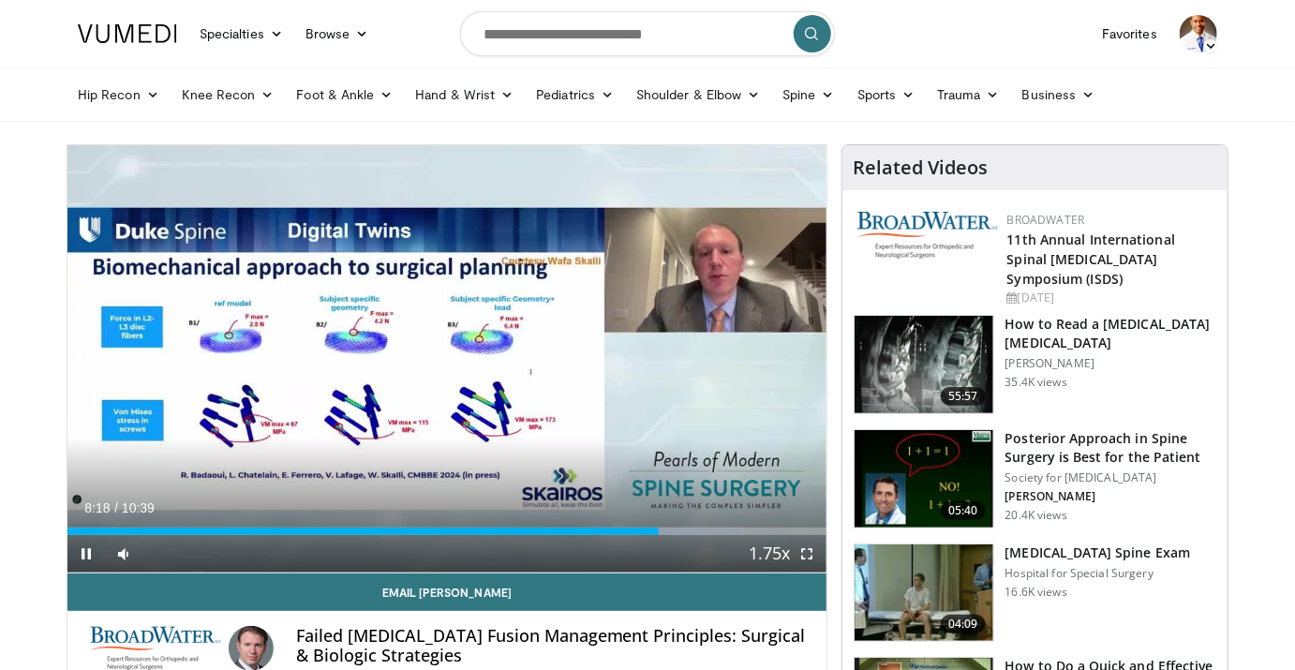
click at [646, 535] on div "Current Time 8:18 / Duration 10:39 Pause Skip Backward Skip Forward Mute Loaded…" at bounding box center [446, 553] width 759 height 37
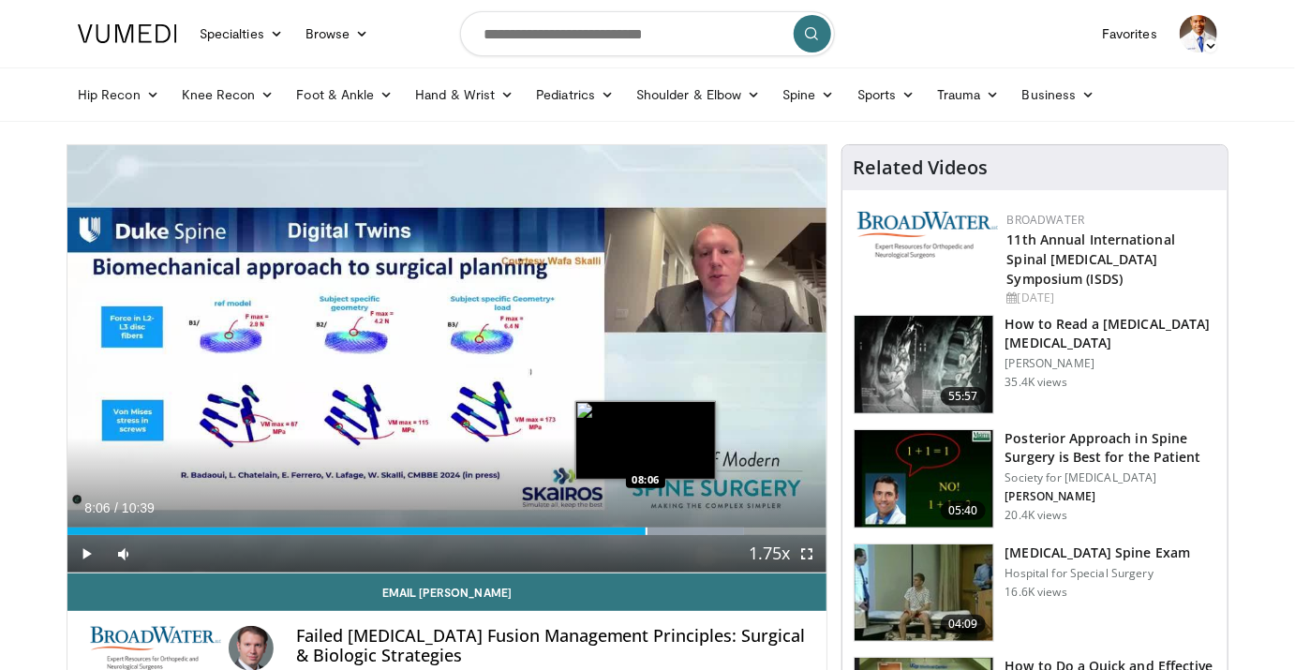
click at [646, 533] on div "Progress Bar" at bounding box center [647, 531] width 2 height 7
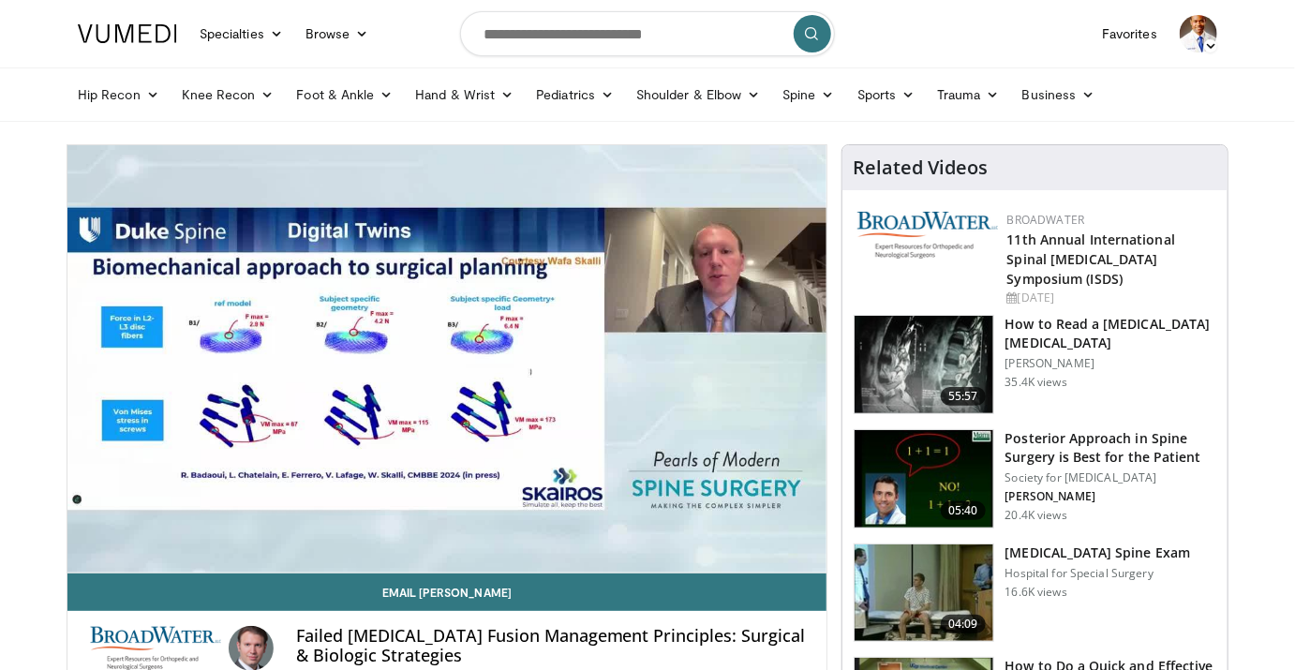
click at [646, 533] on div "10 seconds Tap to unmute" at bounding box center [446, 358] width 759 height 427
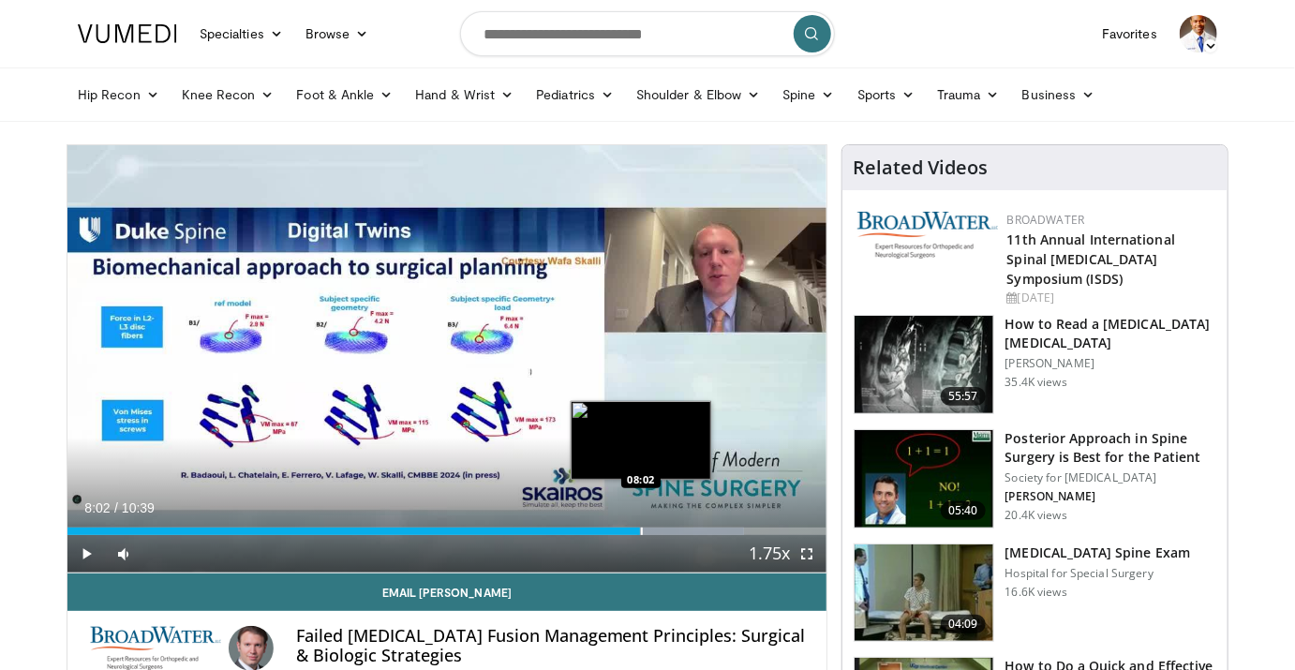
click at [640, 533] on div "Loaded : 89.20% 08:02 08:02" at bounding box center [446, 531] width 759 height 7
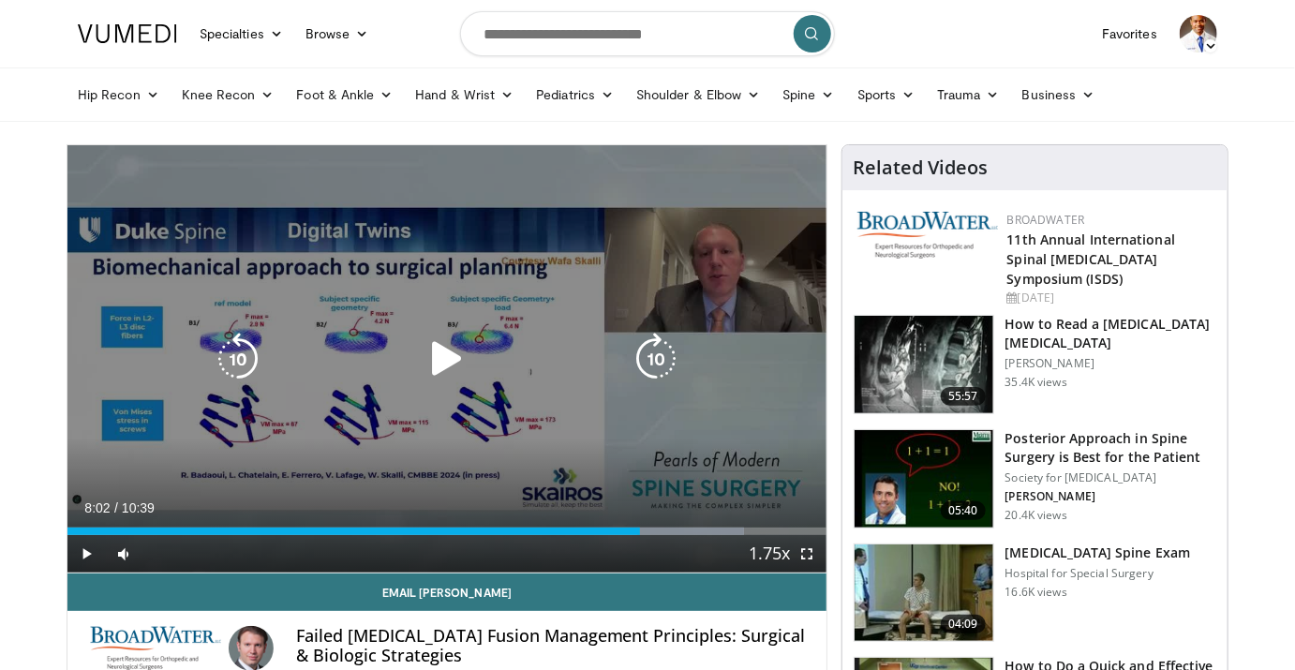
click at [451, 377] on icon "Video Player" at bounding box center [447, 359] width 52 height 52
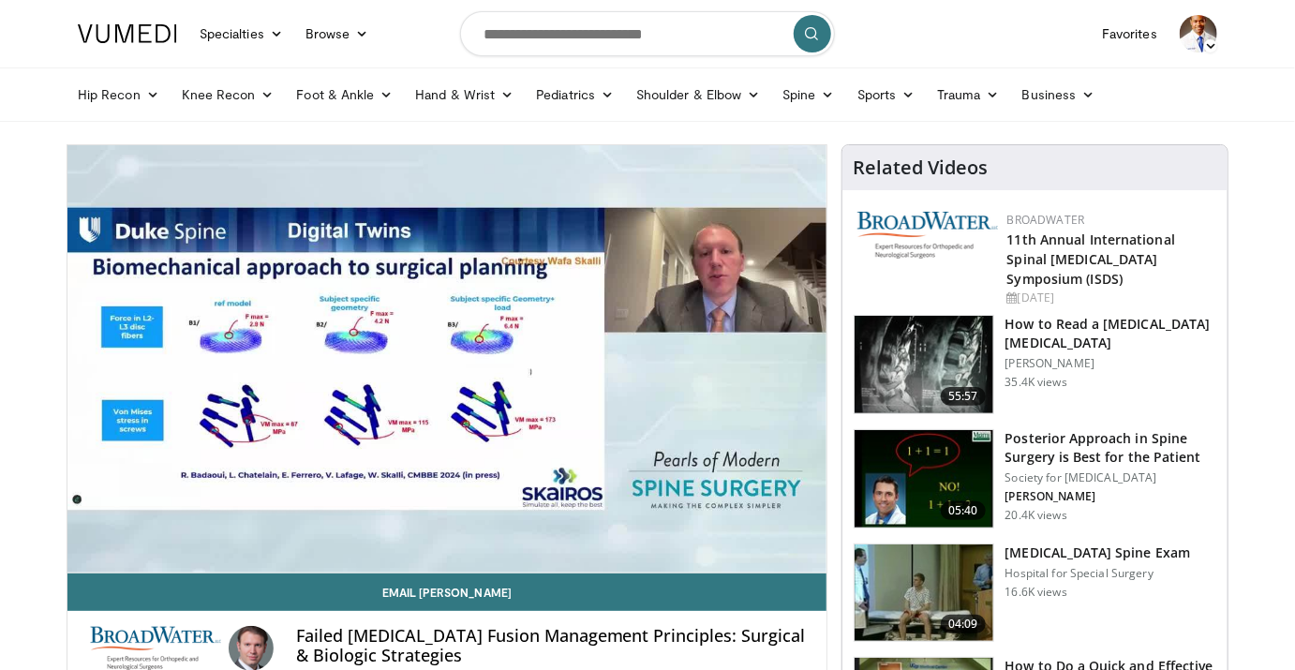
click at [451, 377] on div "10 seconds Tap to unmute" at bounding box center [446, 358] width 759 height 427
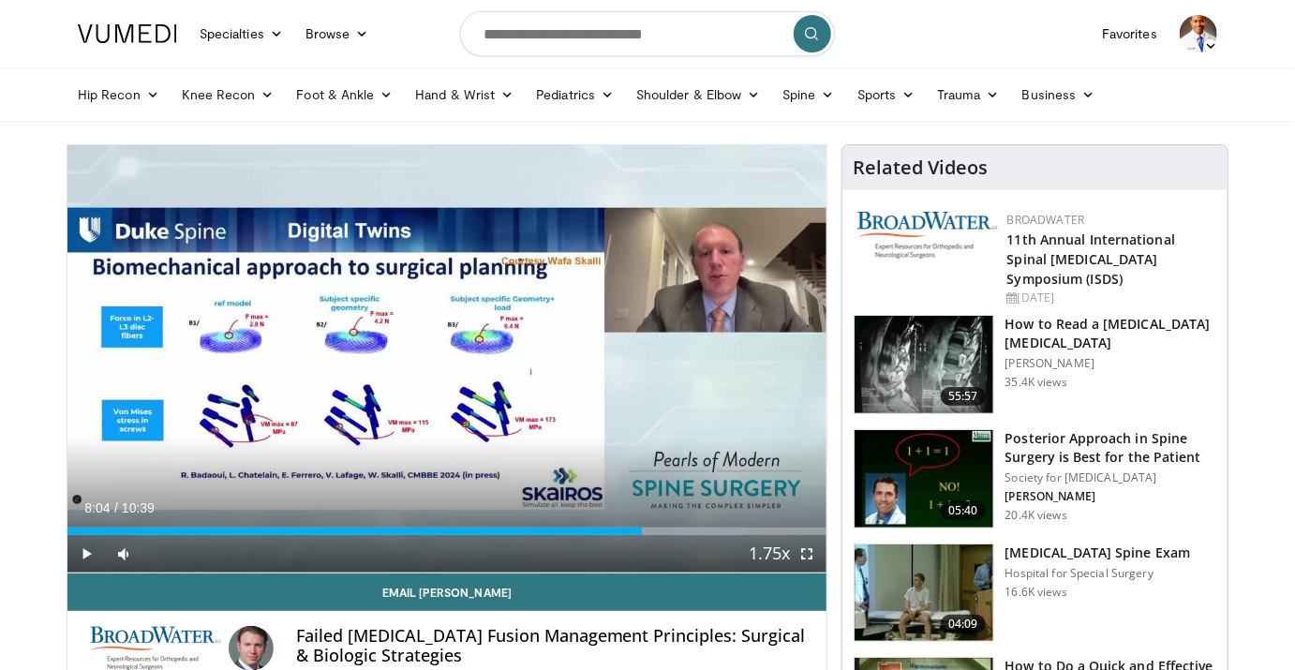
click at [451, 377] on div "10 seconds Tap to unmute" at bounding box center [446, 358] width 759 height 427
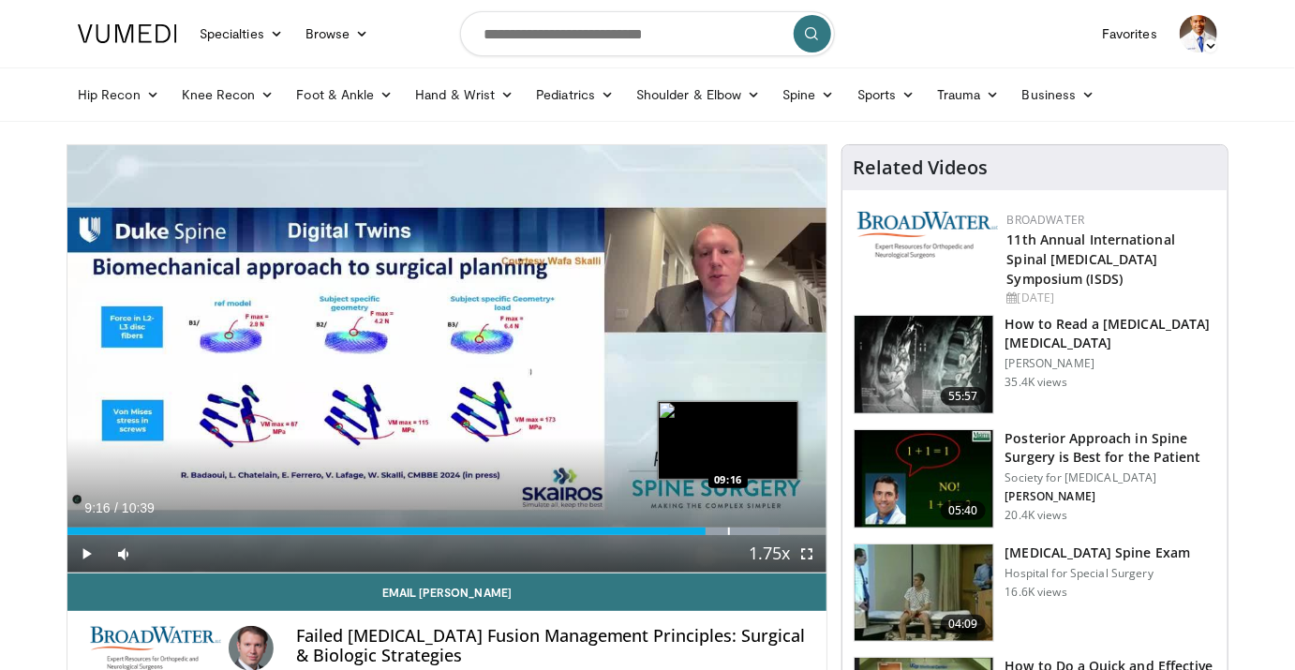
click at [728, 533] on div "Progress Bar" at bounding box center [729, 531] width 2 height 7
click at [753, 530] on div "Progress Bar" at bounding box center [754, 531] width 2 height 7
click at [739, 530] on div "Progress Bar" at bounding box center [740, 531] width 2 height 7
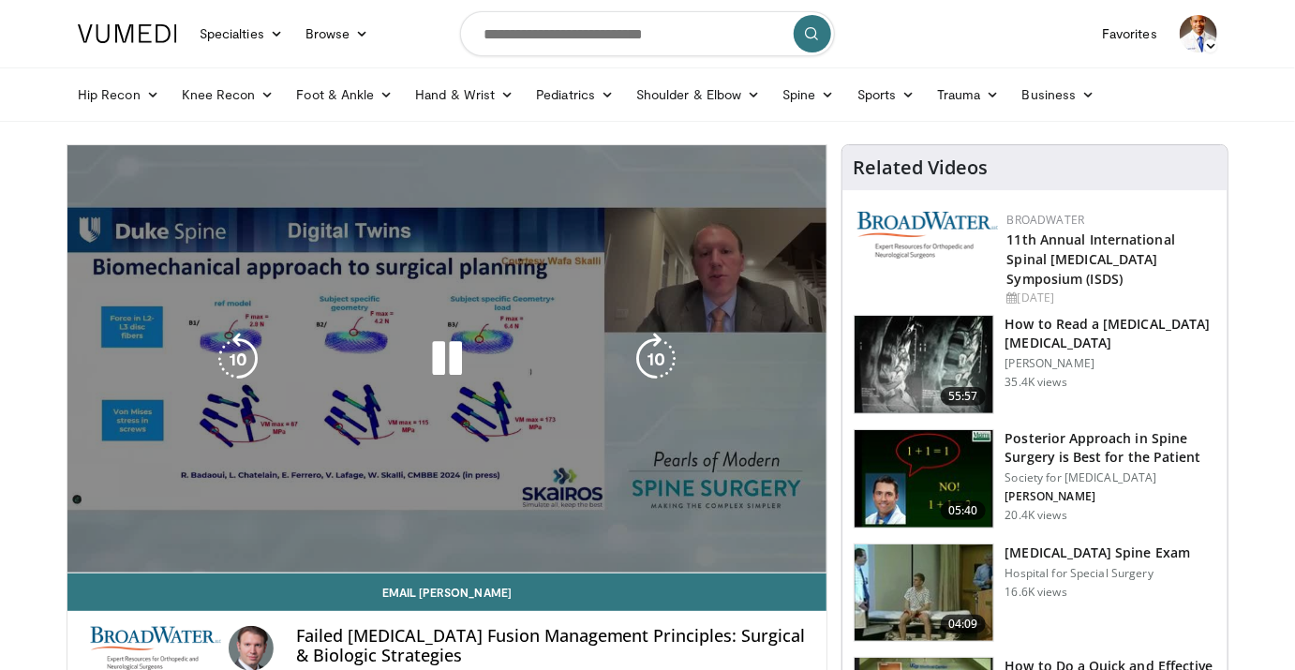
click at [764, 529] on div "10 seconds Tap to unmute" at bounding box center [446, 358] width 759 height 427
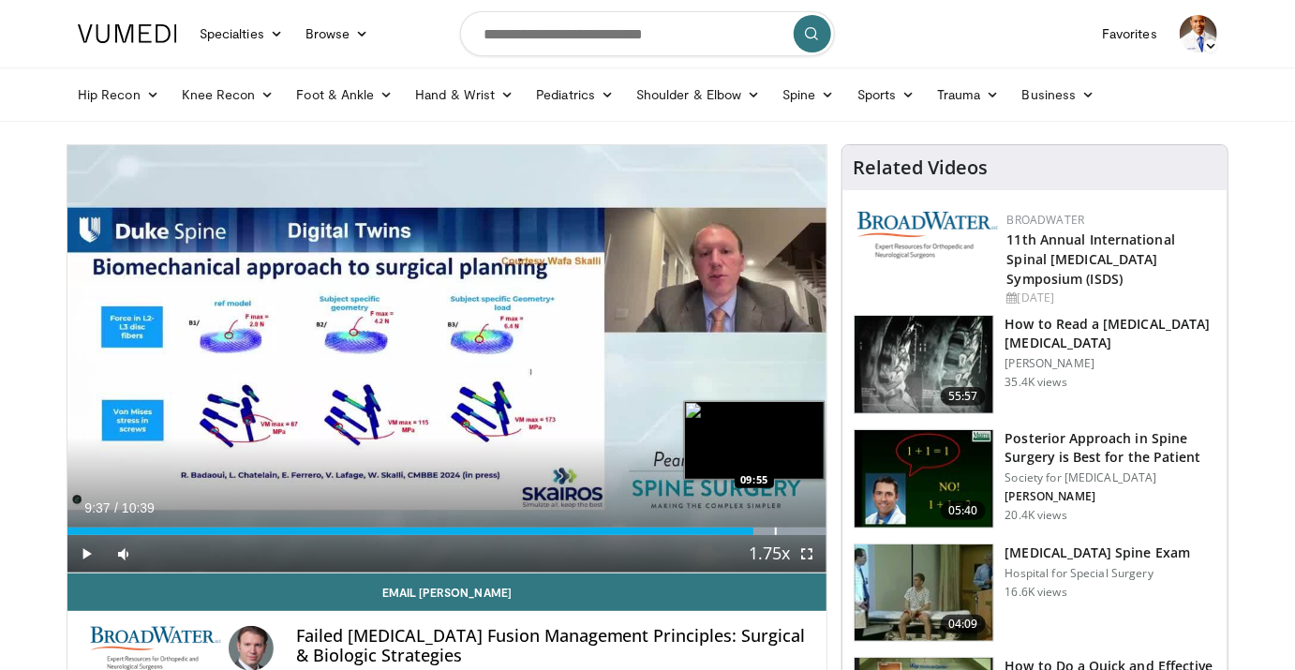
click at [775, 529] on div "Progress Bar" at bounding box center [776, 531] width 2 height 7
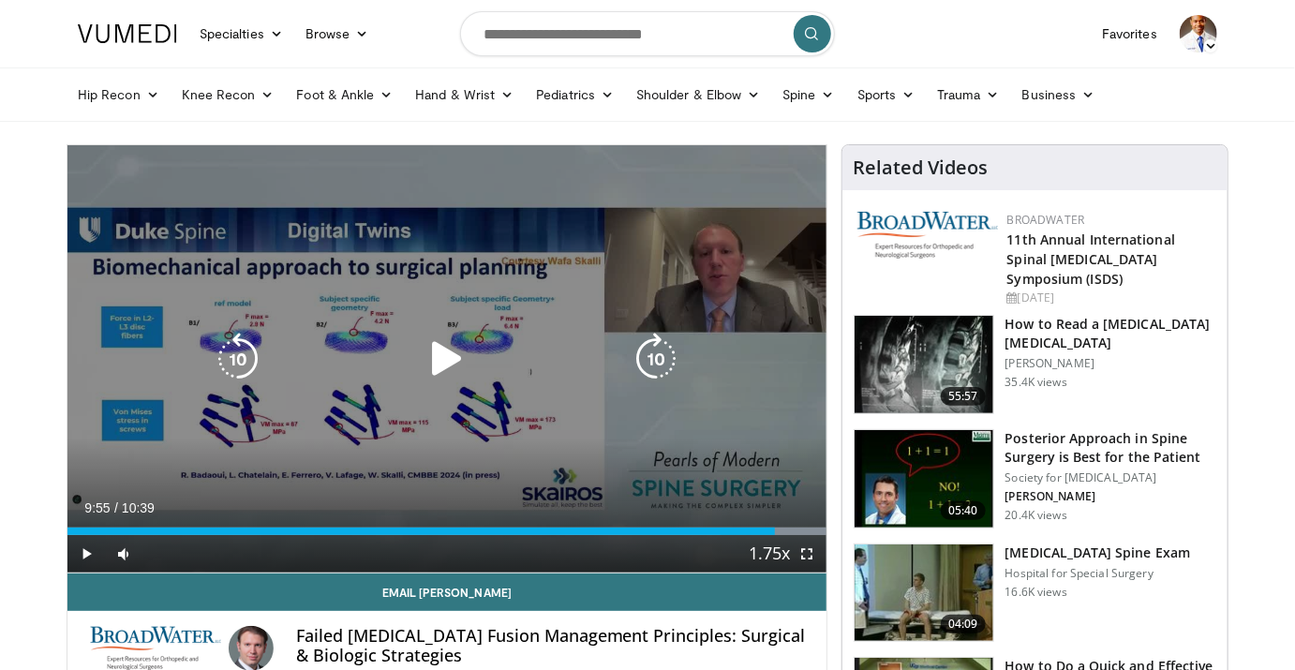
click at [486, 412] on div "10 seconds Tap to unmute" at bounding box center [446, 358] width 759 height 427
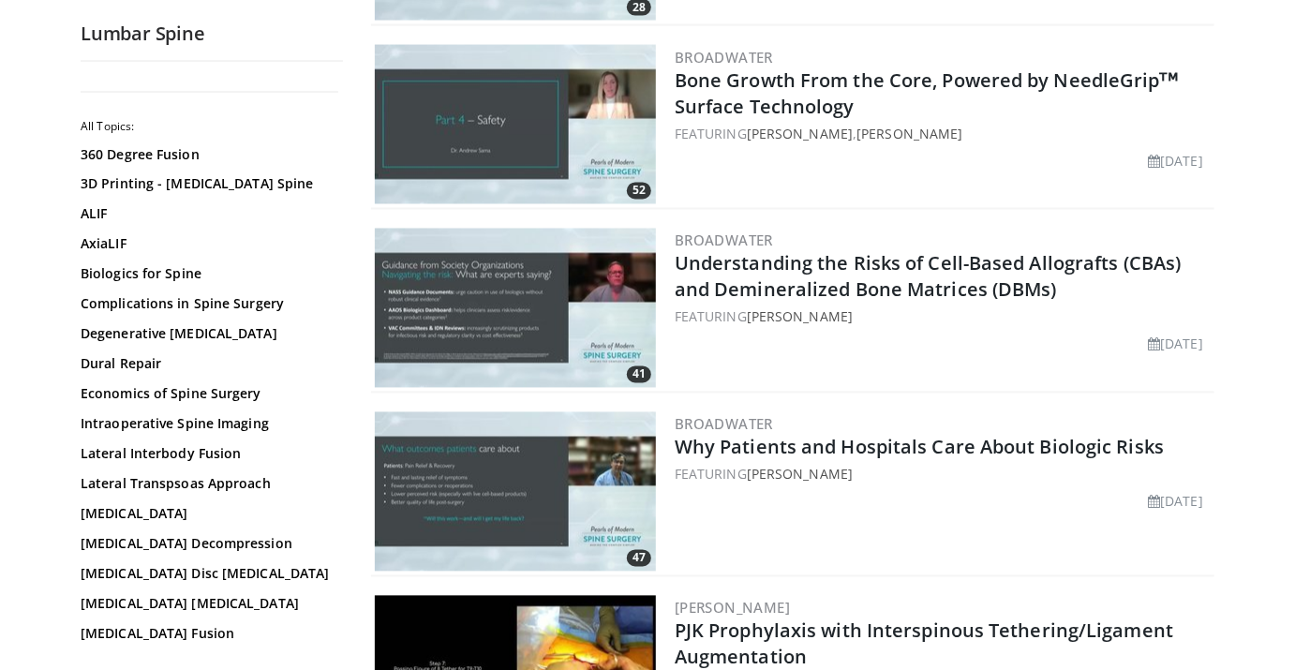
scroll to position [1448, 0]
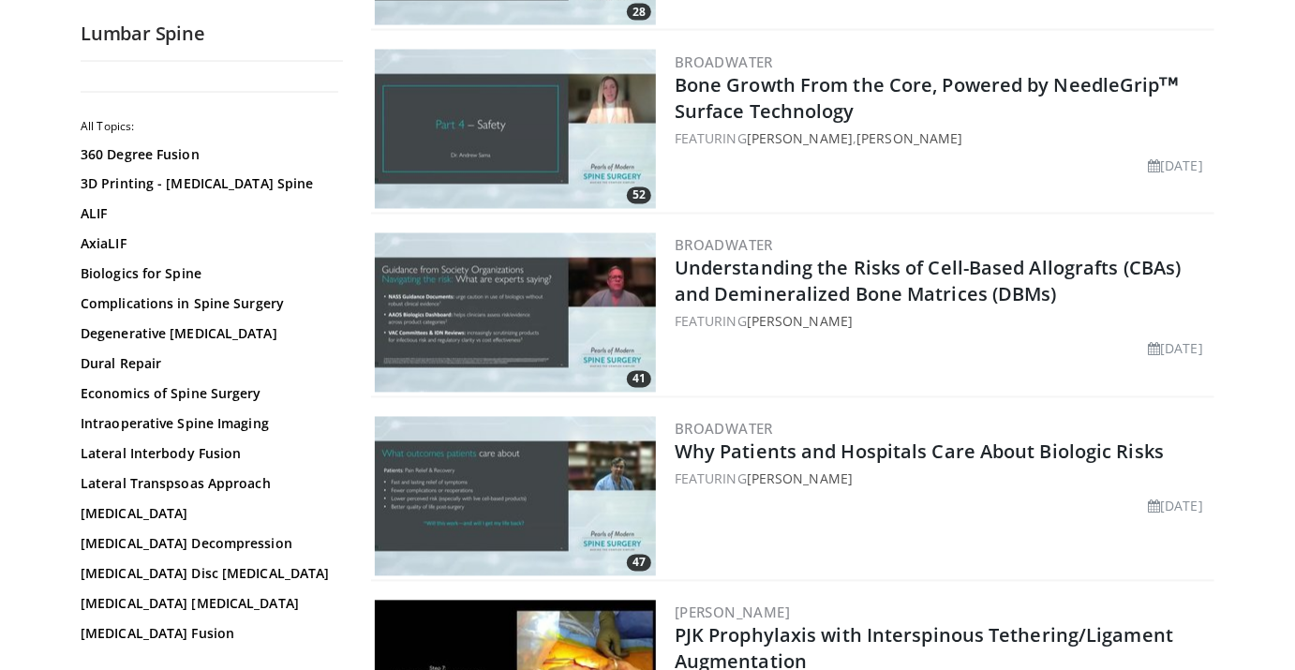
click at [517, 310] on img at bounding box center [515, 312] width 281 height 159
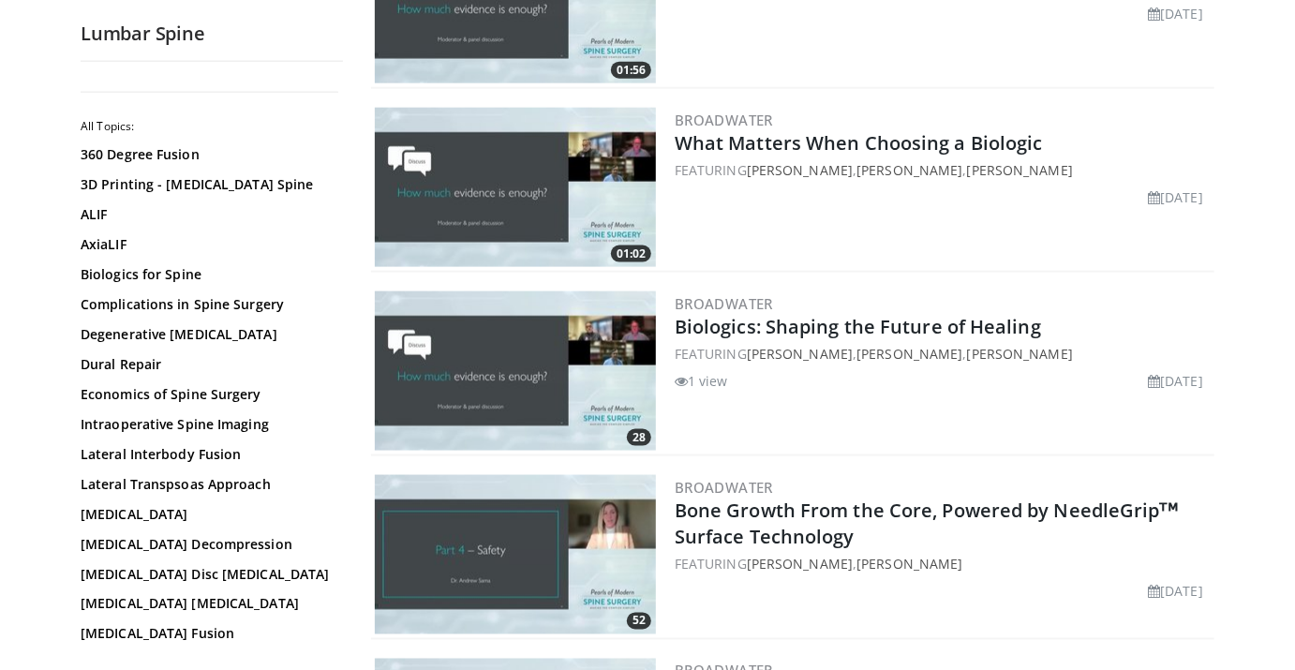
scroll to position [1018, 0]
